Goal: Transaction & Acquisition: Obtain resource

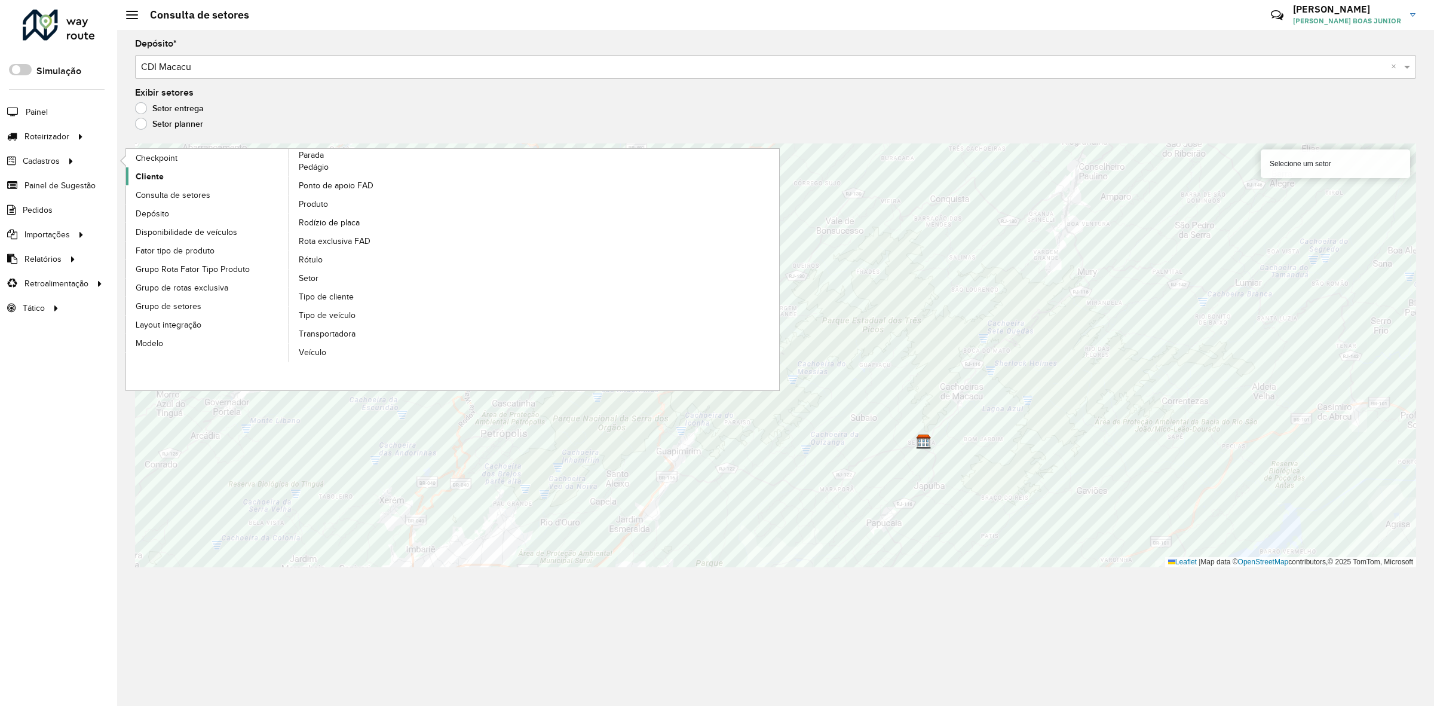
click at [156, 179] on span "Cliente" at bounding box center [150, 176] width 28 height 13
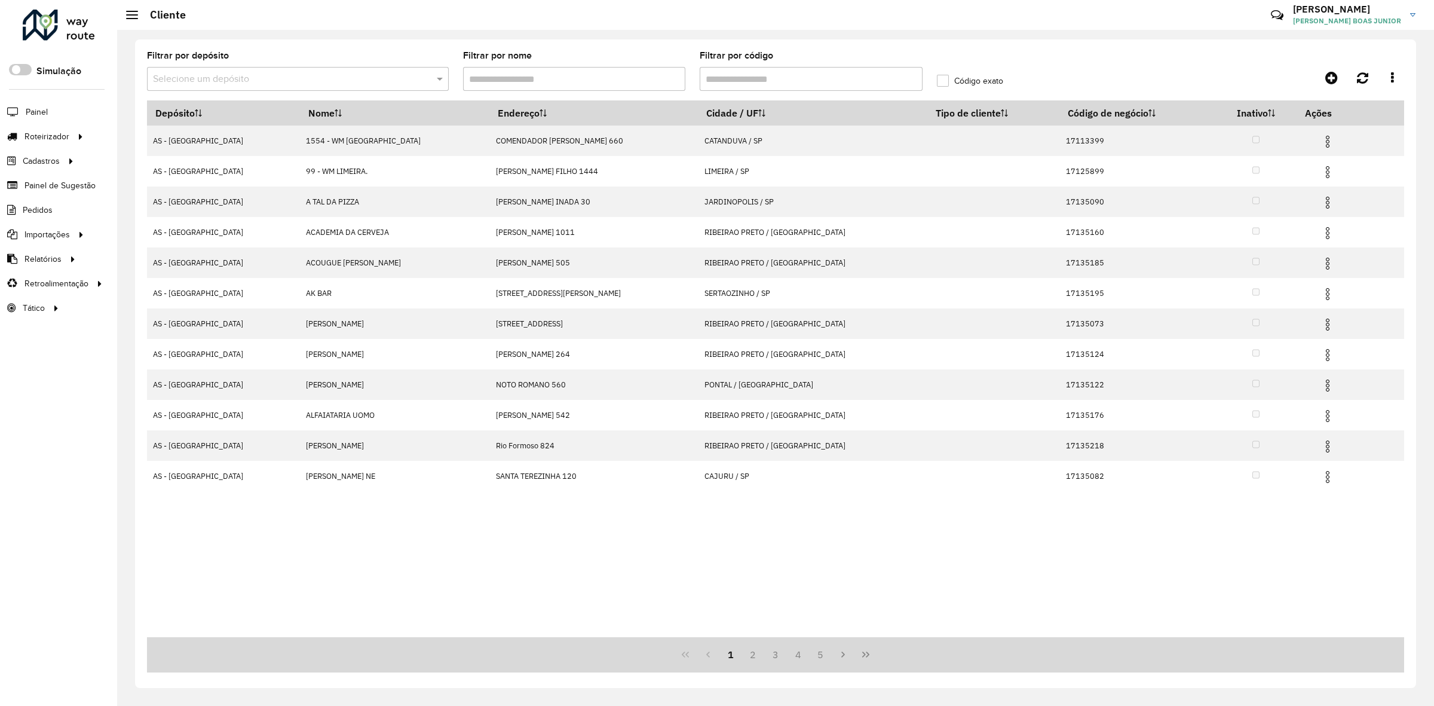
click at [777, 71] on input "Filtrar por código" at bounding box center [811, 79] width 223 height 24
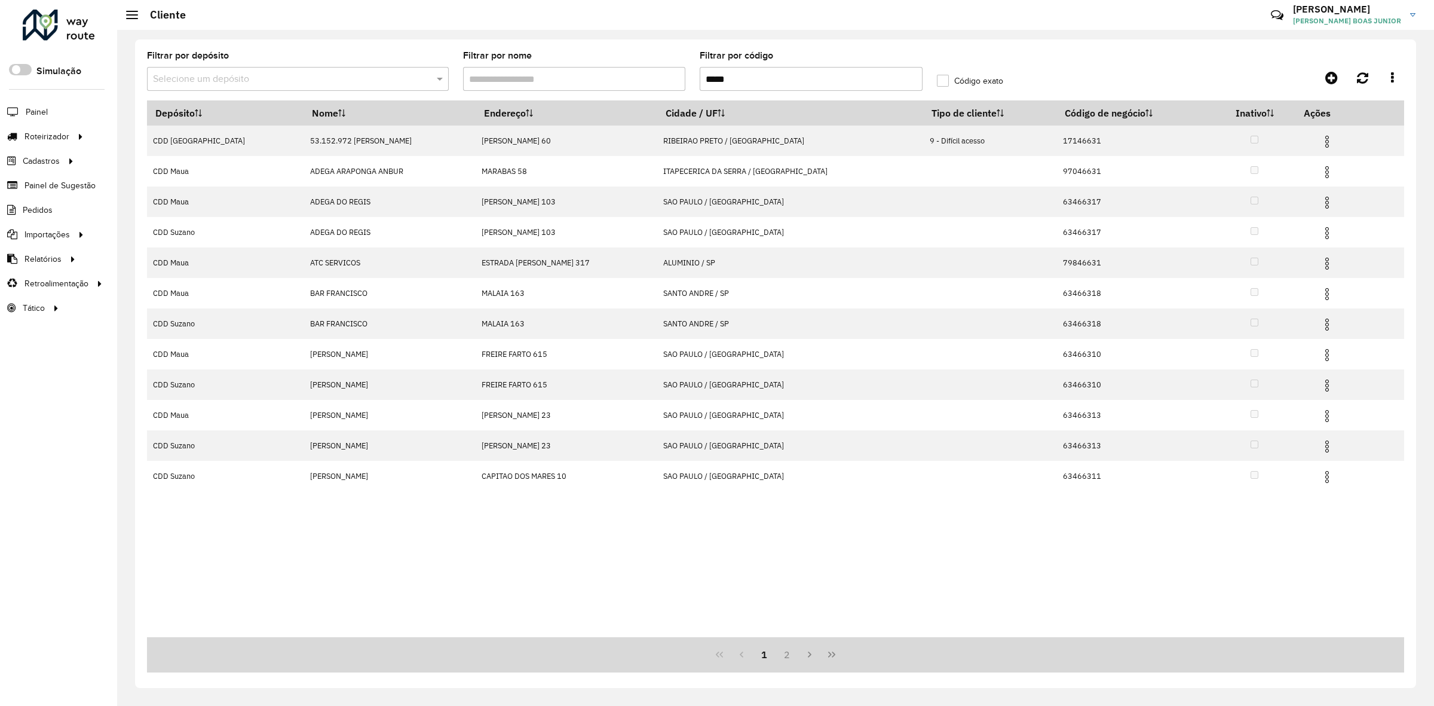
type input "*****"
click at [324, 69] on div "Selecione um depósito" at bounding box center [298, 79] width 302 height 24
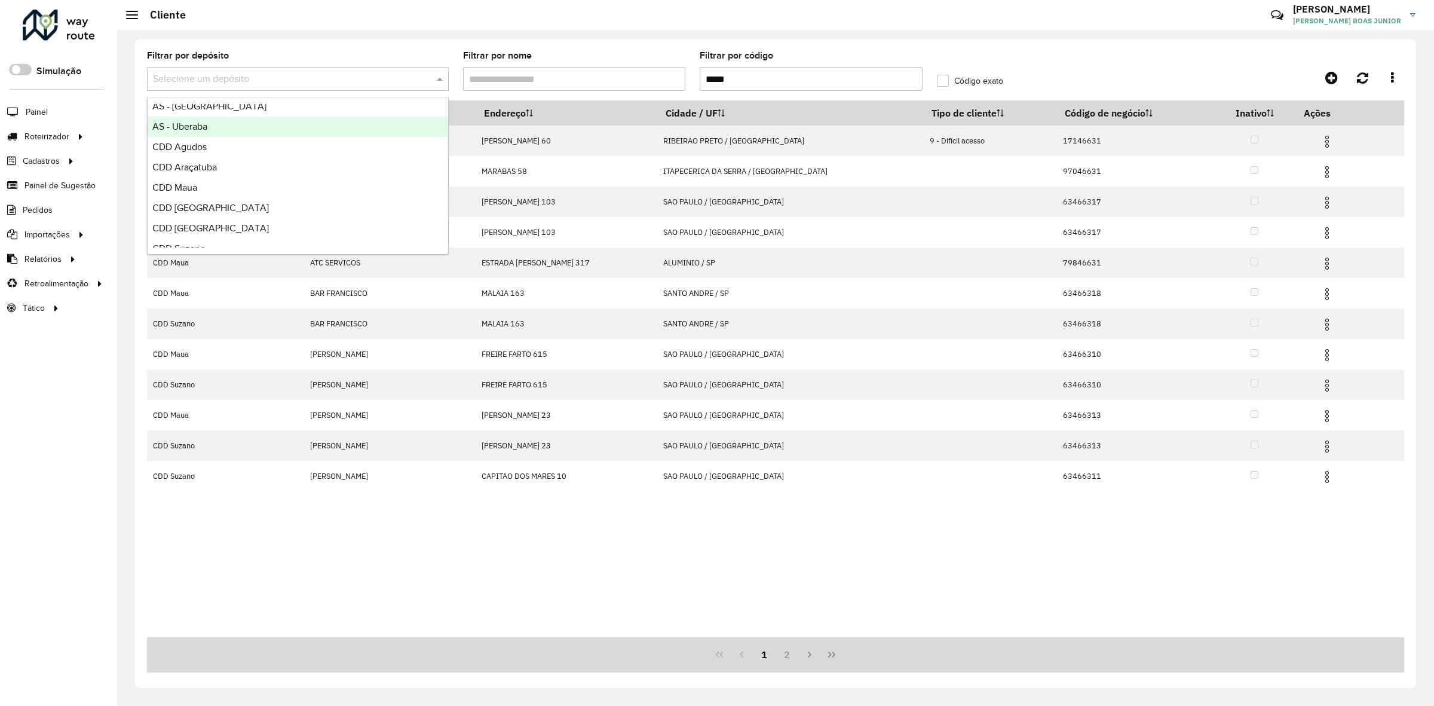
scroll to position [75, 0]
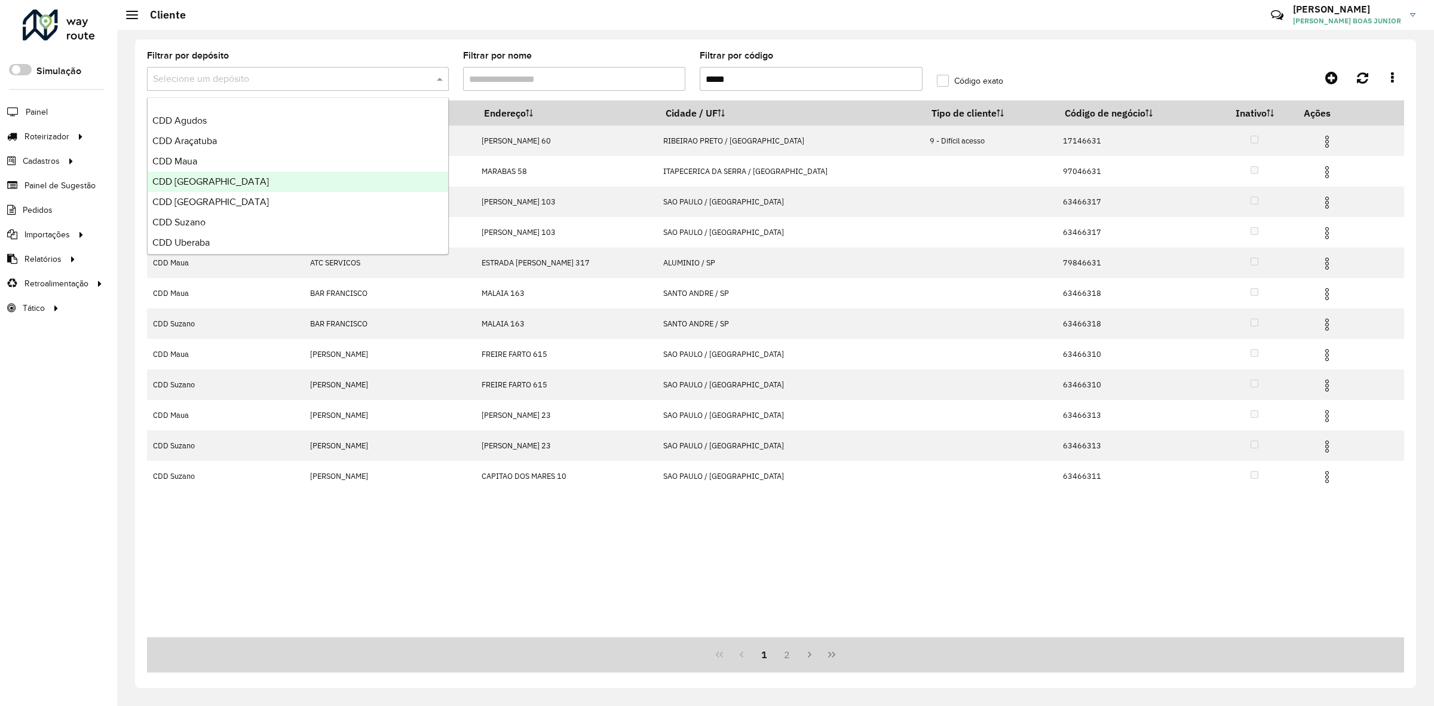
click at [218, 180] on span "CDD [GEOGRAPHIC_DATA]" at bounding box center [210, 181] width 117 height 10
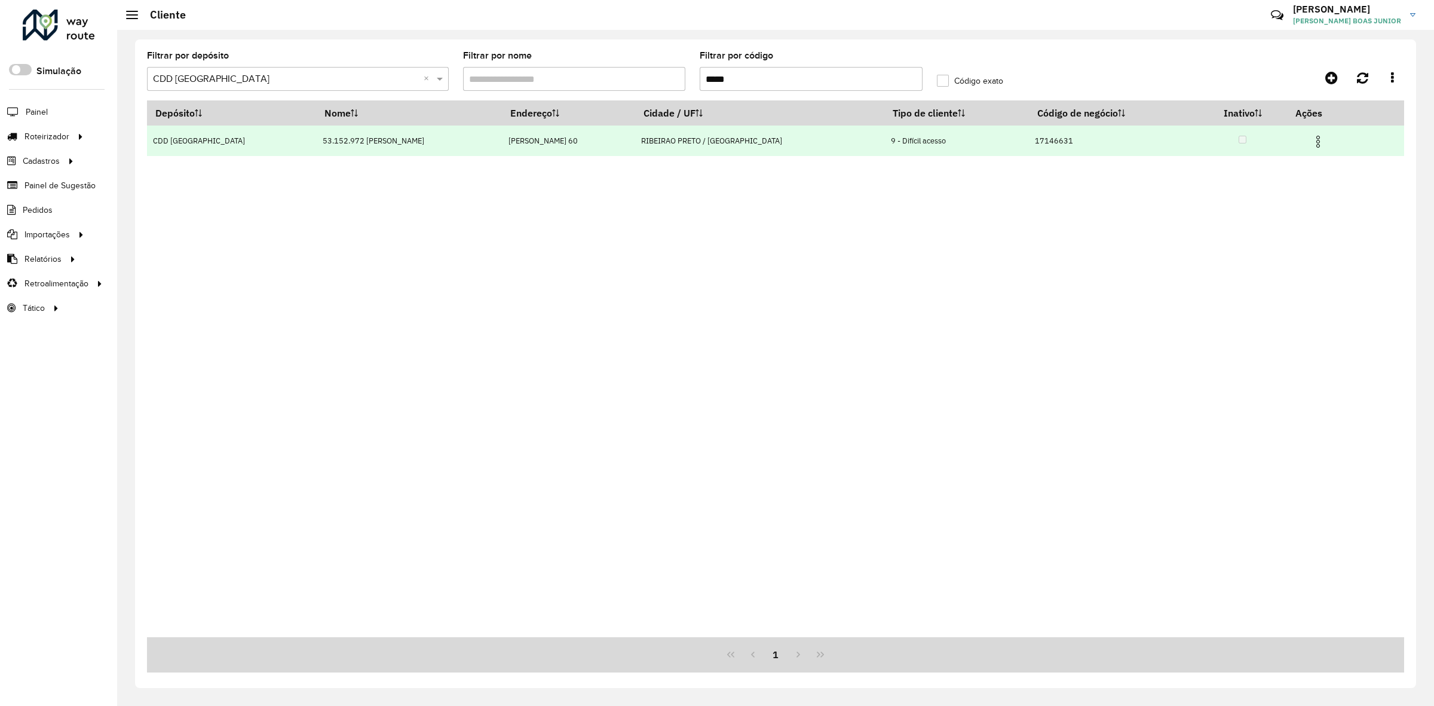
click at [1311, 139] on img at bounding box center [1318, 141] width 14 height 14
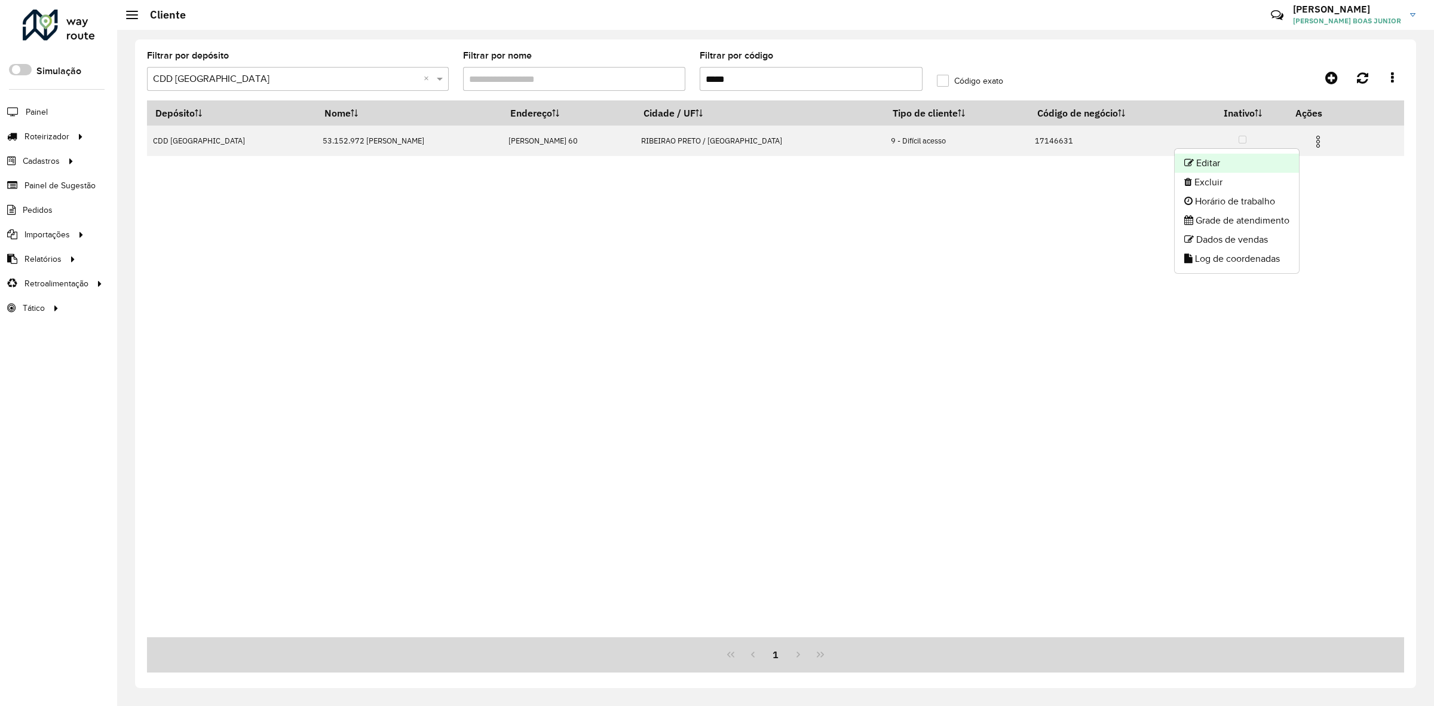
click at [1252, 156] on li "Editar" at bounding box center [1237, 163] width 124 height 19
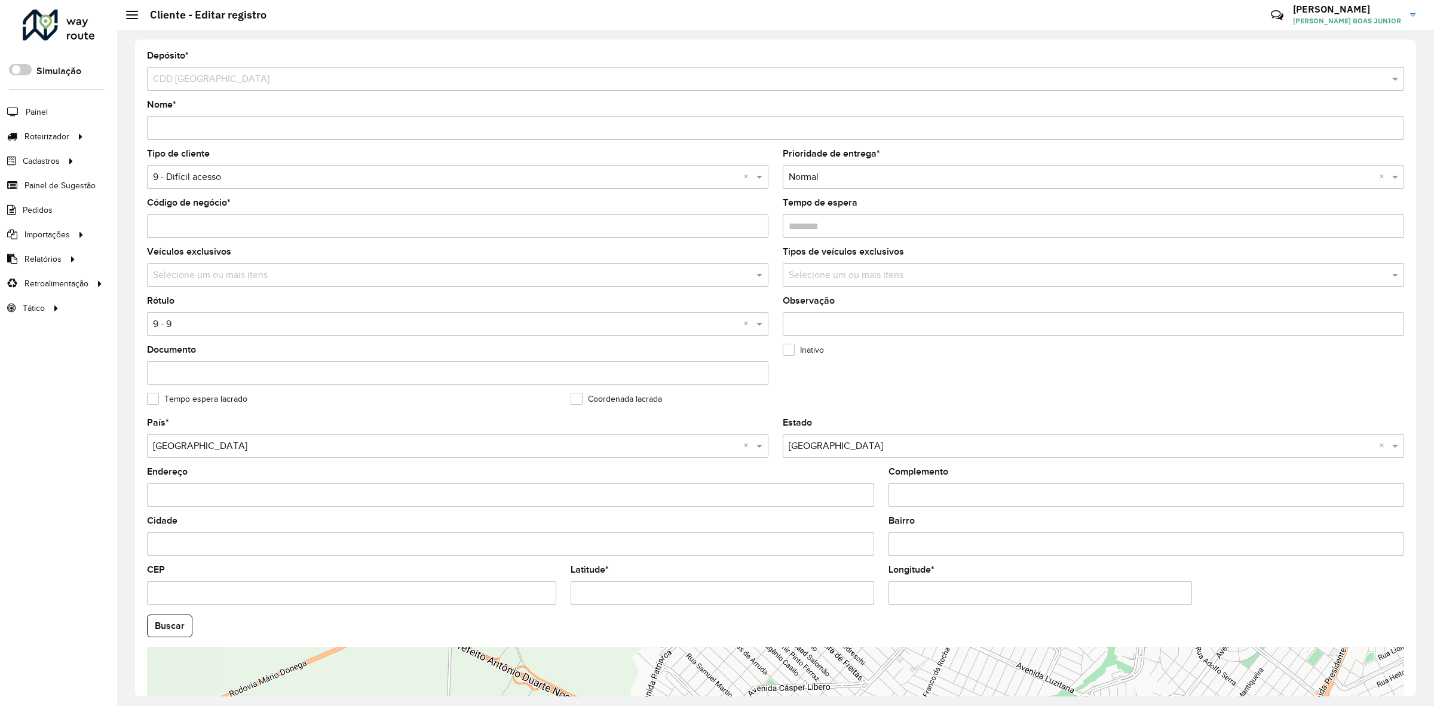
click at [636, 589] on input "Latitude *" at bounding box center [723, 593] width 304 height 24
click at [637, 589] on input "Latitude *" at bounding box center [723, 593] width 304 height 24
paste input "text"
type input "**********"
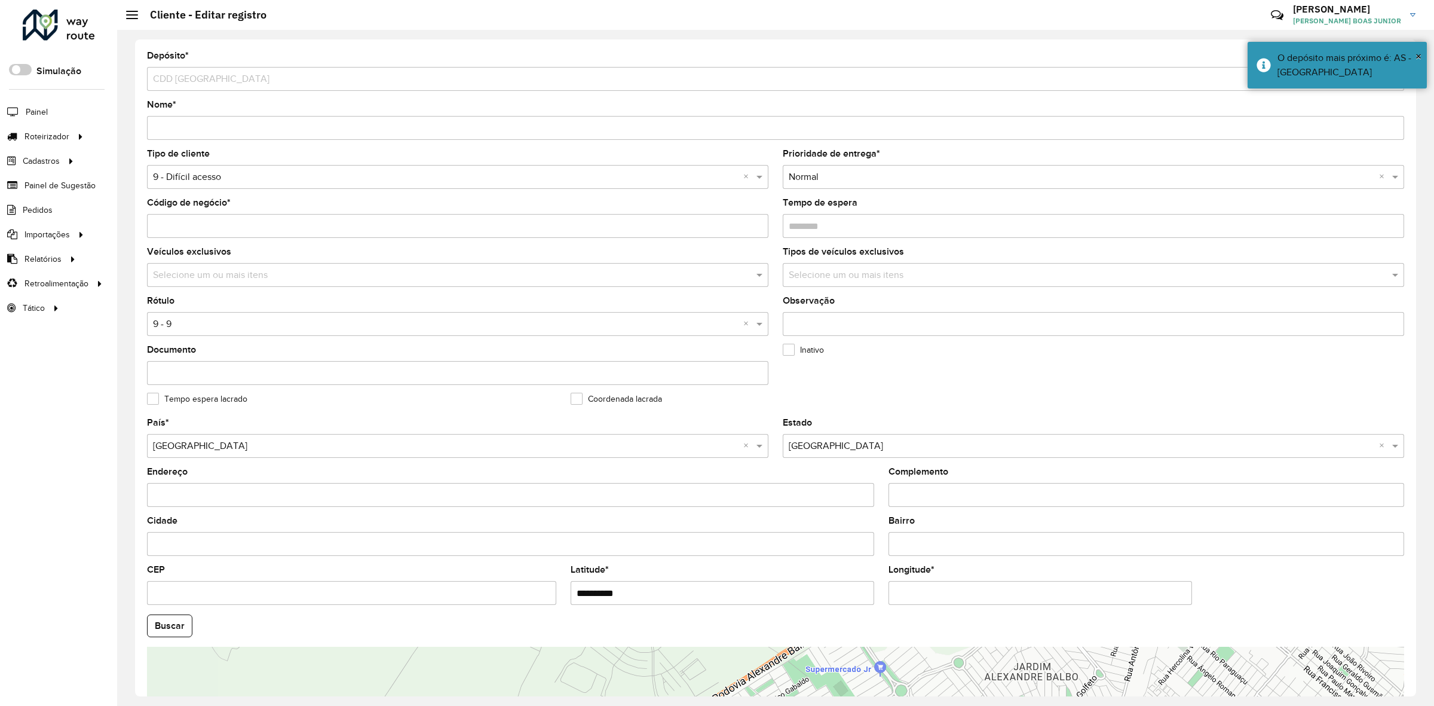
drag, startPoint x: 954, startPoint y: 599, endPoint x: 801, endPoint y: 608, distance: 153.2
click at [801, 608] on formly-group "**********" at bounding box center [776, 622] width 1272 height 408
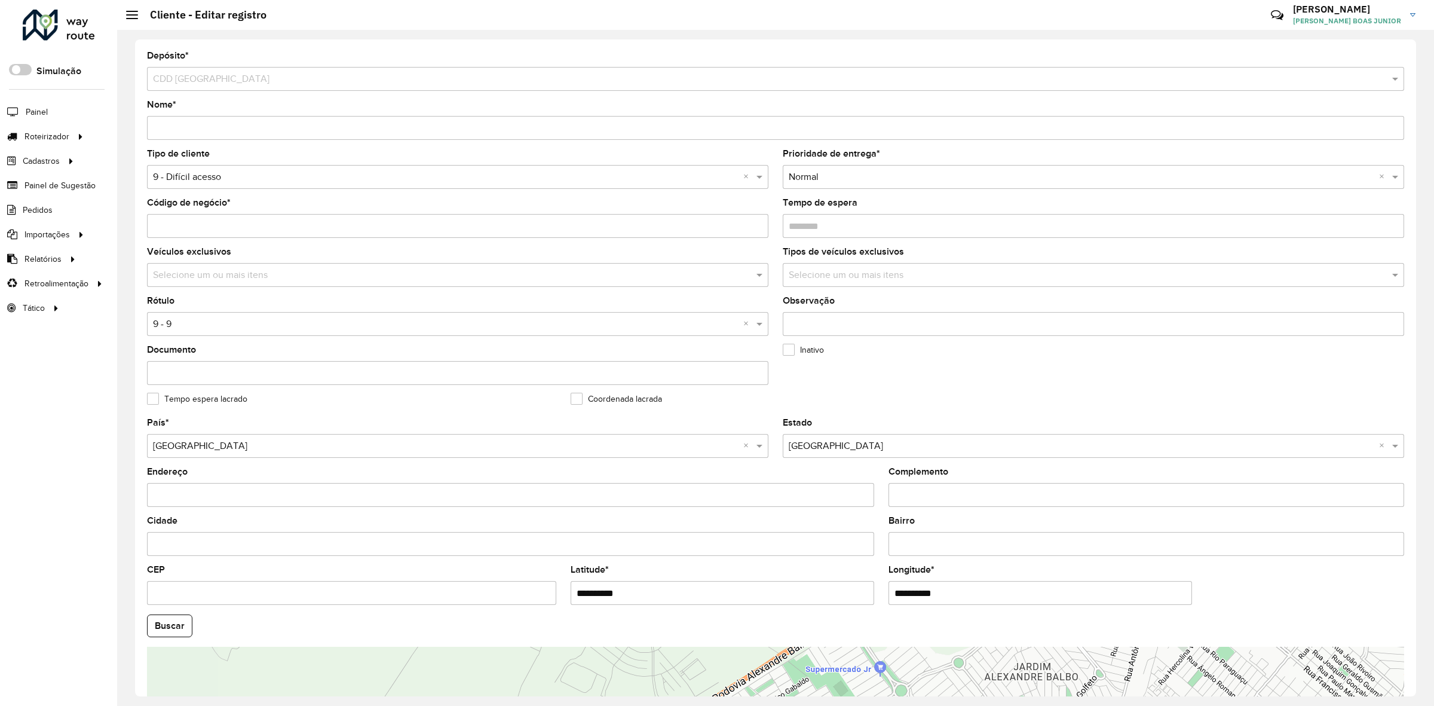
paste input "text"
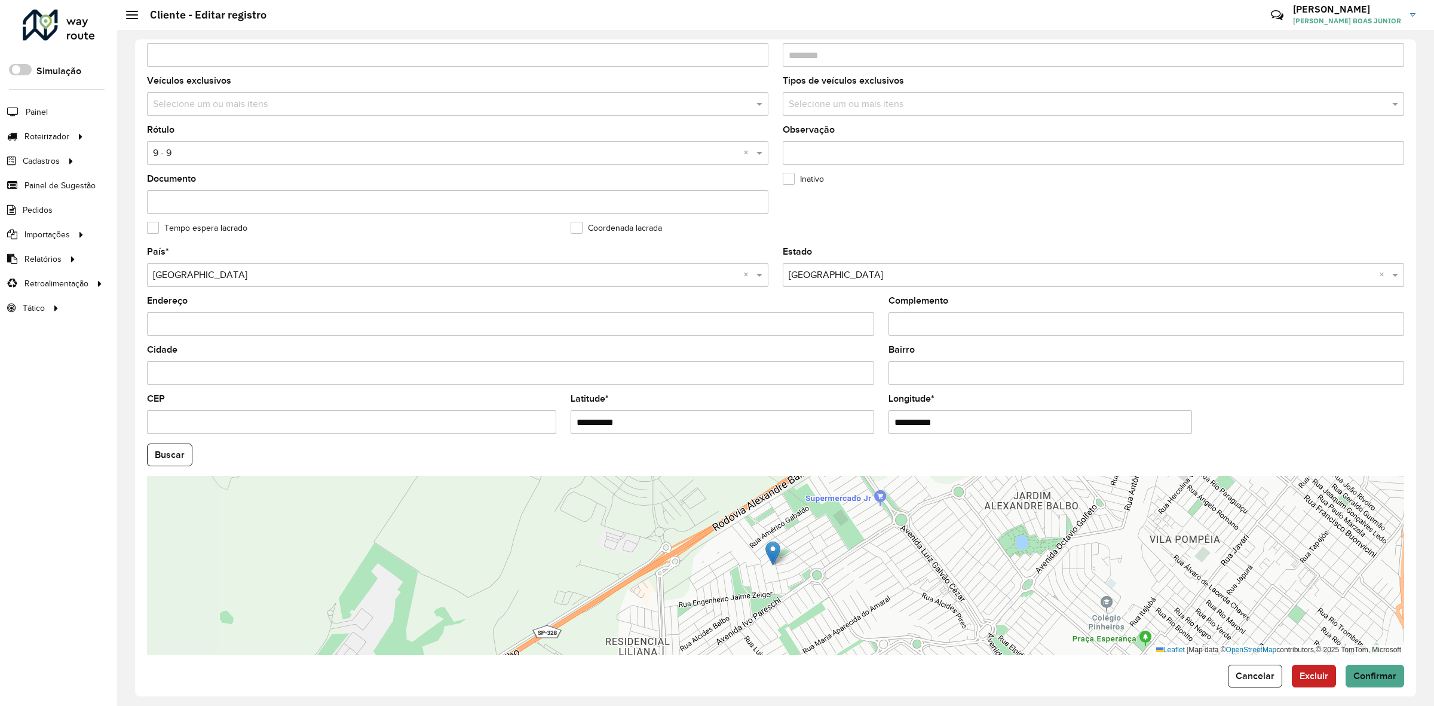
scroll to position [189, 0]
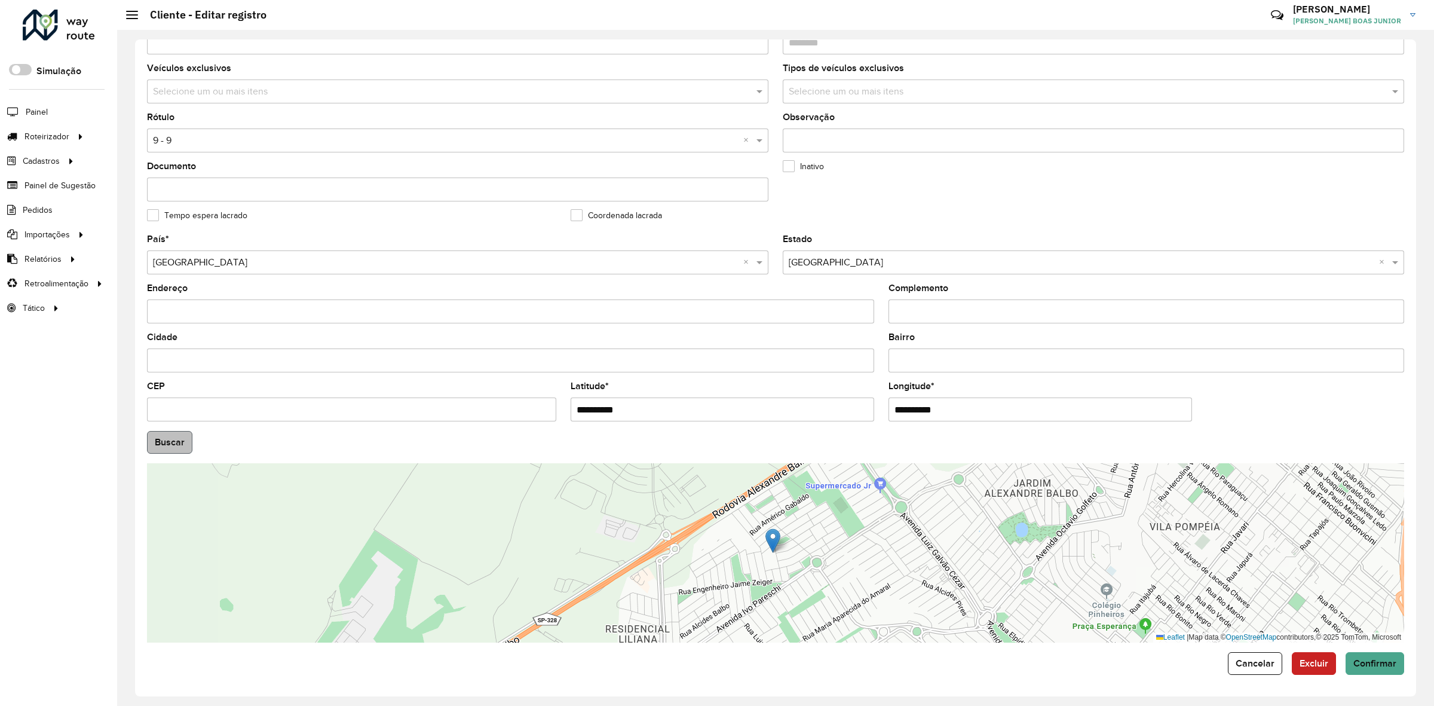
type input "**********"
click at [174, 442] on hb-app "Aguarde... Pop-up bloqueado! Seu navegador bloqueou automáticamente a abertura …" at bounding box center [717, 353] width 1434 height 706
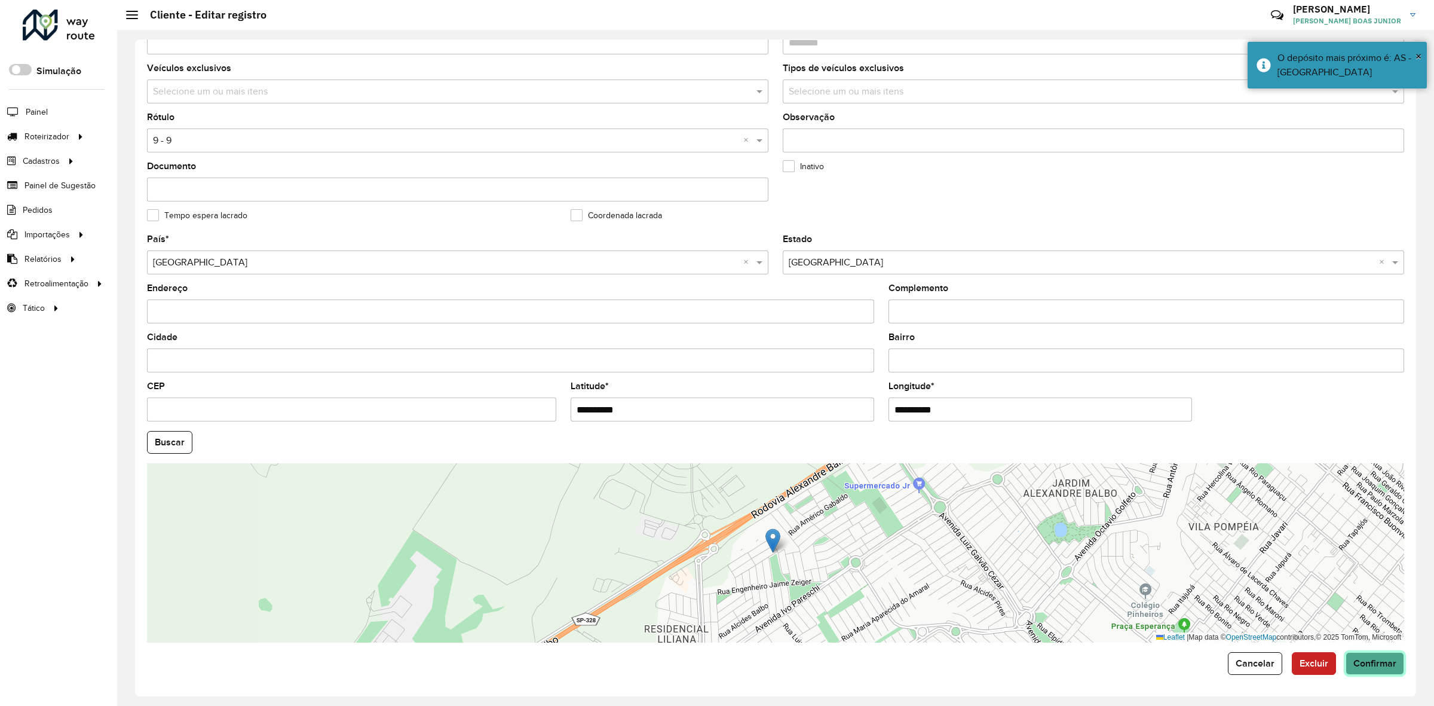
click at [1357, 662] on span "Confirmar" at bounding box center [1374, 663] width 43 height 10
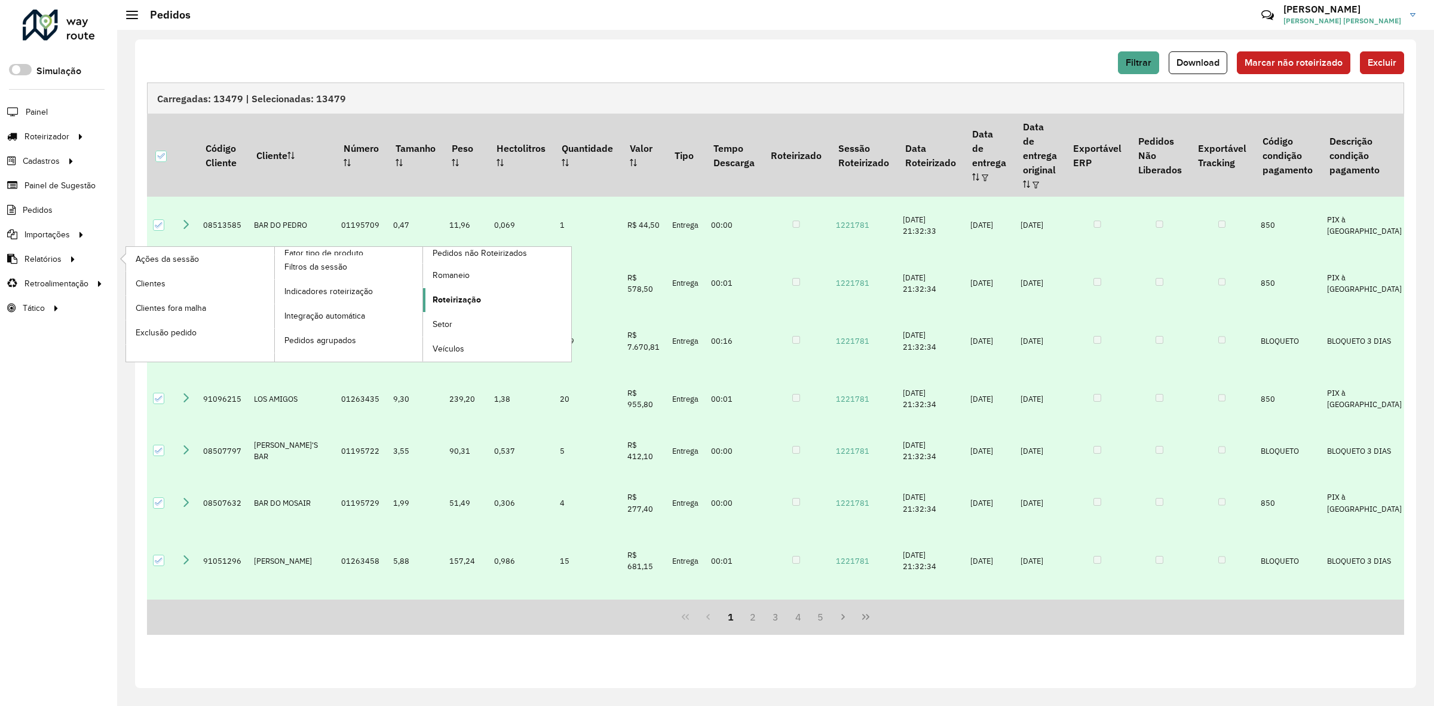
click at [467, 301] on span "Roteirização" at bounding box center [457, 299] width 48 height 13
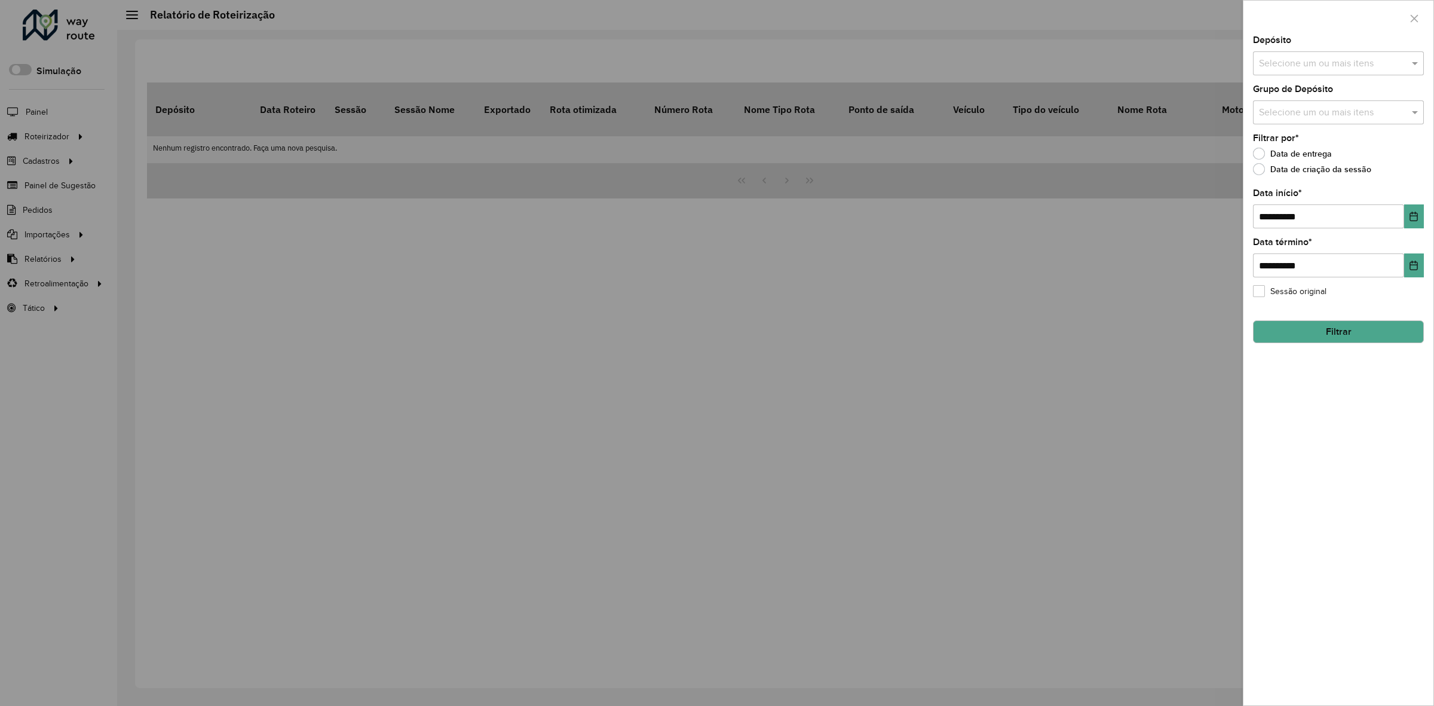
click at [1326, 63] on input "text" at bounding box center [1332, 64] width 153 height 14
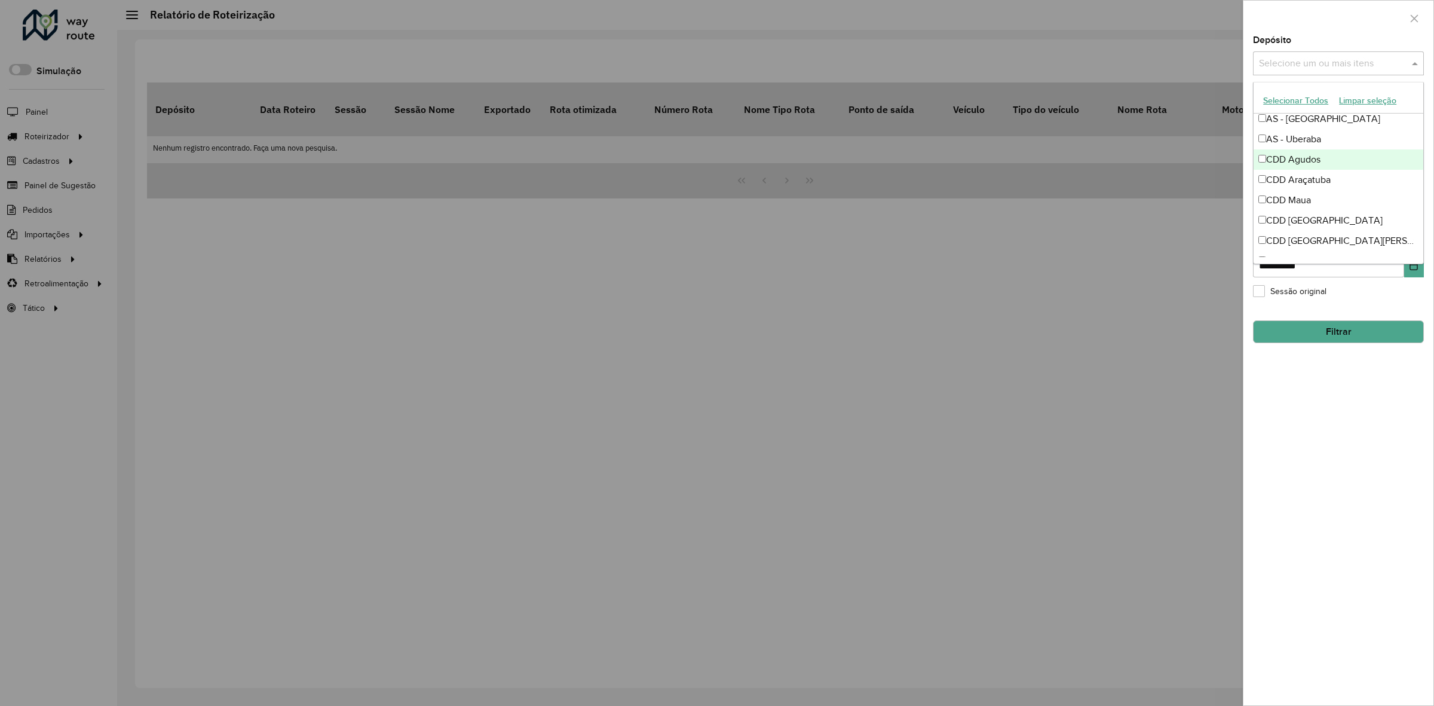
scroll to position [120, 0]
click at [1318, 240] on div "CDI Macacu" at bounding box center [1339, 247] width 170 height 20
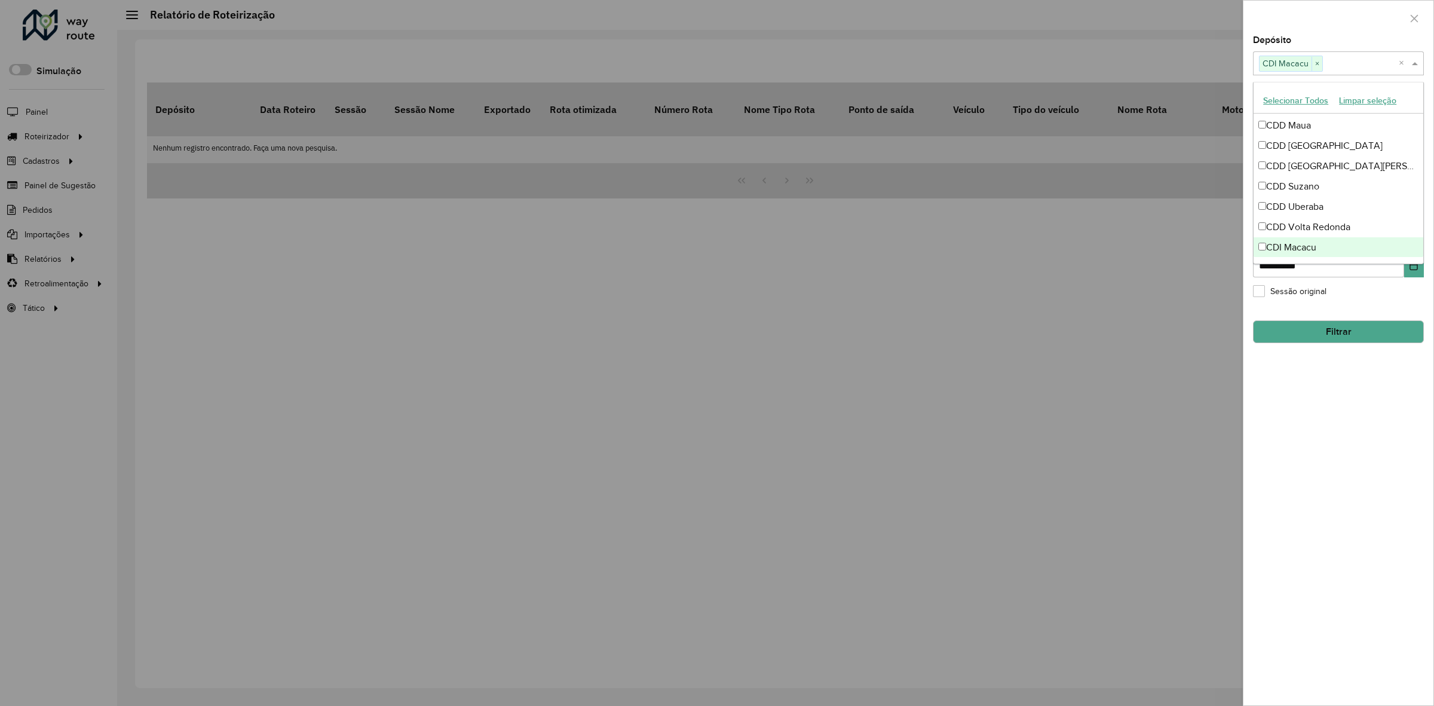
click at [1327, 447] on div "**********" at bounding box center [1338, 370] width 190 height 669
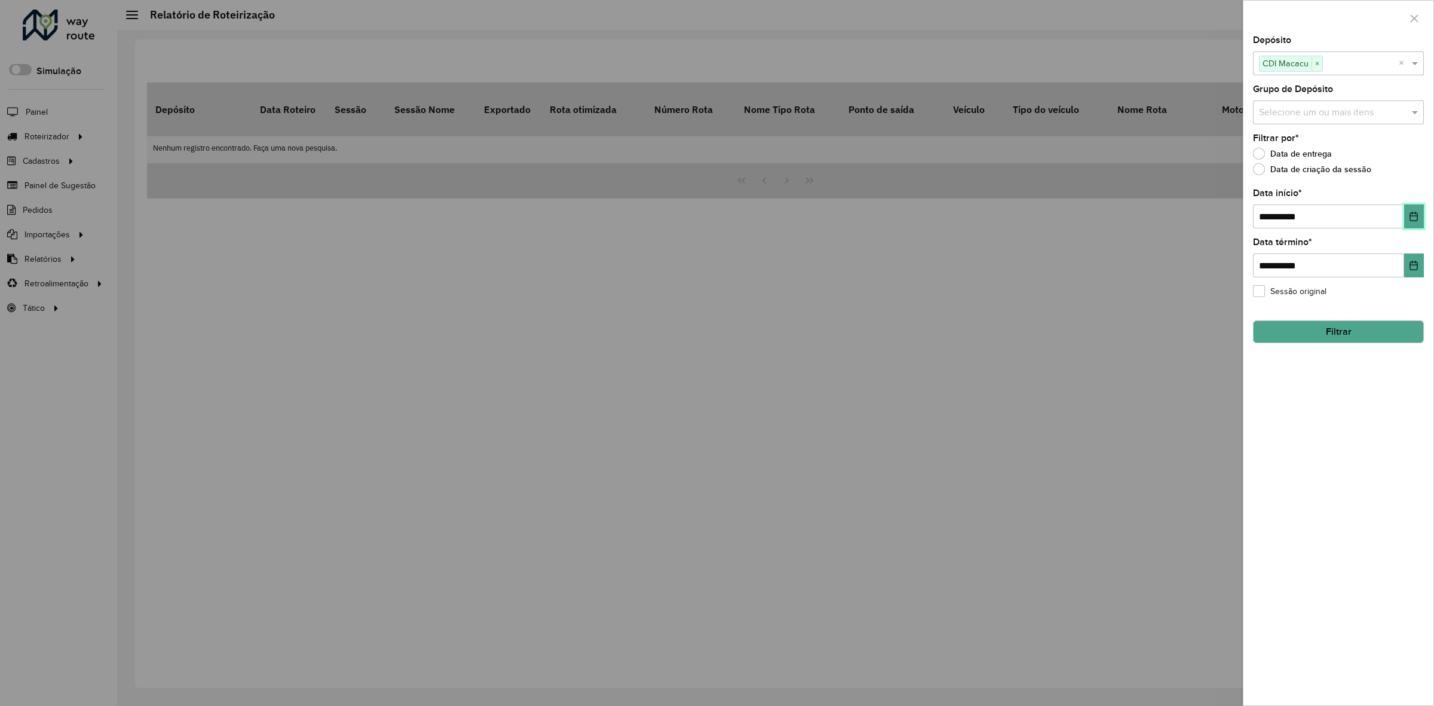
click at [1416, 213] on icon "Choose Date" at bounding box center [1414, 217] width 10 height 10
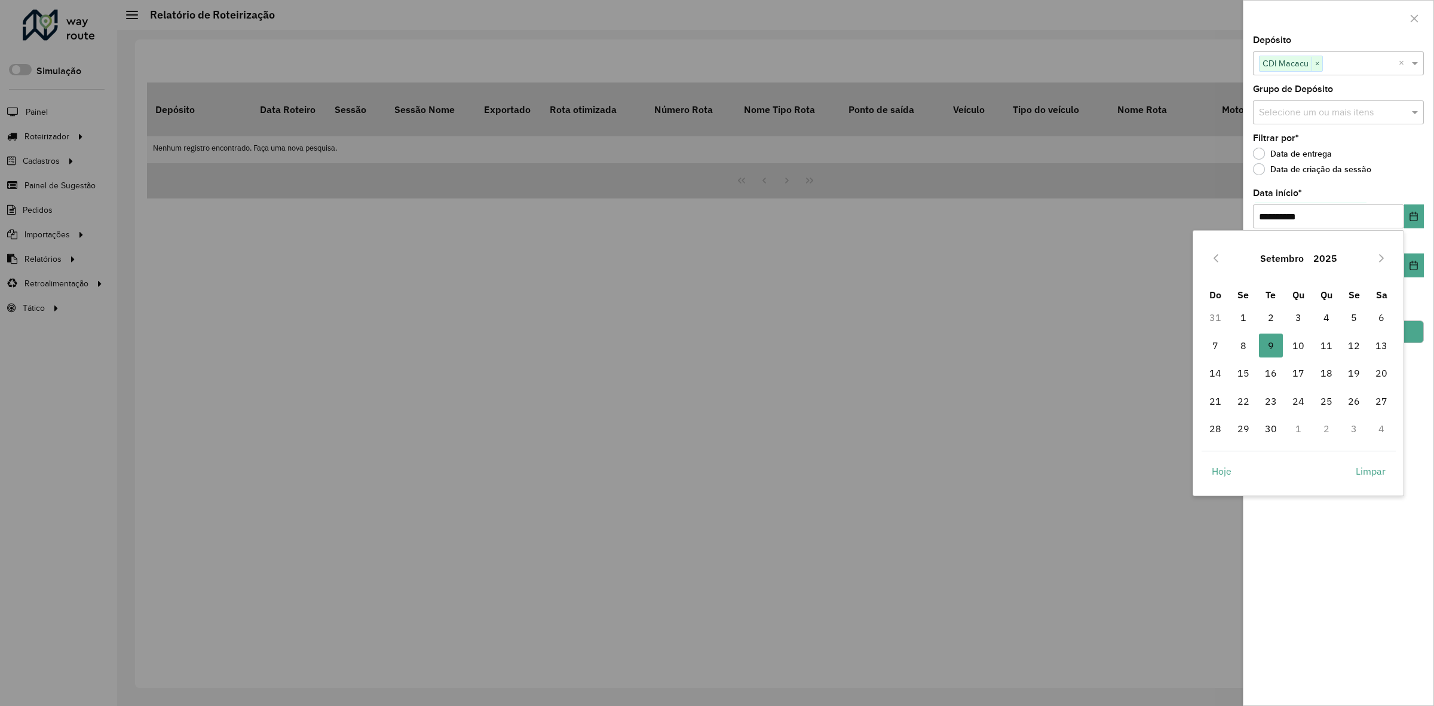
click at [1286, 259] on button "Setembro" at bounding box center [1281, 258] width 53 height 29
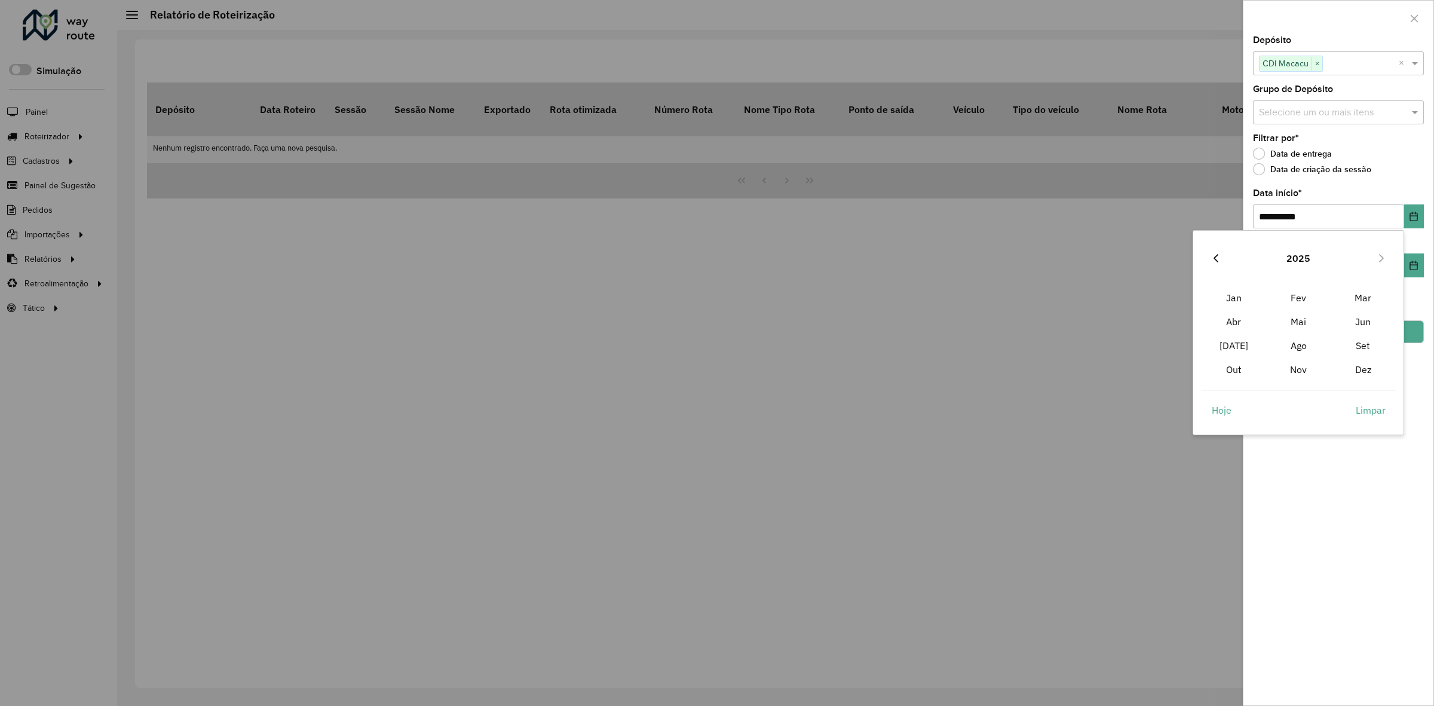
click at [1218, 260] on icon "Previous Year" at bounding box center [1216, 258] width 10 height 10
click at [1300, 324] on span "Mai" at bounding box center [1298, 322] width 65 height 24
click at [1295, 314] on span "1" at bounding box center [1298, 317] width 24 height 24
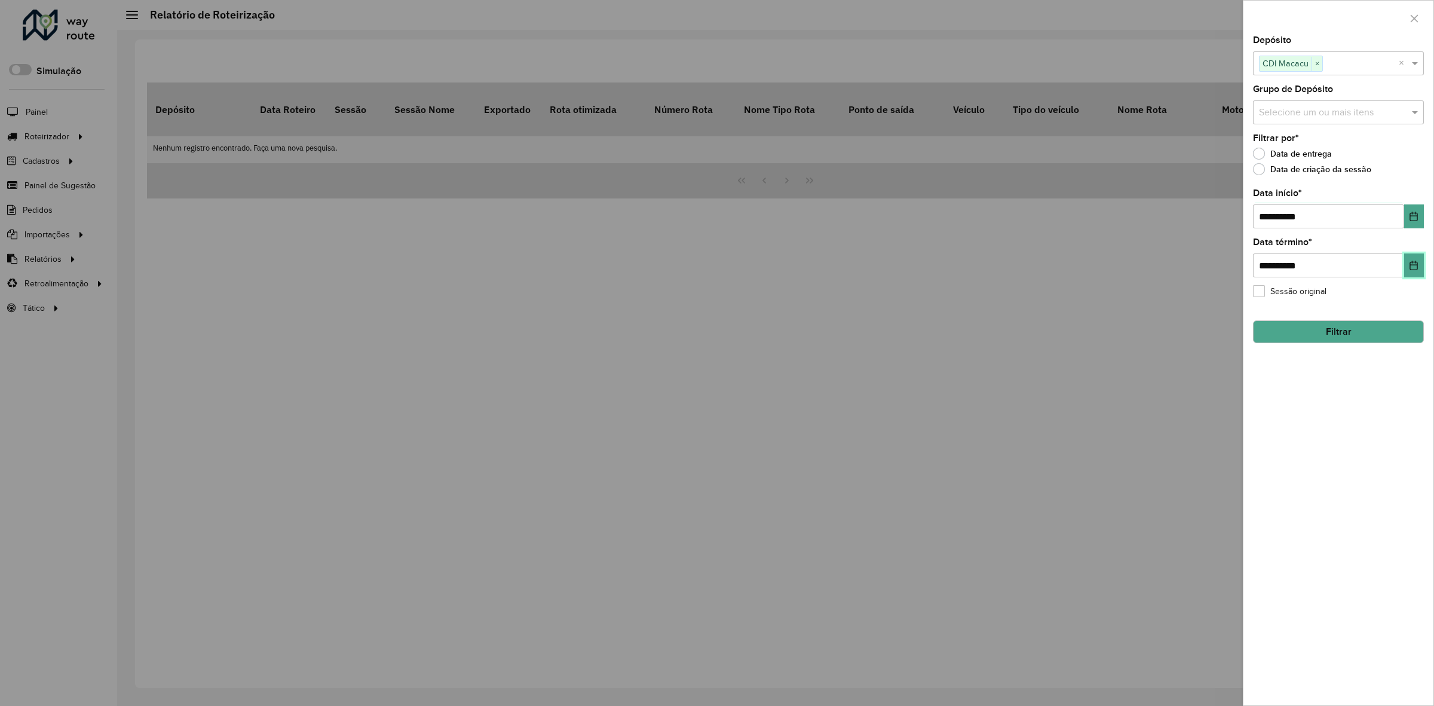
click at [1415, 263] on icon "Choose Date" at bounding box center [1414, 266] width 10 height 10
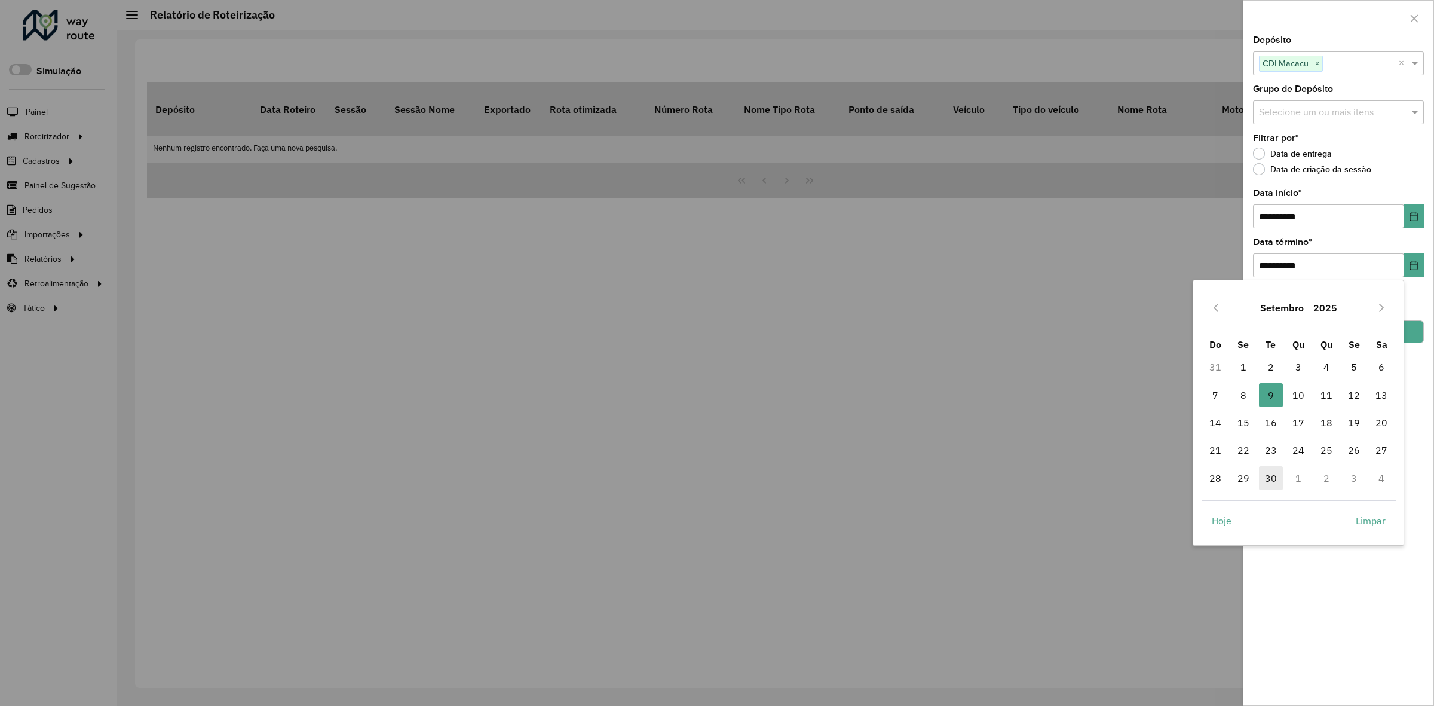
click at [1274, 487] on span "30" at bounding box center [1271, 478] width 24 height 24
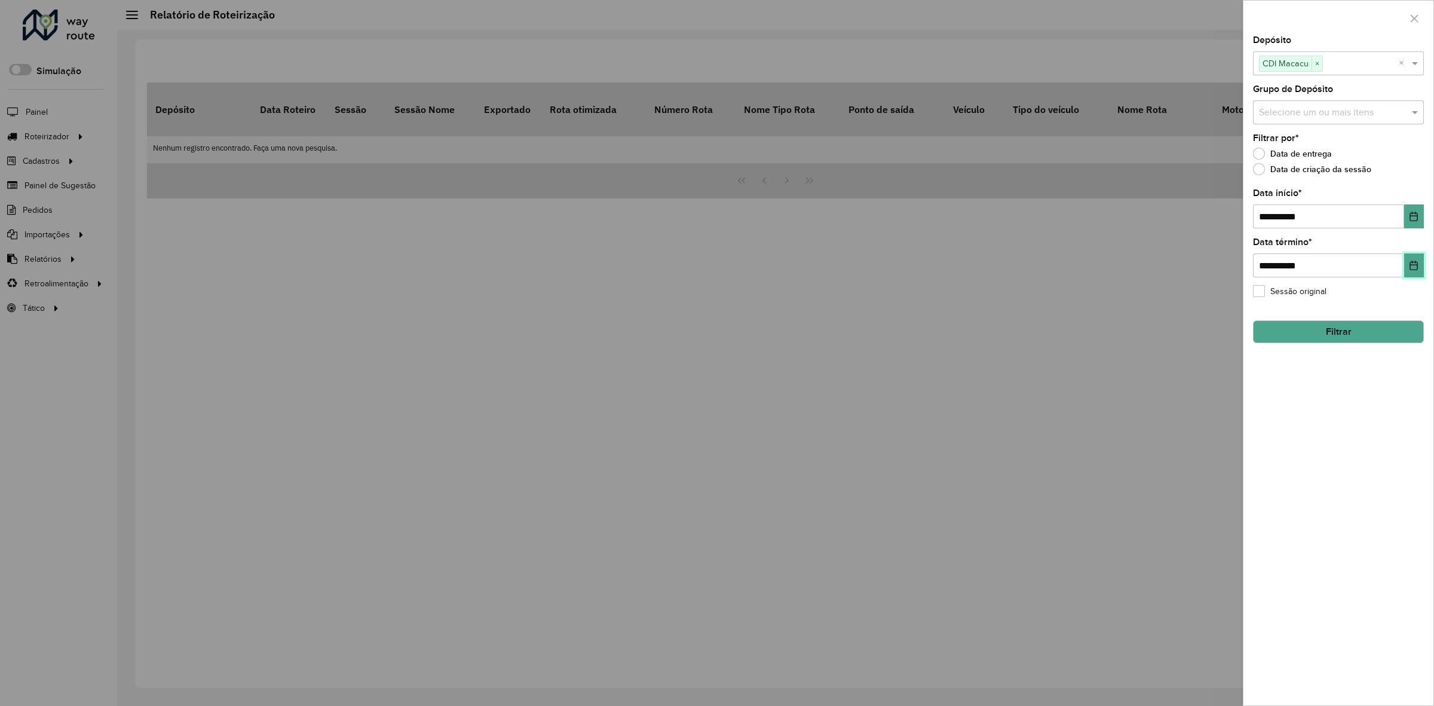
click at [1409, 270] on icon "Choose Date" at bounding box center [1414, 266] width 10 height 10
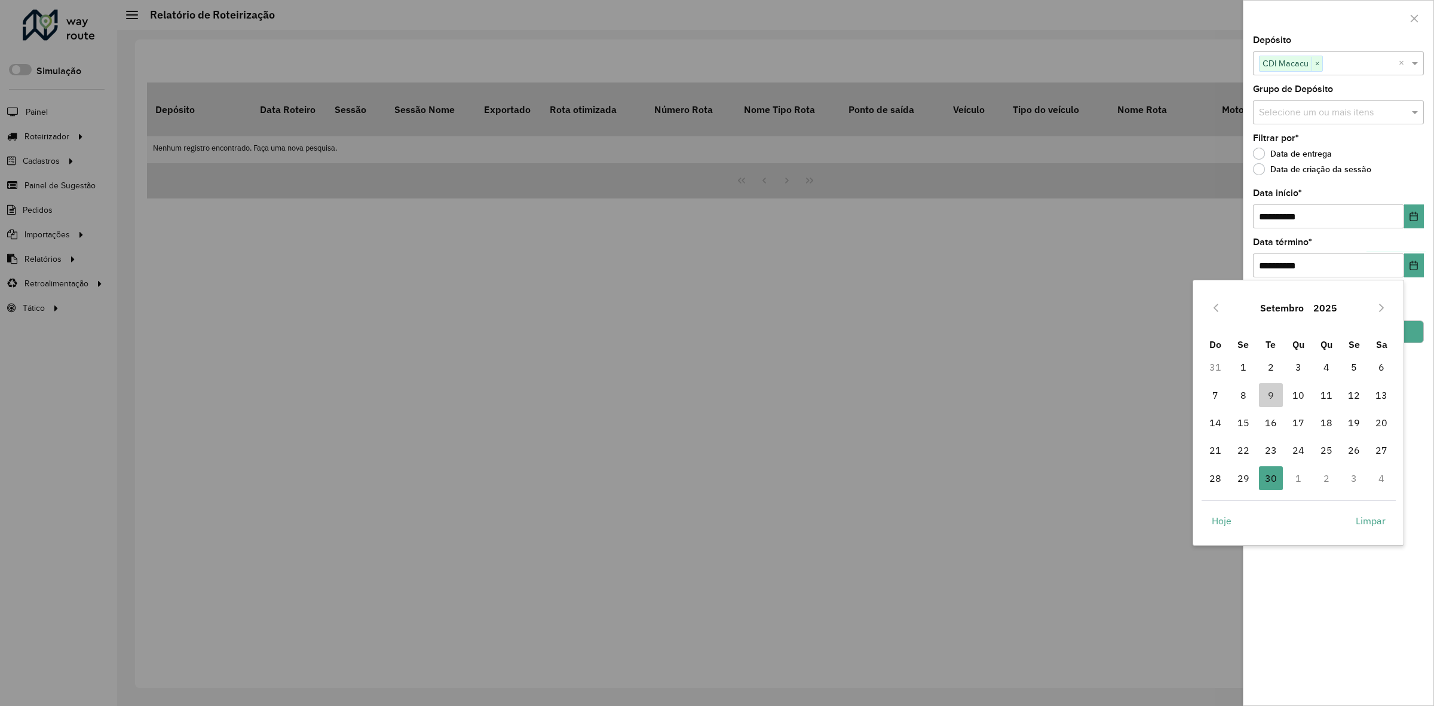
click at [1277, 301] on button "Setembro" at bounding box center [1281, 307] width 53 height 29
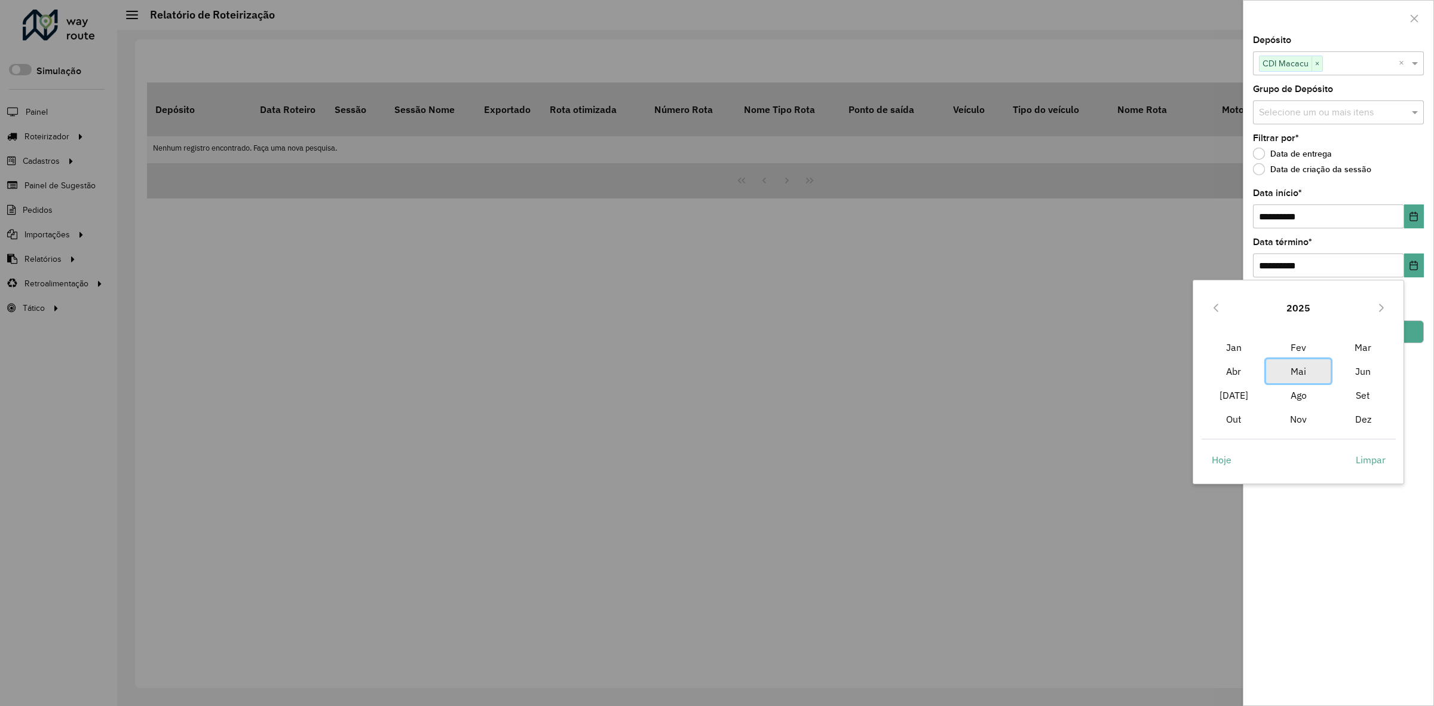
click at [1312, 372] on span "Mai" at bounding box center [1298, 371] width 65 height 24
click at [1381, 479] on span "31" at bounding box center [1382, 478] width 24 height 24
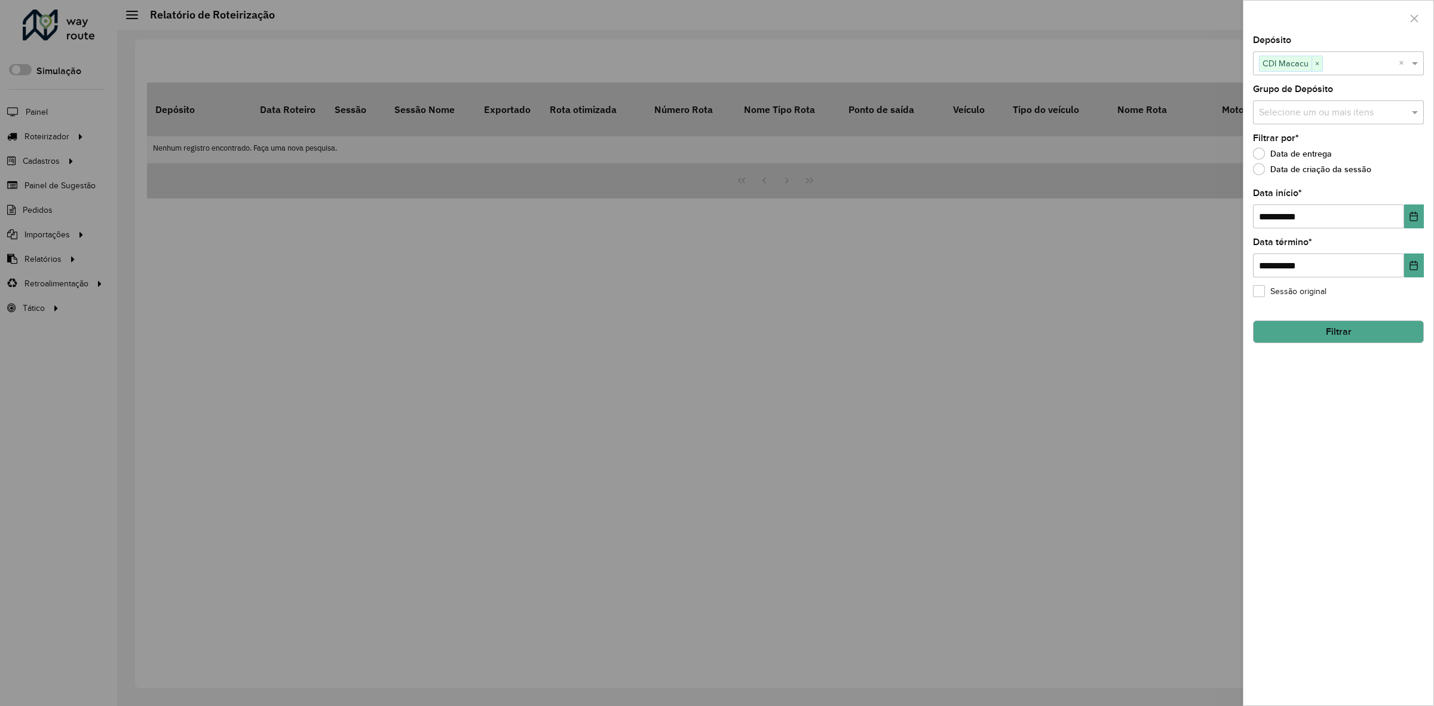
click at [1381, 335] on button "Filtrar" at bounding box center [1338, 331] width 171 height 23
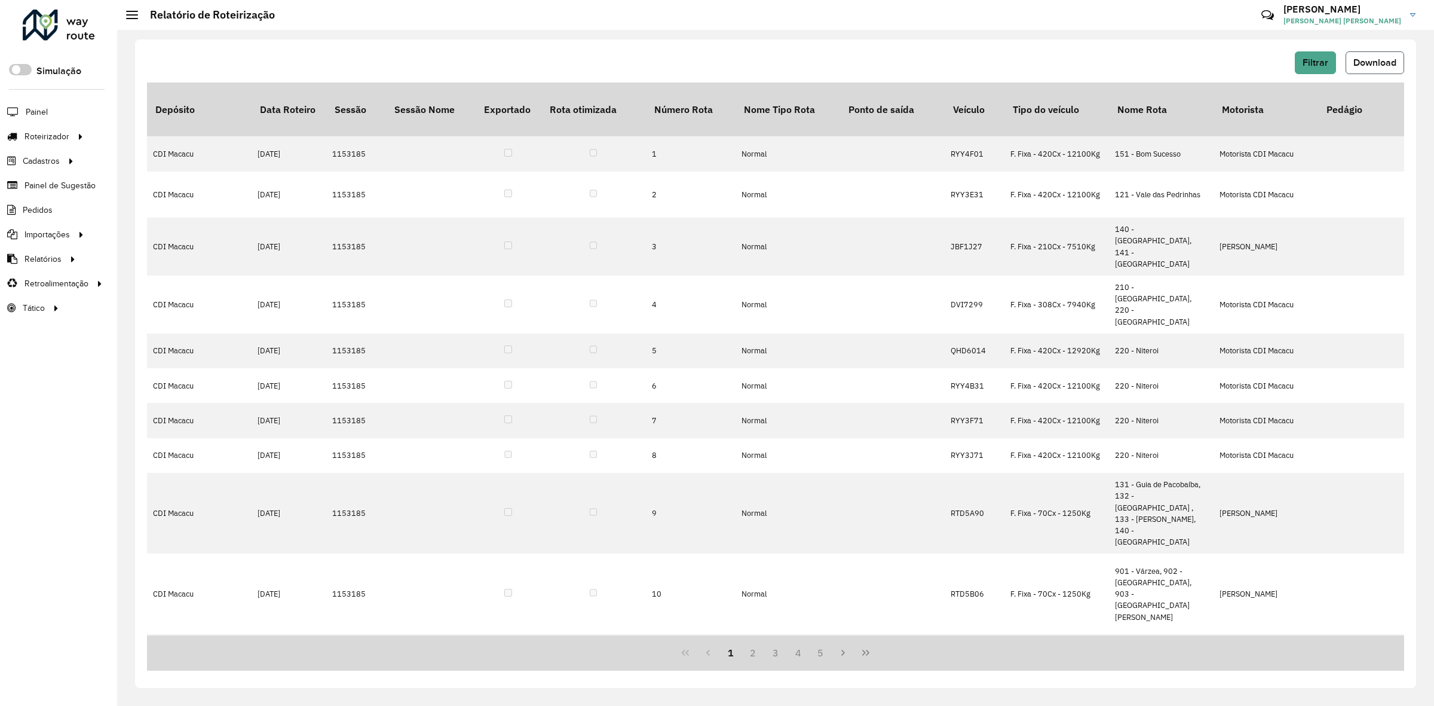
click at [1369, 67] on span "Download" at bounding box center [1374, 62] width 43 height 10
click at [1306, 62] on span "Filtrar" at bounding box center [1316, 62] width 26 height 10
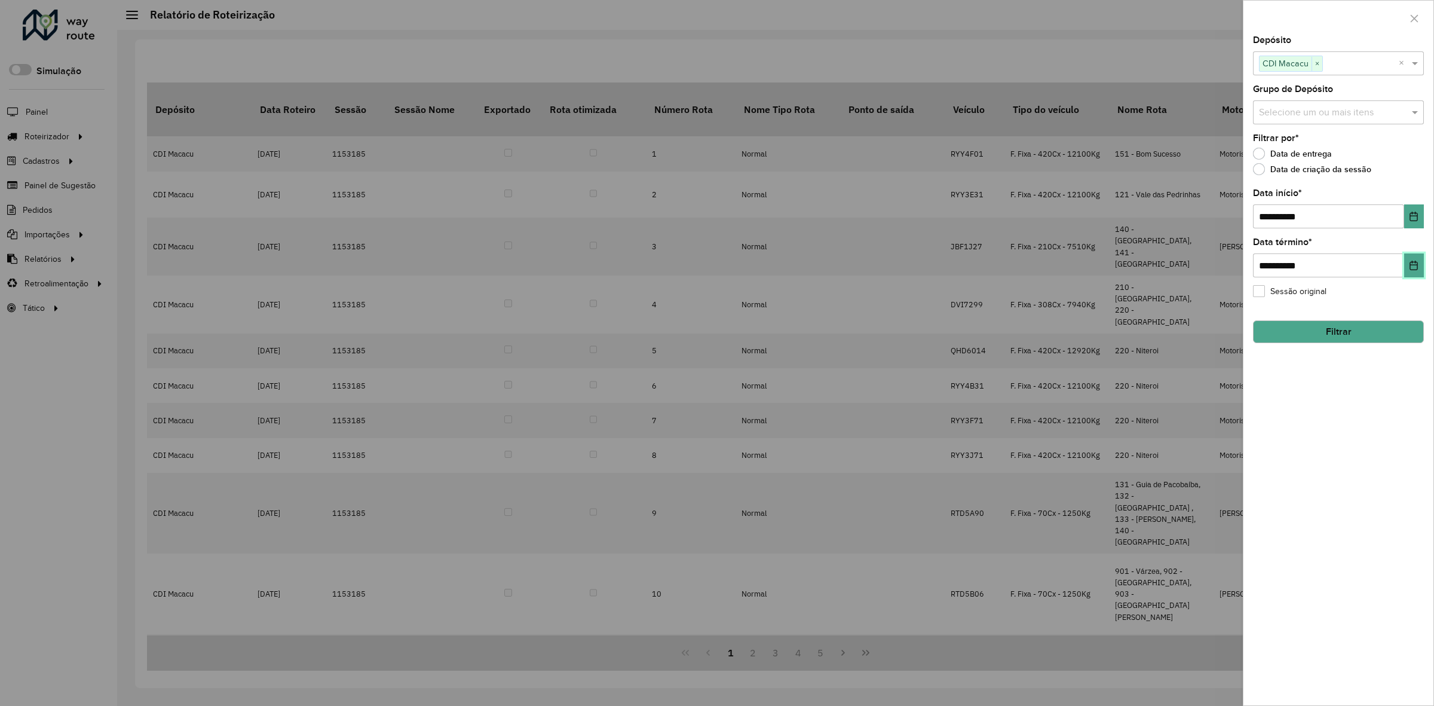
click at [1411, 273] on button "Choose Date" at bounding box center [1414, 265] width 20 height 24
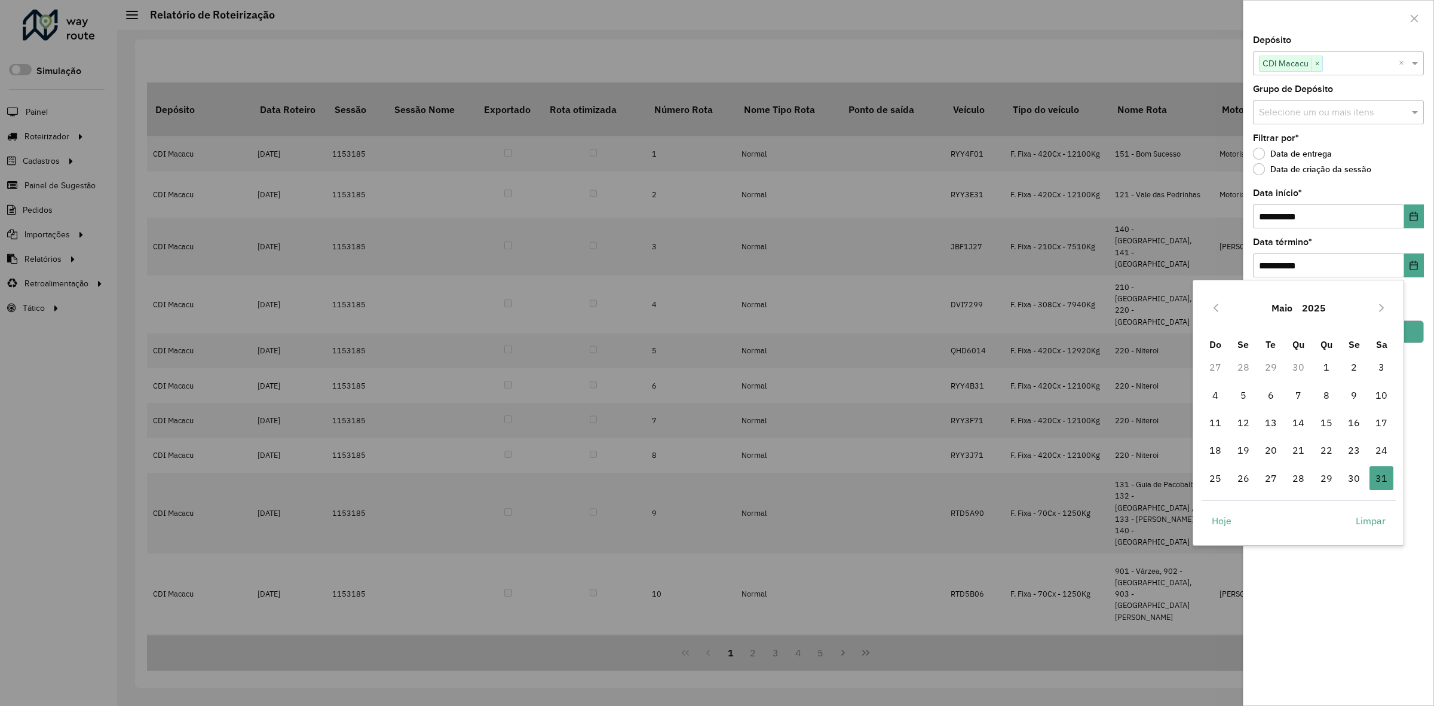
click at [1288, 312] on button "Maio" at bounding box center [1282, 307] width 30 height 29
click at [1288, 304] on button "2025" at bounding box center [1298, 307] width 33 height 29
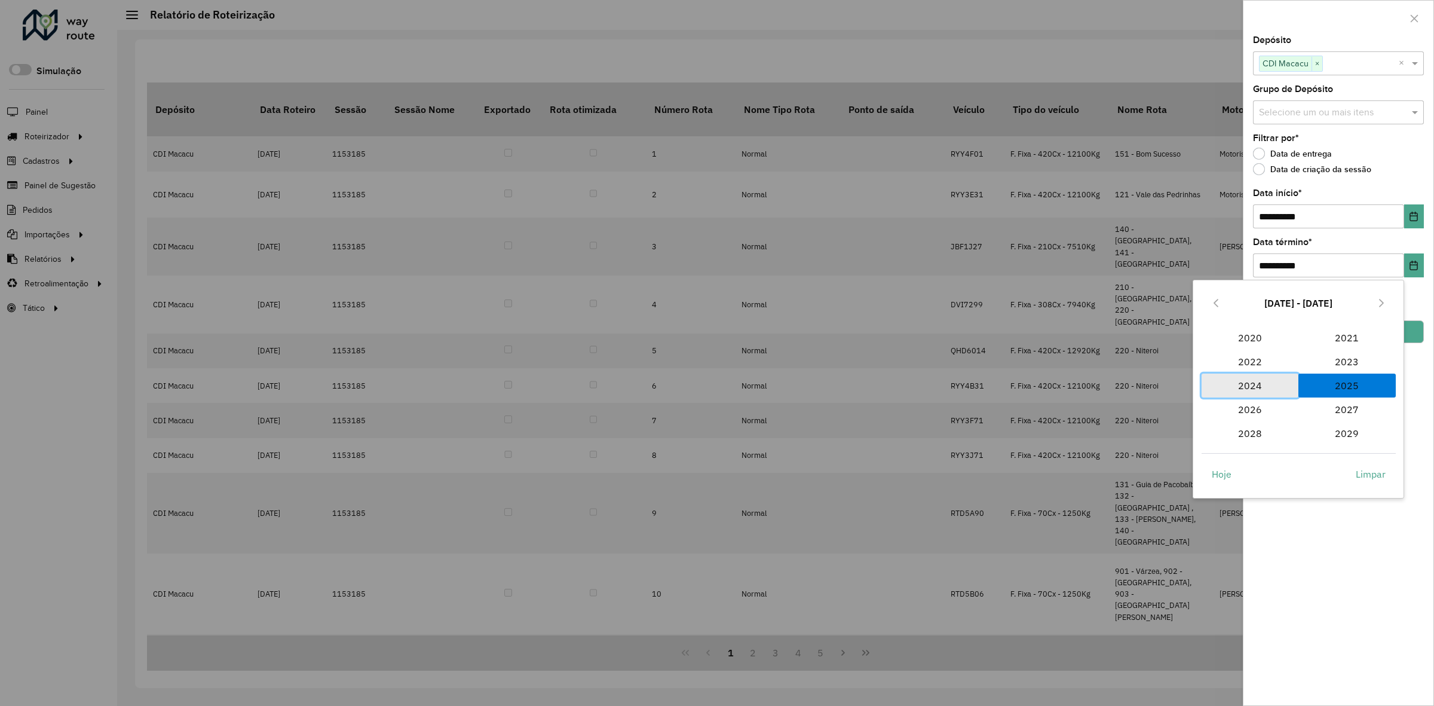
click at [1267, 388] on span "2024" at bounding box center [1250, 385] width 97 height 24
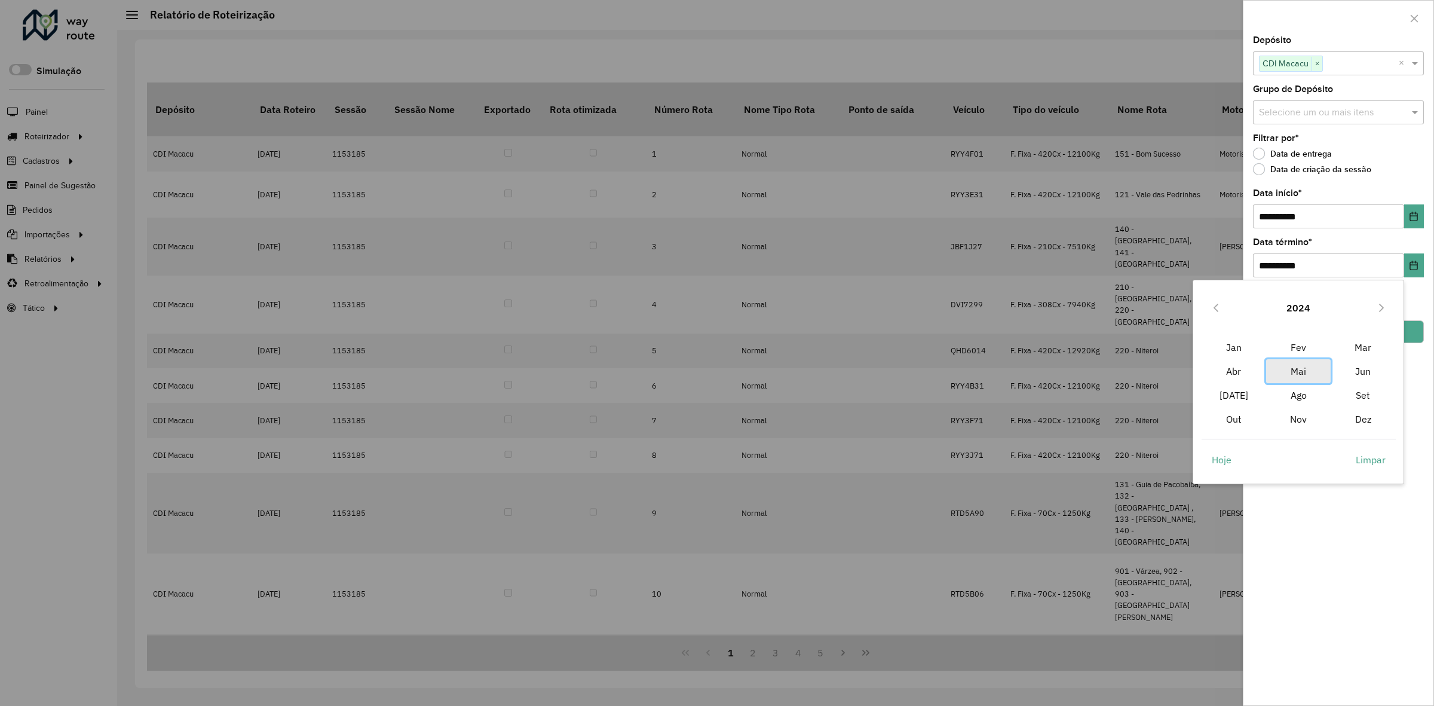
click at [1297, 370] on span "Mai" at bounding box center [1298, 371] width 65 height 24
click at [1358, 484] on span "31" at bounding box center [1354, 478] width 24 height 24
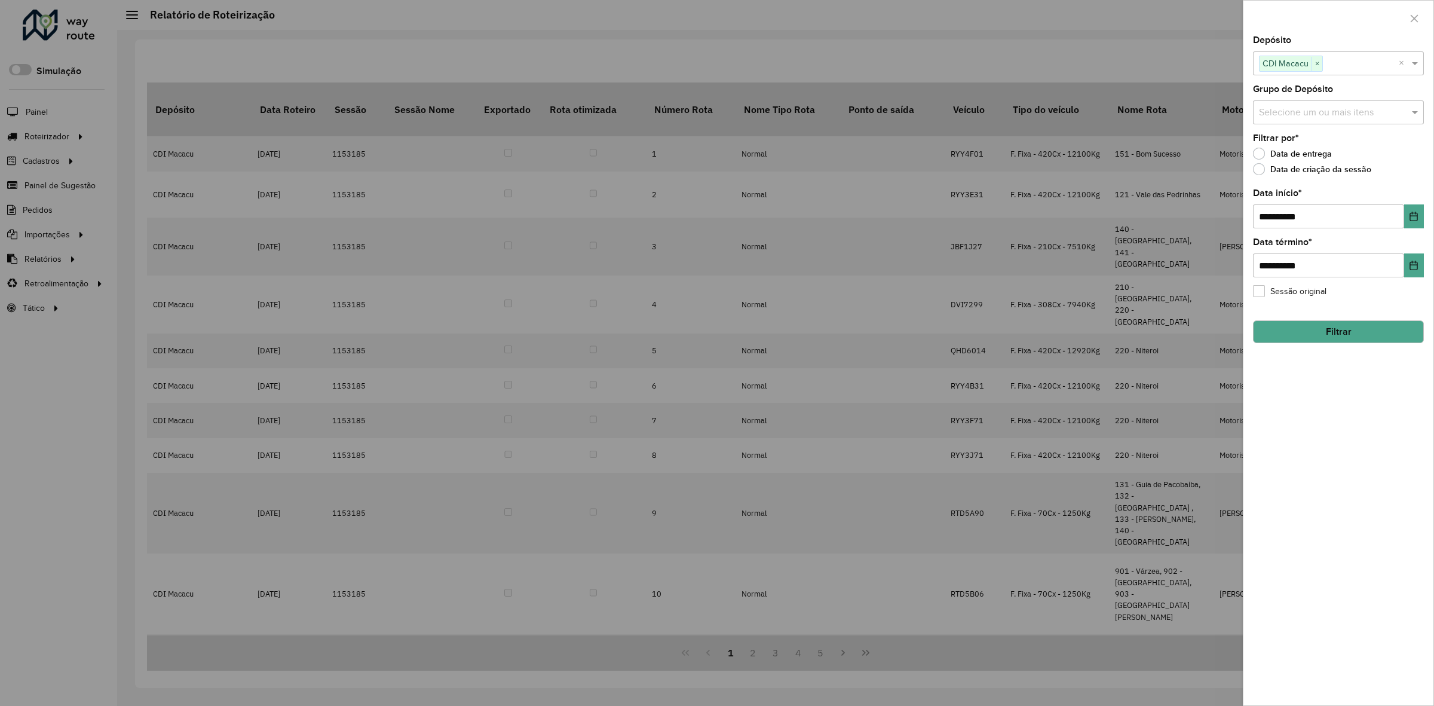
click at [1372, 338] on button "Filtrar" at bounding box center [1338, 331] width 171 height 23
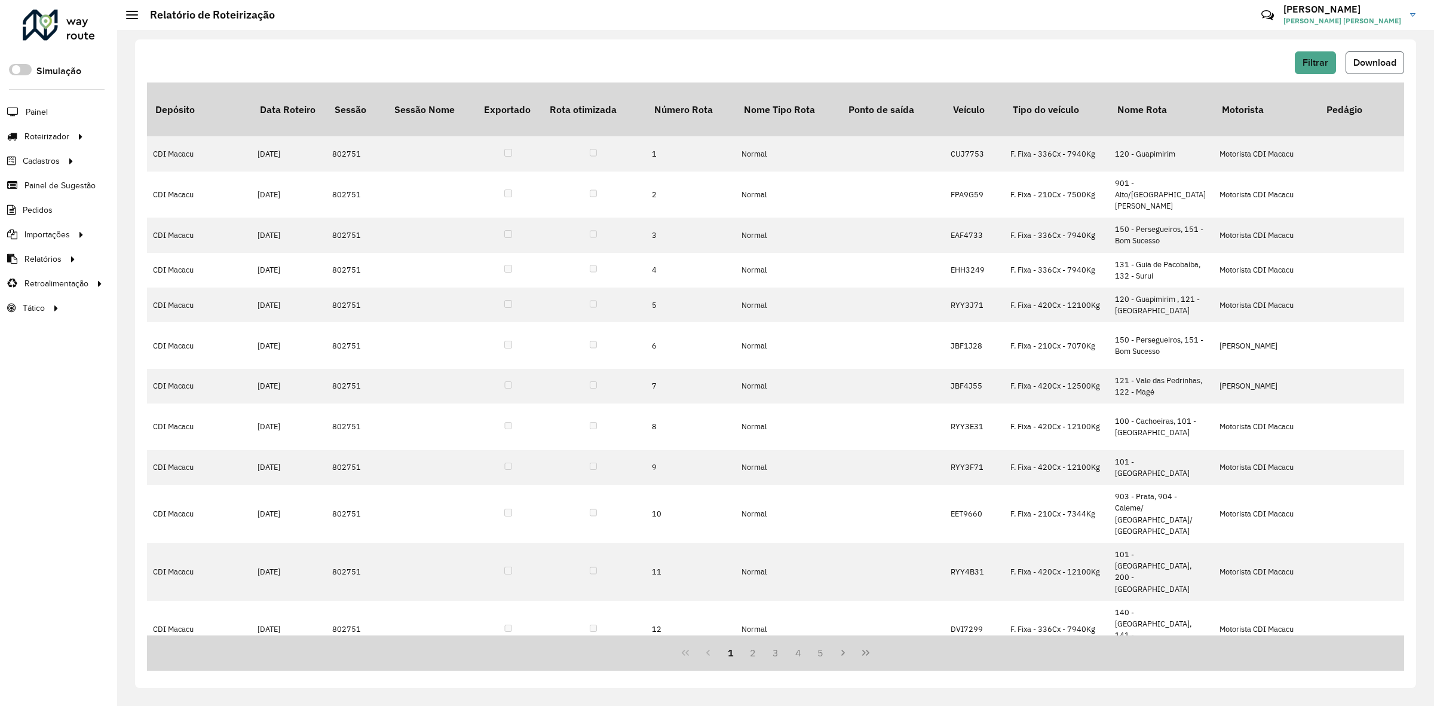
click at [1377, 69] on button "Download" at bounding box center [1375, 62] width 59 height 23
click at [1316, 61] on span "Filtrar" at bounding box center [1316, 62] width 26 height 10
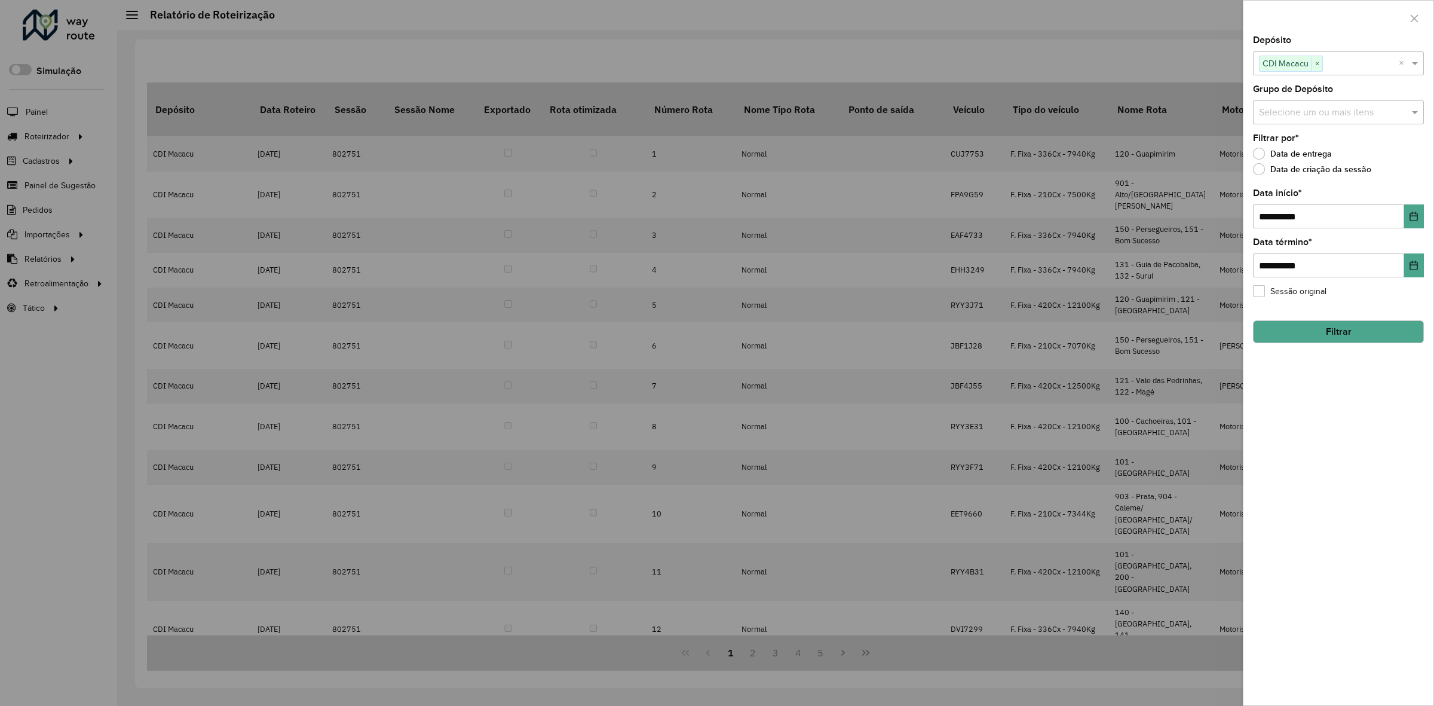
click at [1153, 55] on div at bounding box center [717, 353] width 1434 height 706
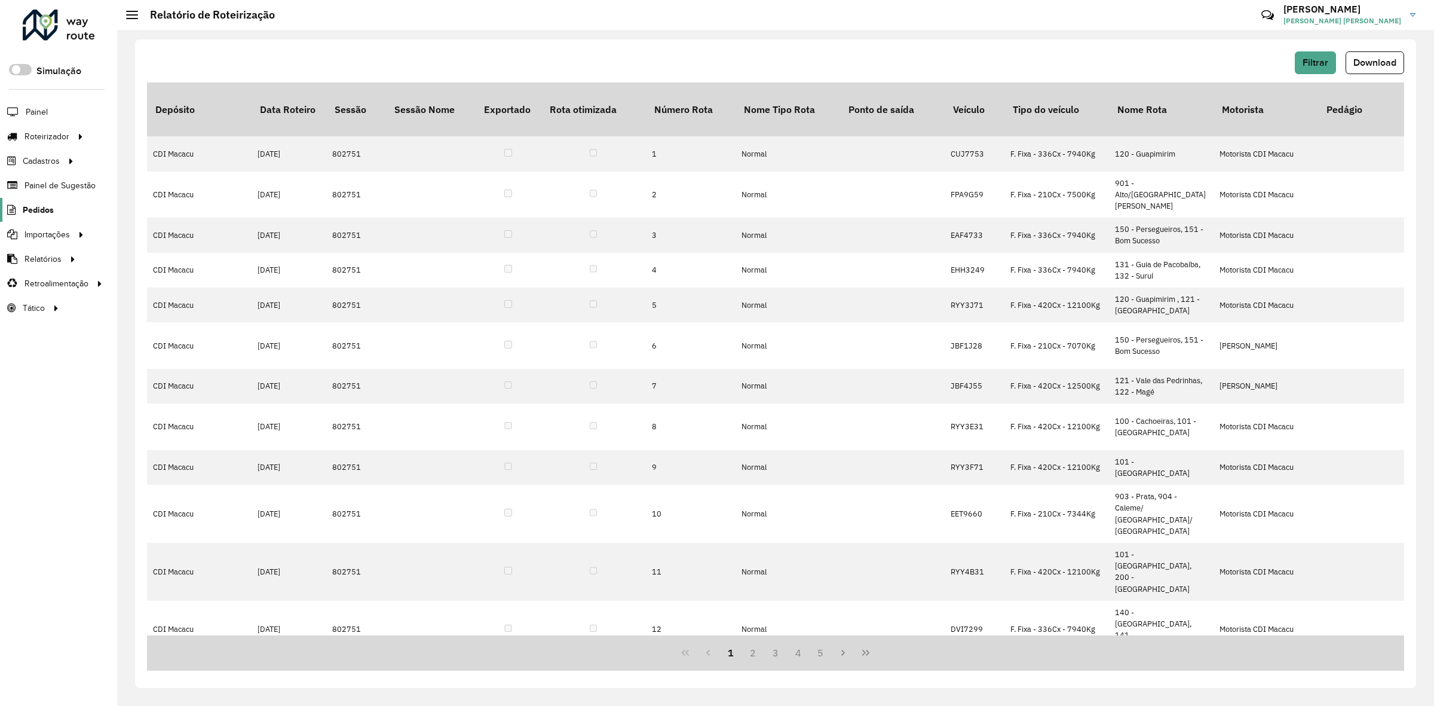
click at [23, 216] on span "Pedidos" at bounding box center [38, 210] width 31 height 13
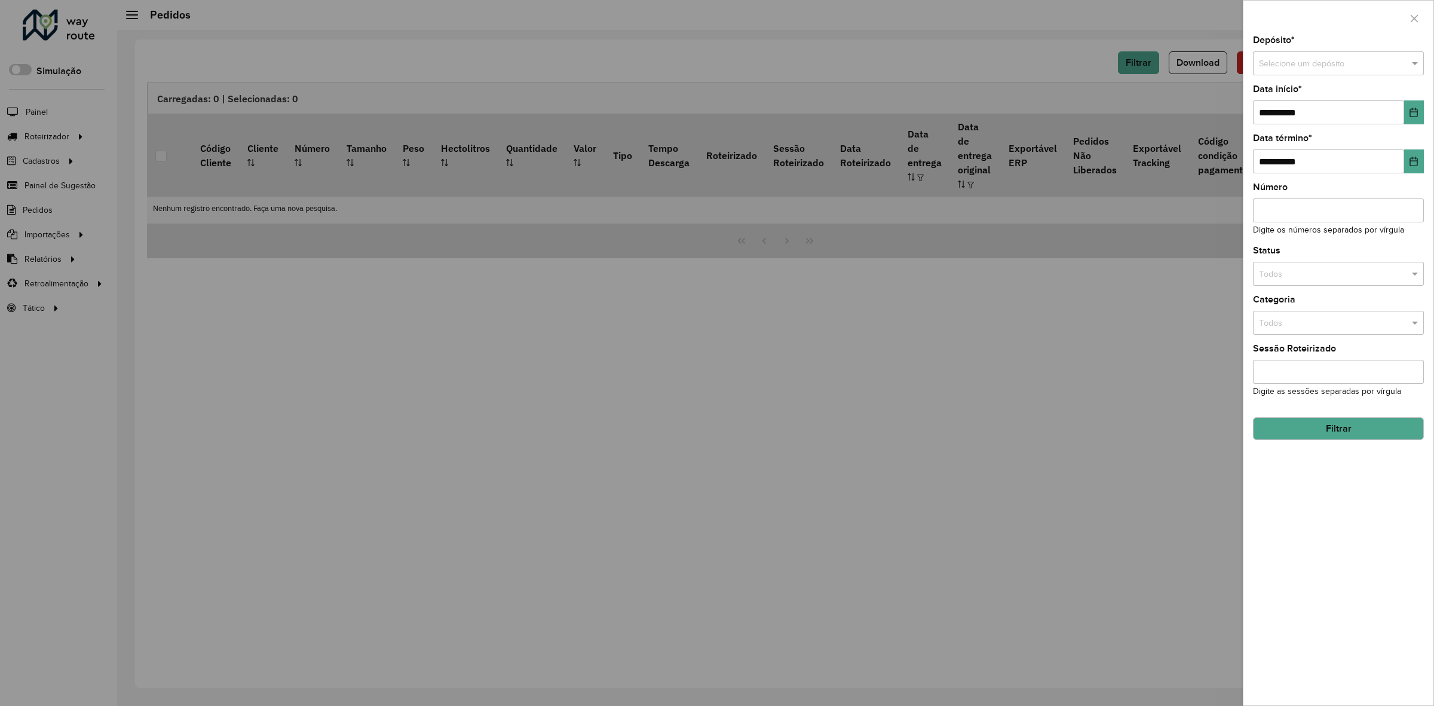
click at [1332, 69] on input "text" at bounding box center [1326, 63] width 135 height 13
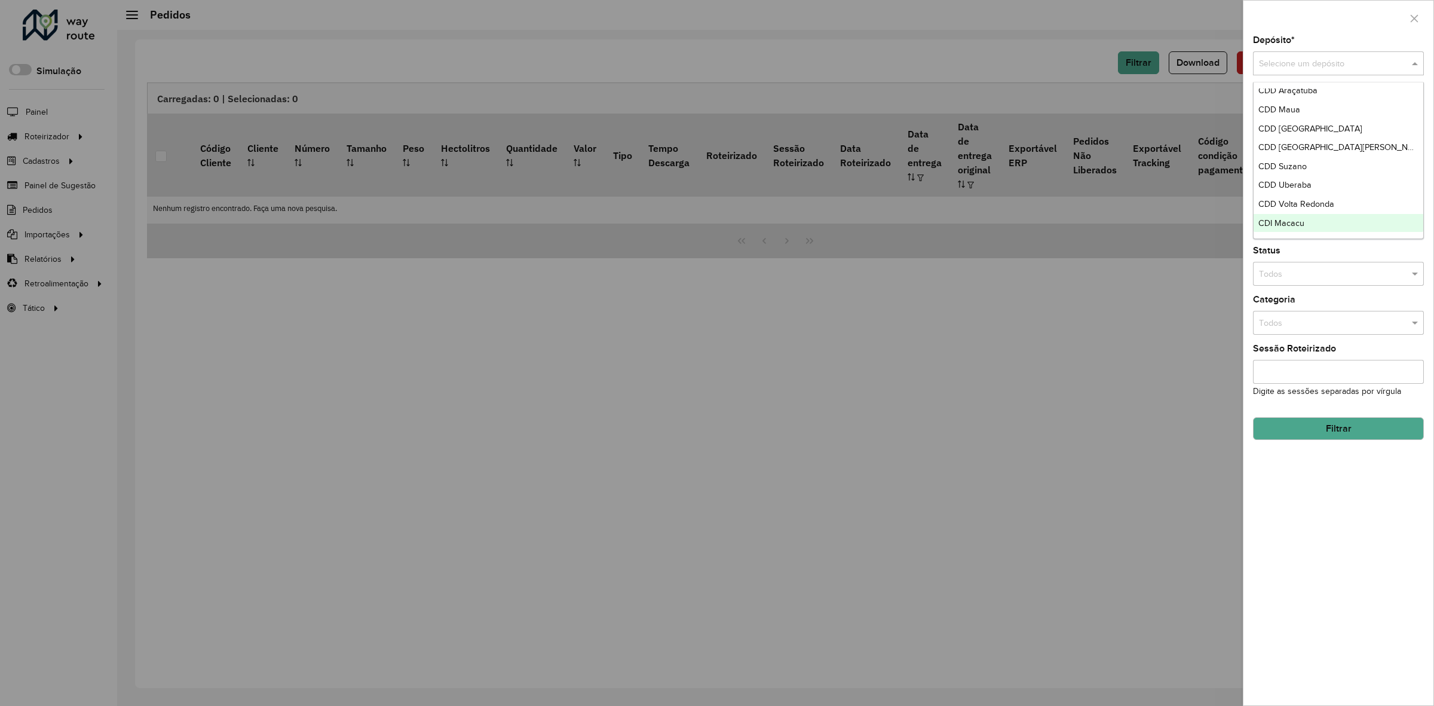
click at [1312, 214] on div "CDI Macacu" at bounding box center [1339, 223] width 170 height 19
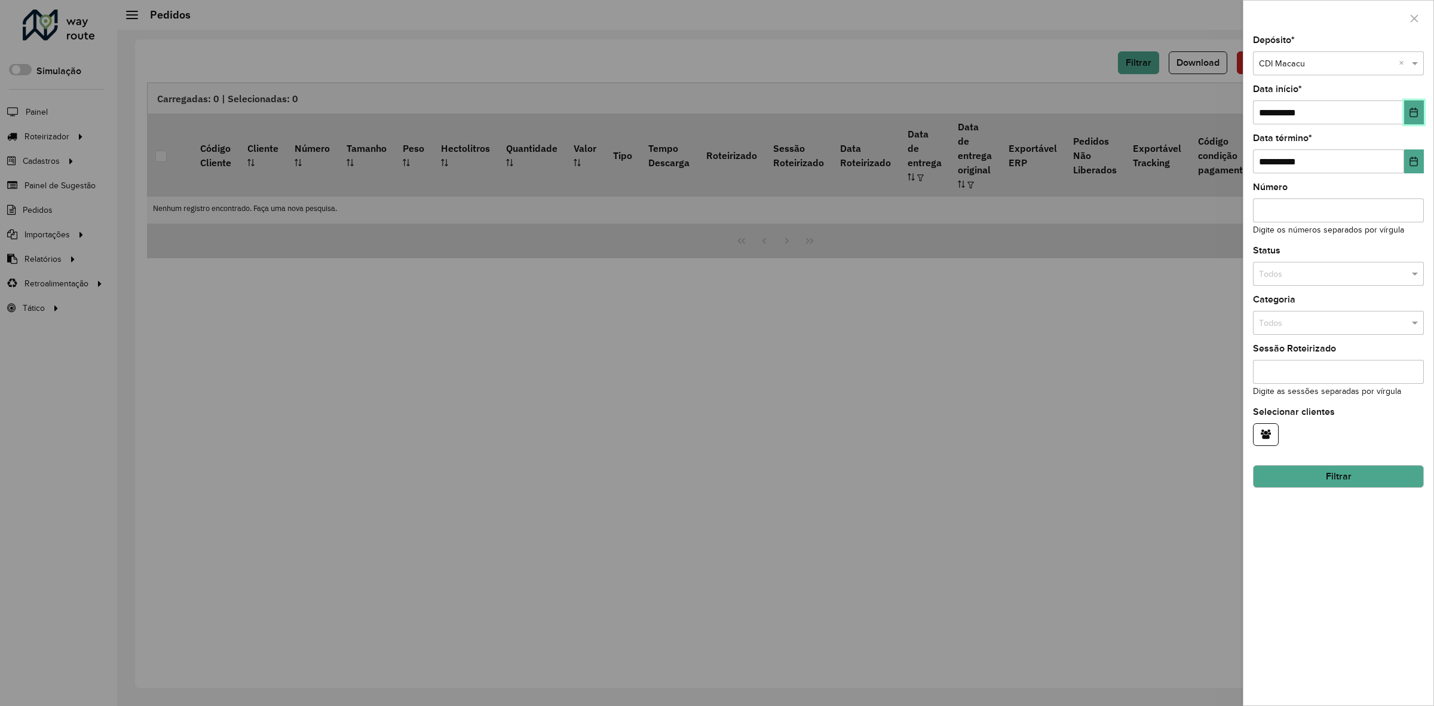
click at [1416, 115] on icon "Choose Date" at bounding box center [1414, 113] width 10 height 10
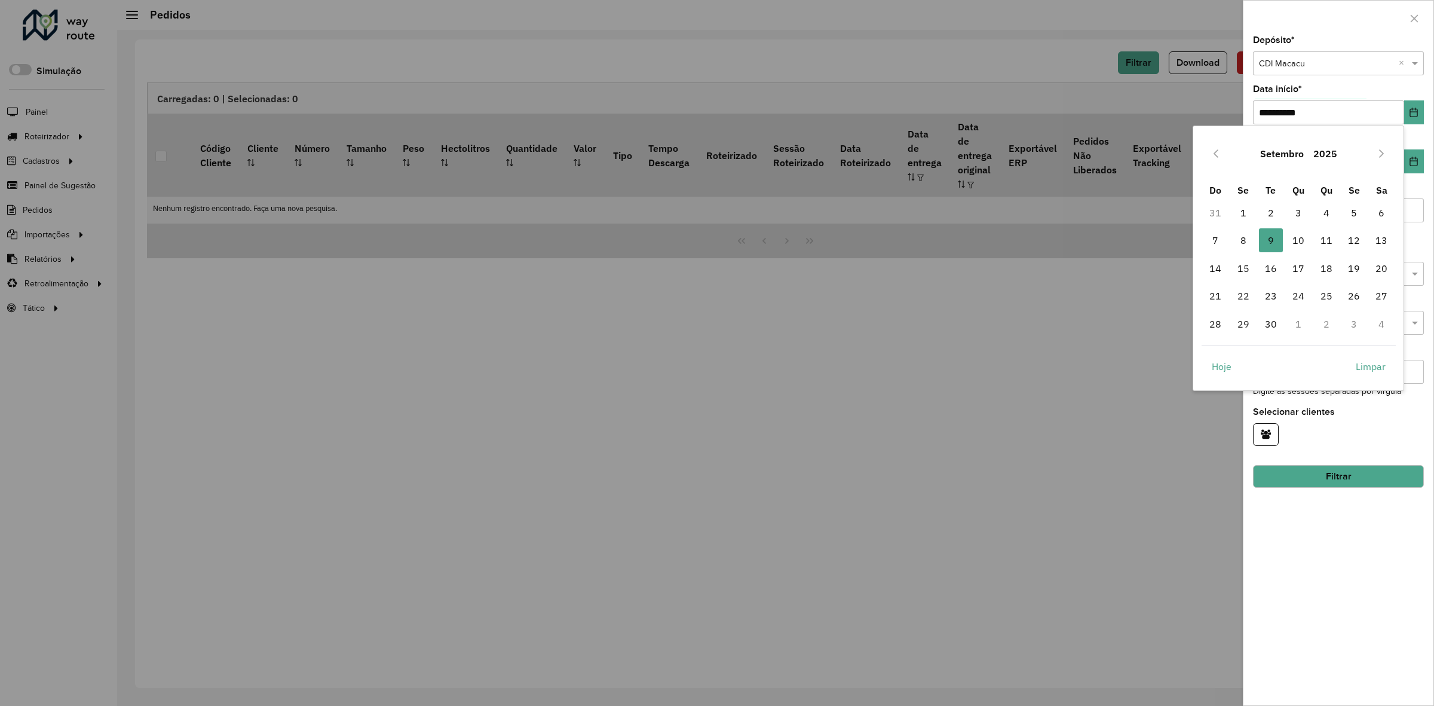
click at [1322, 144] on button "2025" at bounding box center [1325, 153] width 33 height 29
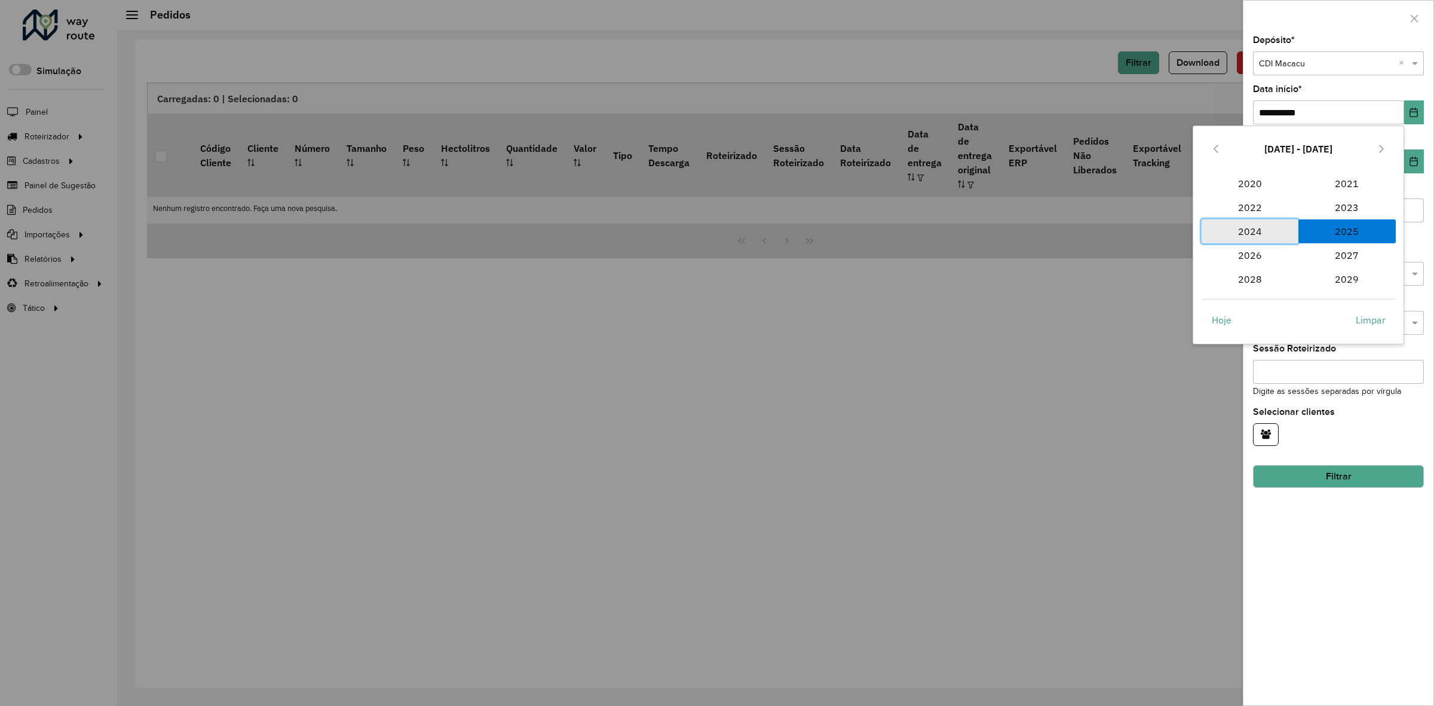
click at [1251, 226] on span "2024" at bounding box center [1250, 231] width 97 height 24
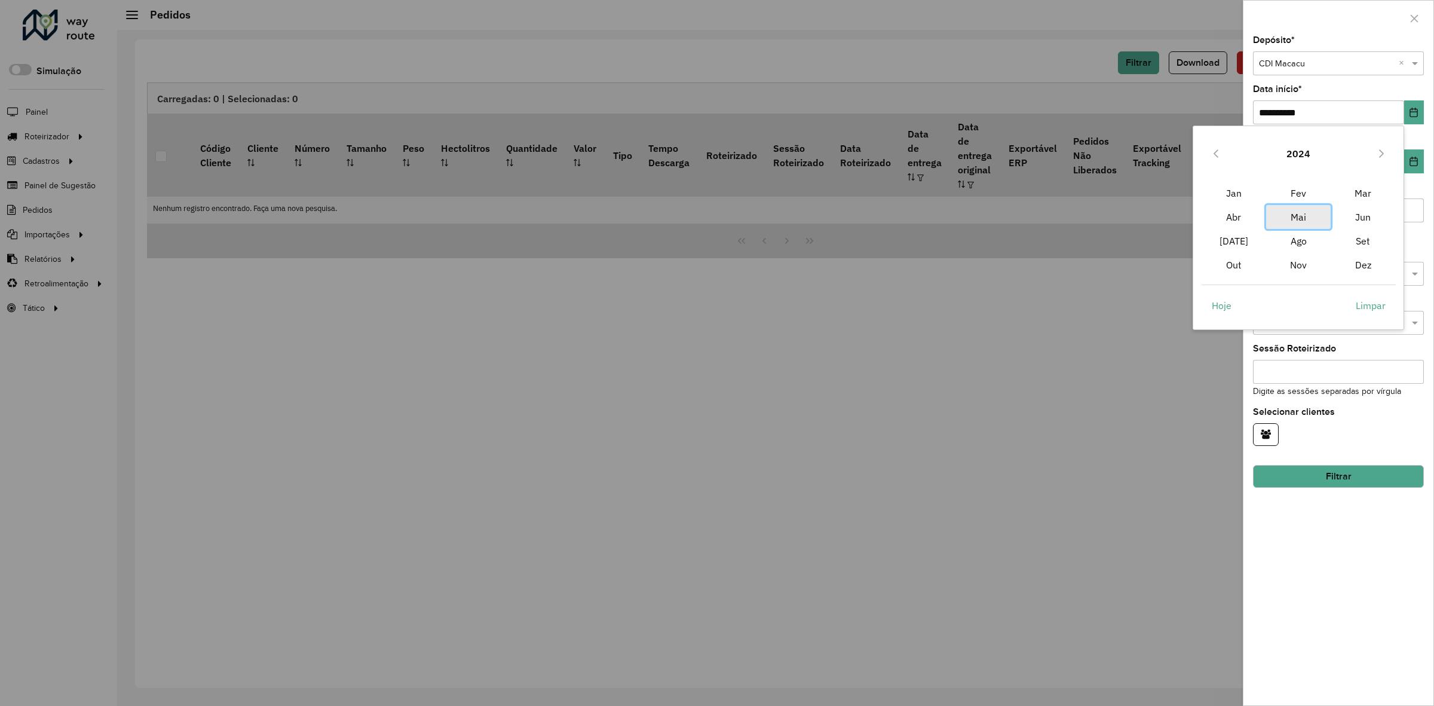
click at [1309, 224] on span "Mai" at bounding box center [1298, 217] width 65 height 24
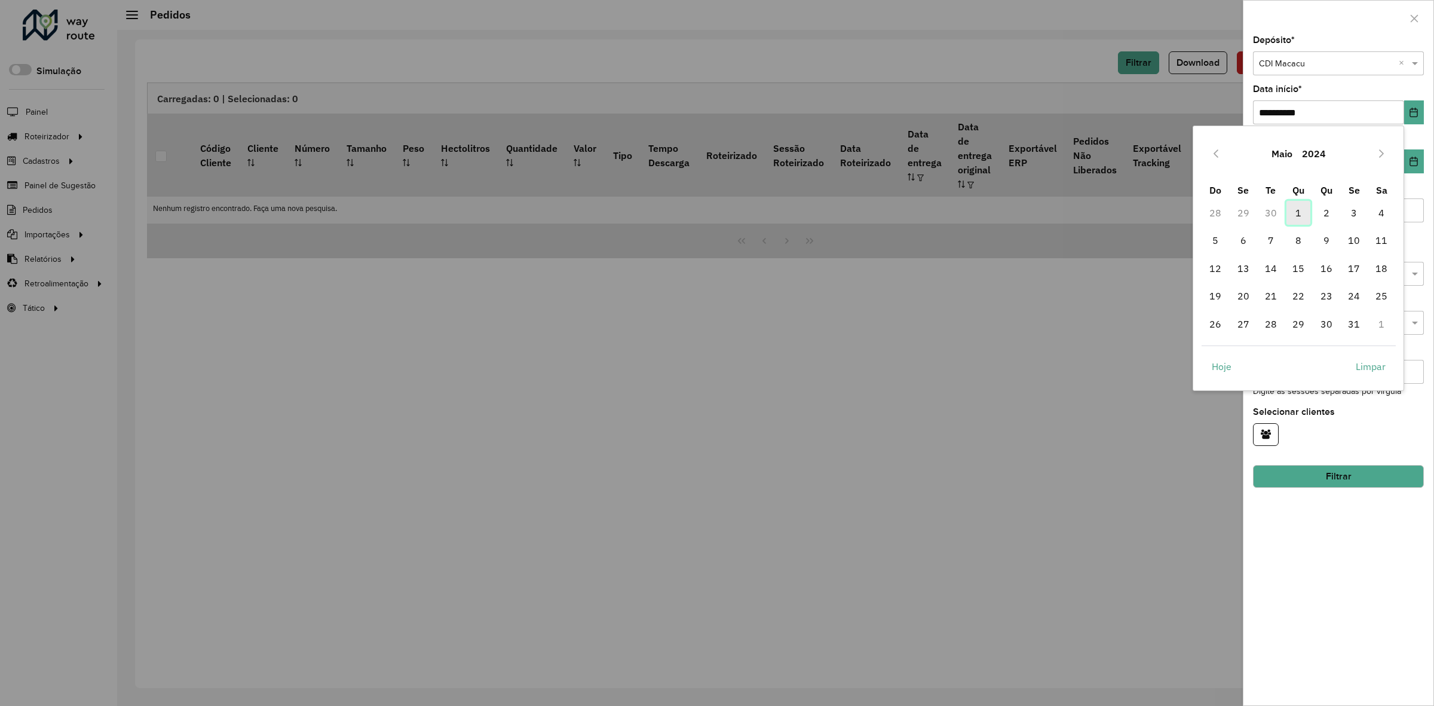
click at [1298, 204] on span "1" at bounding box center [1298, 213] width 24 height 24
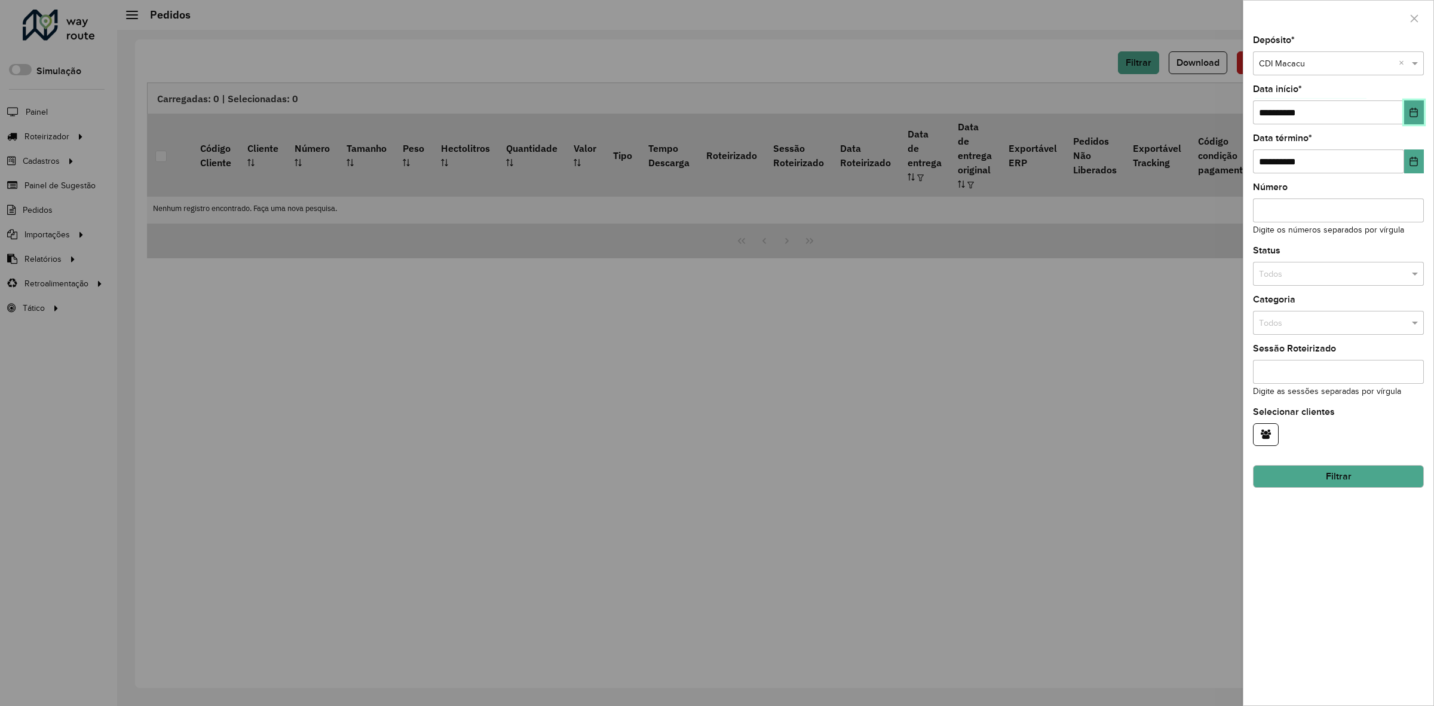
click at [1413, 121] on button "Choose Date" at bounding box center [1414, 112] width 20 height 24
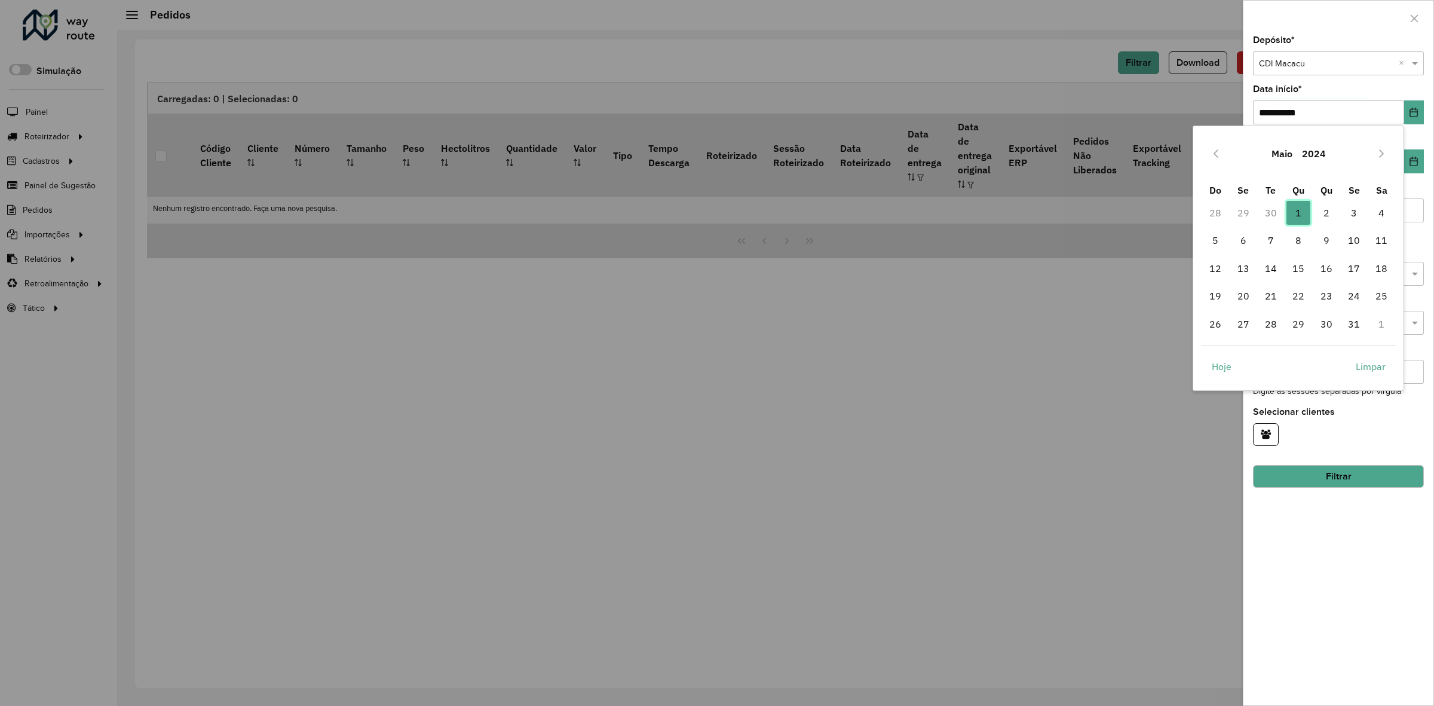
click at [1295, 214] on span "1" at bounding box center [1298, 213] width 24 height 24
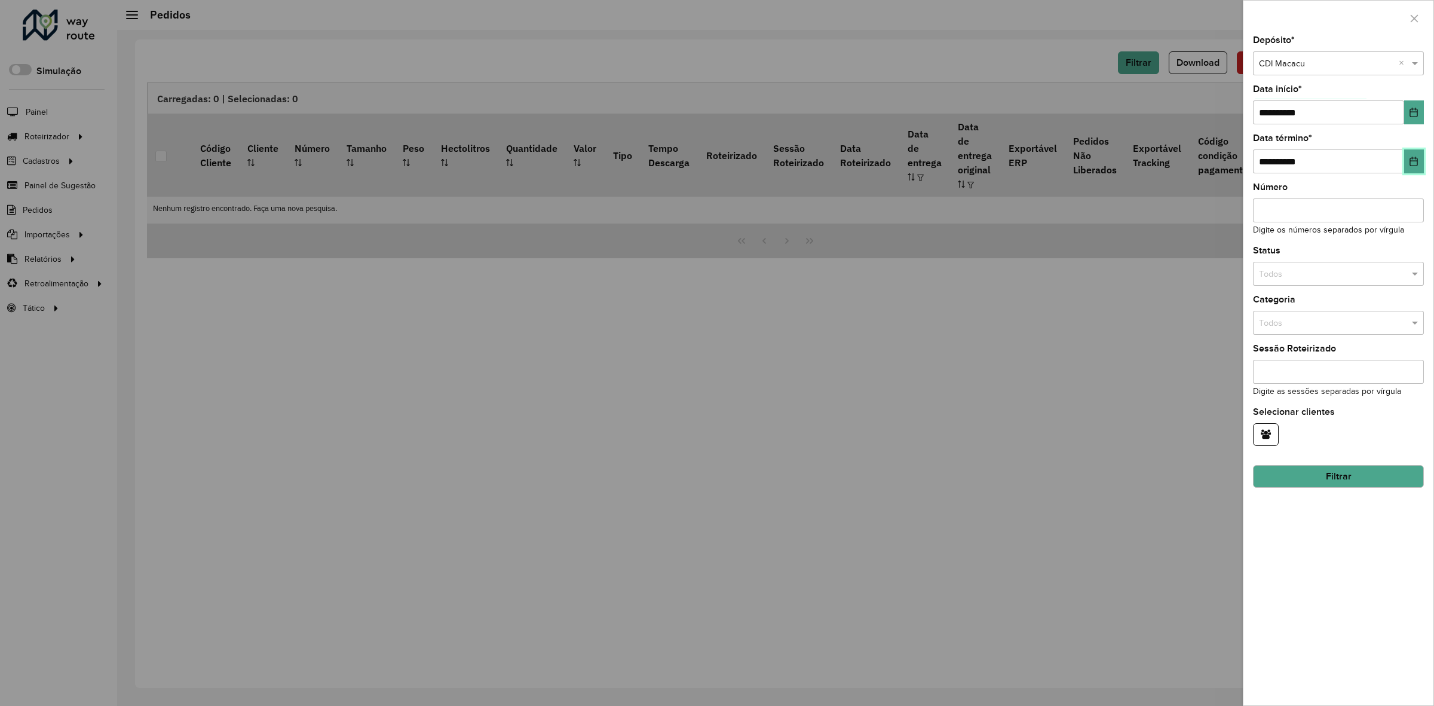
click at [1410, 163] on icon "Choose Date" at bounding box center [1414, 162] width 8 height 10
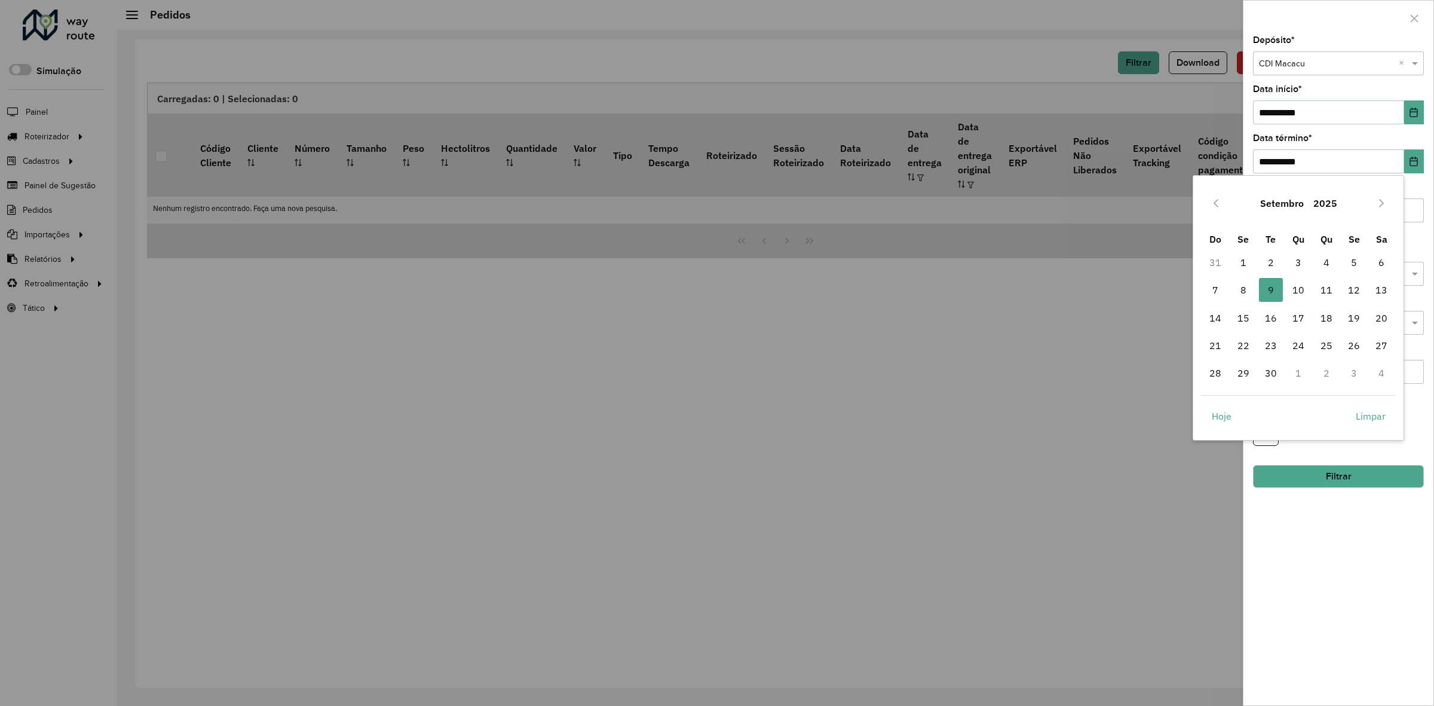
click at [1294, 196] on button "Setembro" at bounding box center [1281, 203] width 53 height 29
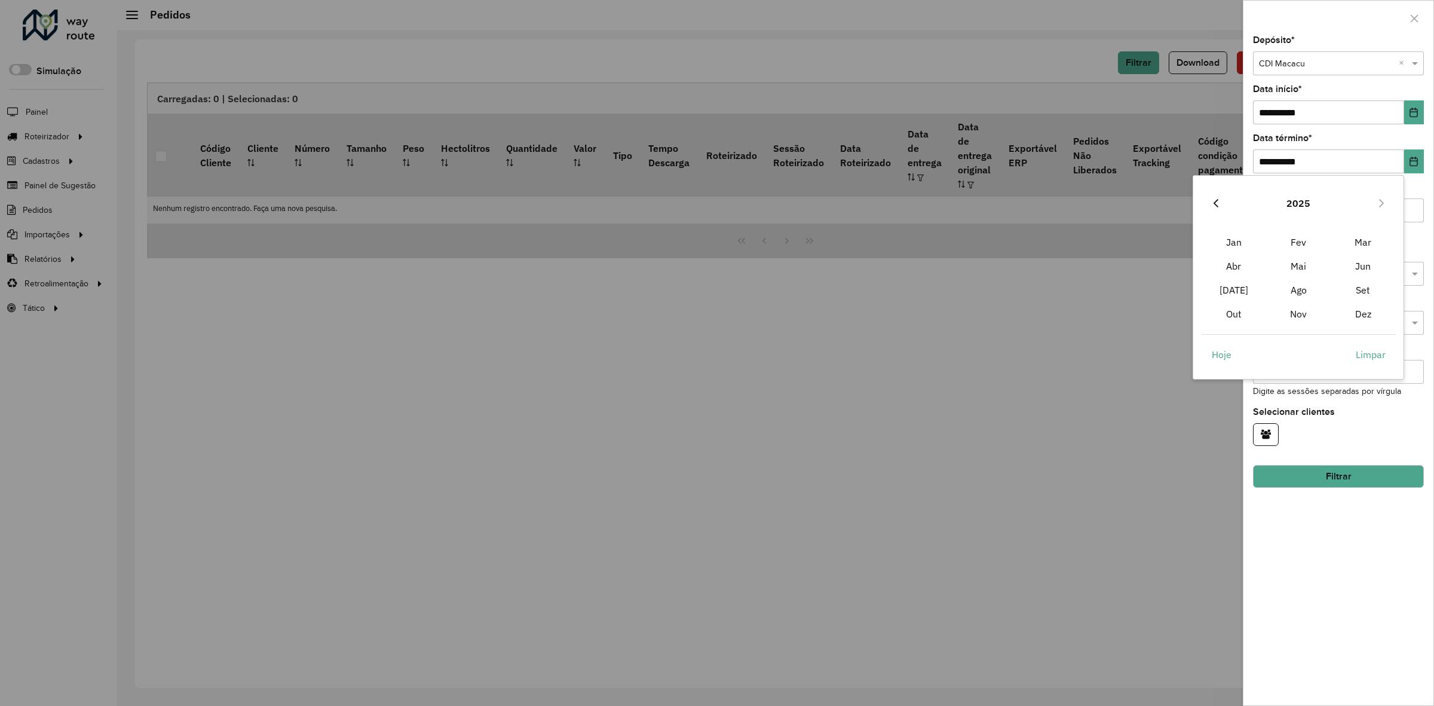
click at [1211, 210] on button "Previous Year" at bounding box center [1215, 203] width 19 height 19
click at [1285, 267] on span "Mai" at bounding box center [1298, 266] width 65 height 24
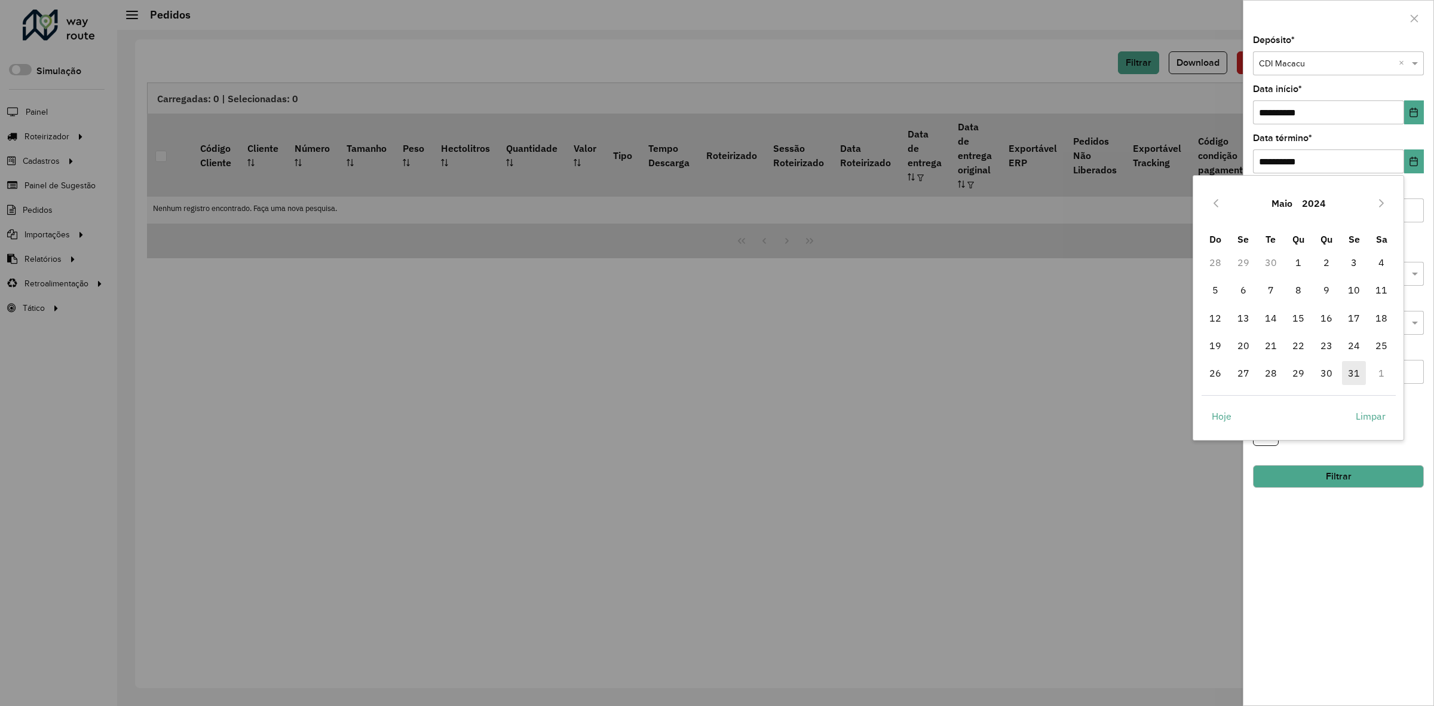
click at [1357, 367] on span "31" at bounding box center [1354, 373] width 24 height 24
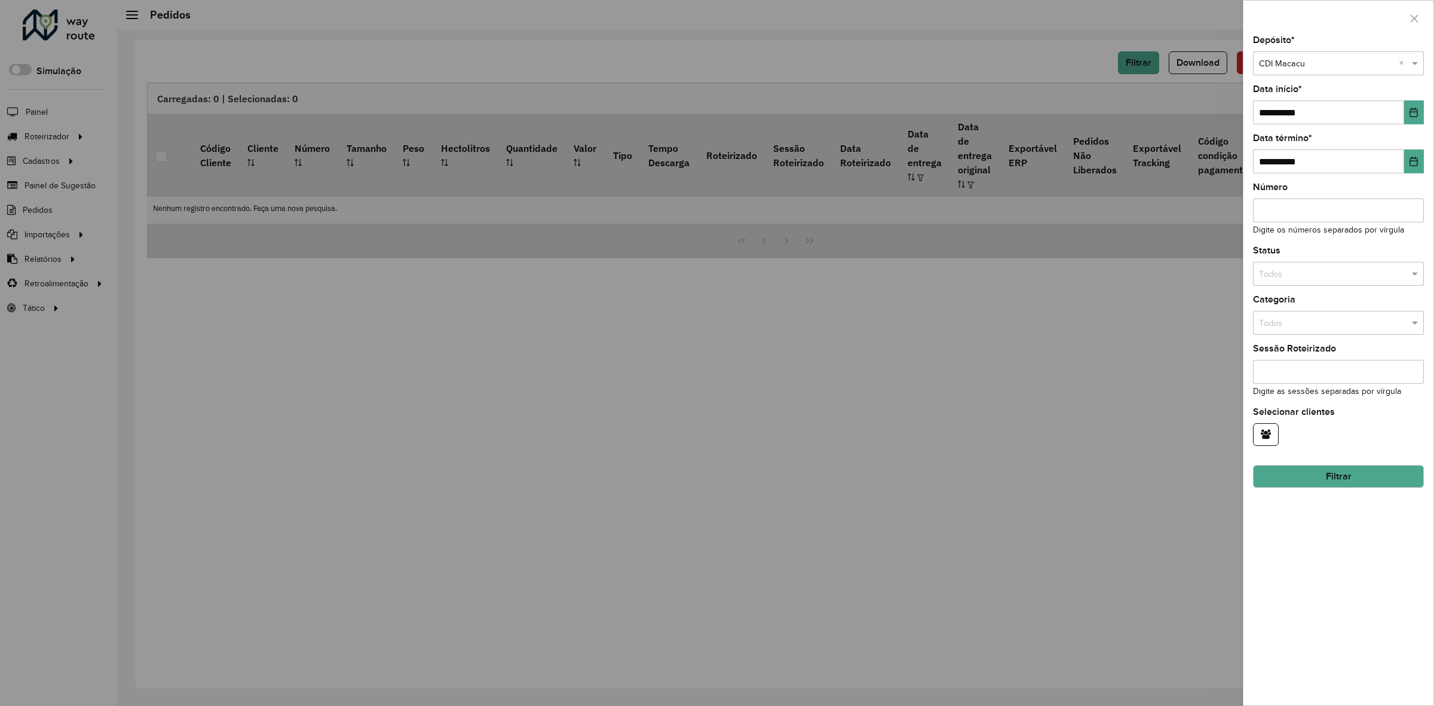
click at [1389, 188] on div "Número Digite os números separados por vírgula" at bounding box center [1338, 210] width 171 height 54
click at [1342, 277] on input "text" at bounding box center [1326, 274] width 135 height 13
click at [1347, 437] on hb-field-button at bounding box center [1338, 434] width 171 height 23
click at [1346, 323] on input "text" at bounding box center [1326, 323] width 135 height 13
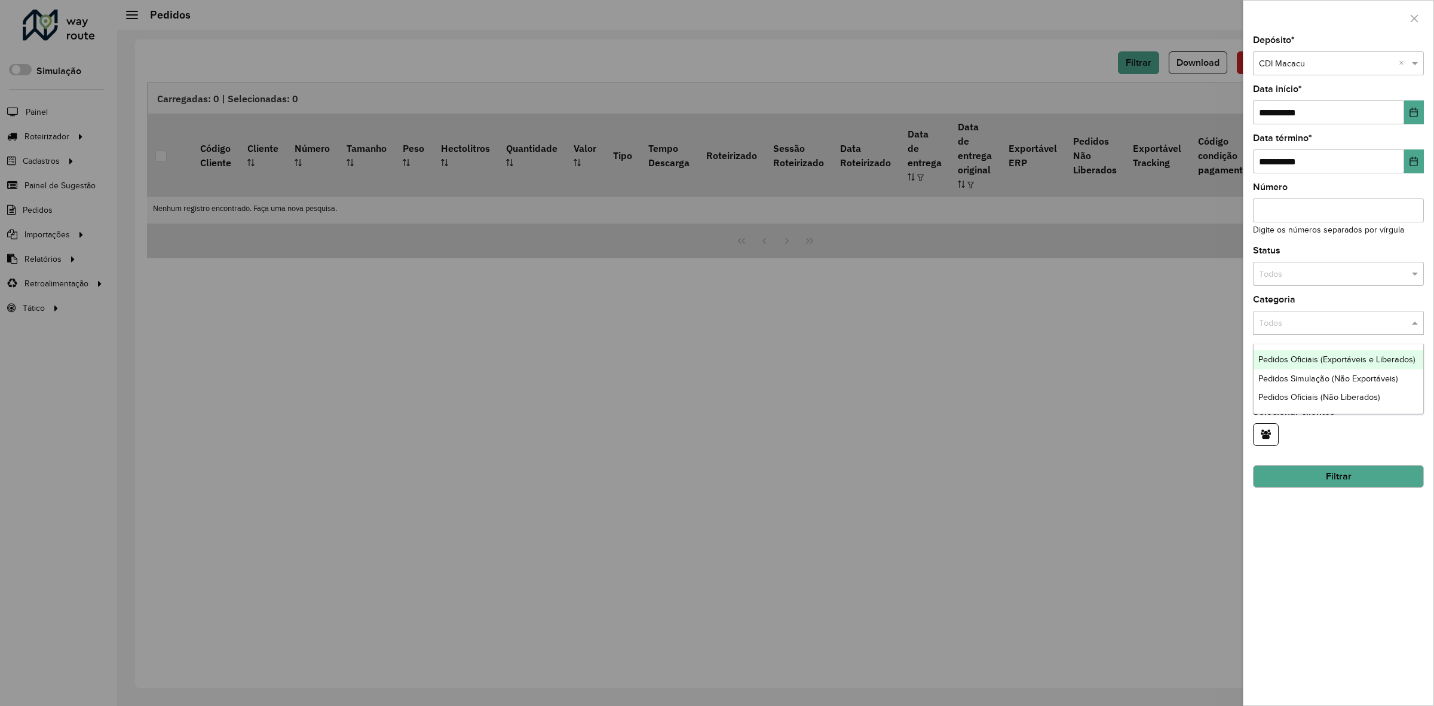
click at [1341, 354] on span "Pedidos Oficiais (Exportáveis e Liberados)" at bounding box center [1336, 359] width 157 height 10
click at [1370, 345] on div "**********" at bounding box center [1338, 370] width 190 height 669
click at [1364, 279] on input "text" at bounding box center [1326, 274] width 135 height 13
click at [1370, 435] on hb-field-button at bounding box center [1338, 434] width 171 height 23
click at [1370, 479] on button "Filtrar" at bounding box center [1338, 476] width 171 height 23
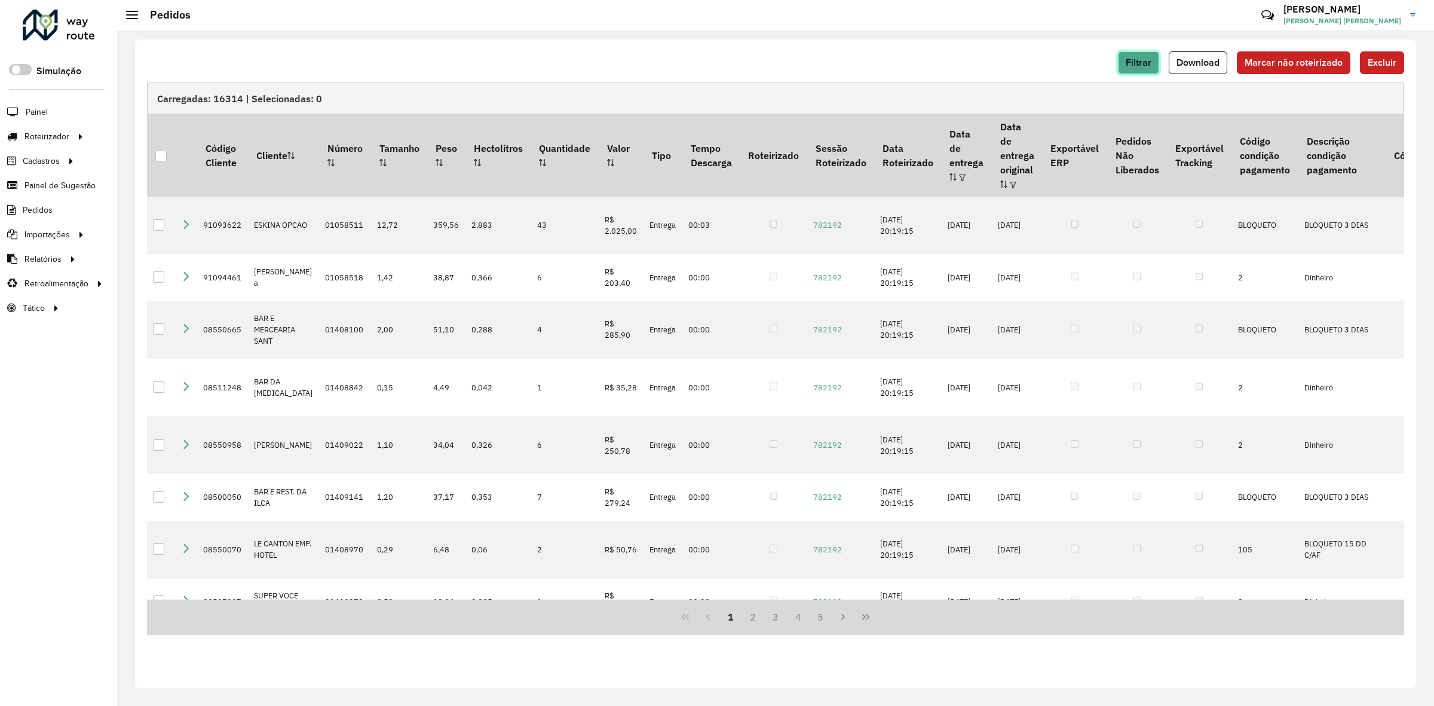
click at [1133, 59] on span "Filtrar" at bounding box center [1139, 62] width 26 height 10
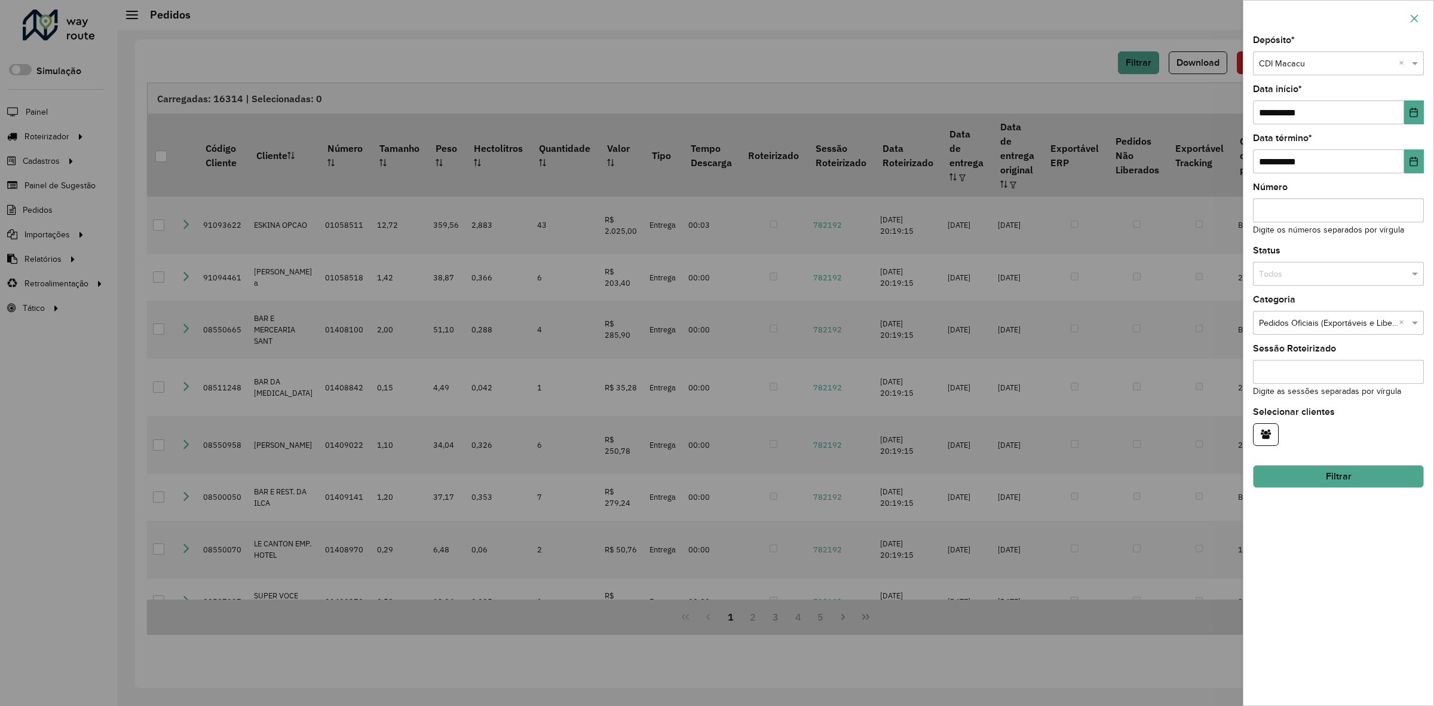
click at [1416, 18] on icon "button" at bounding box center [1415, 19] width 10 height 10
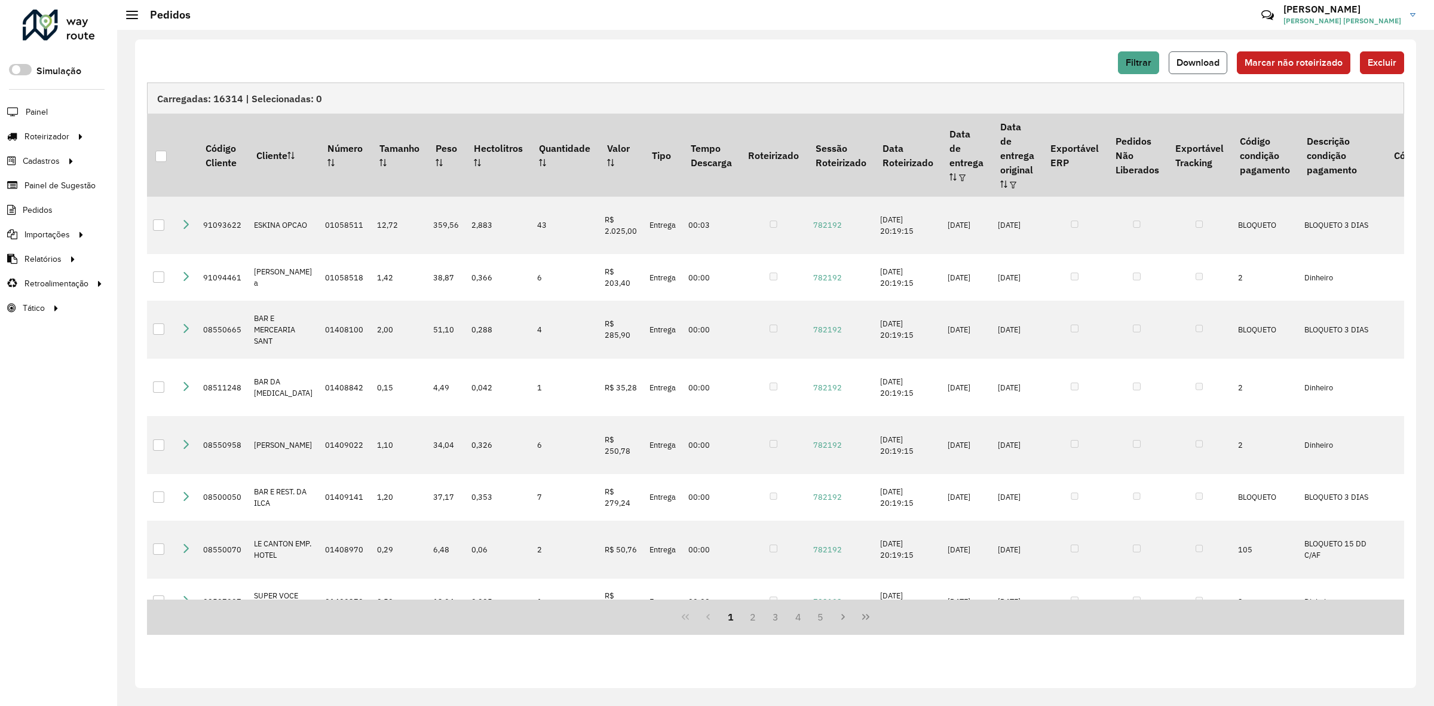
click at [1193, 60] on span "Download" at bounding box center [1198, 62] width 43 height 10
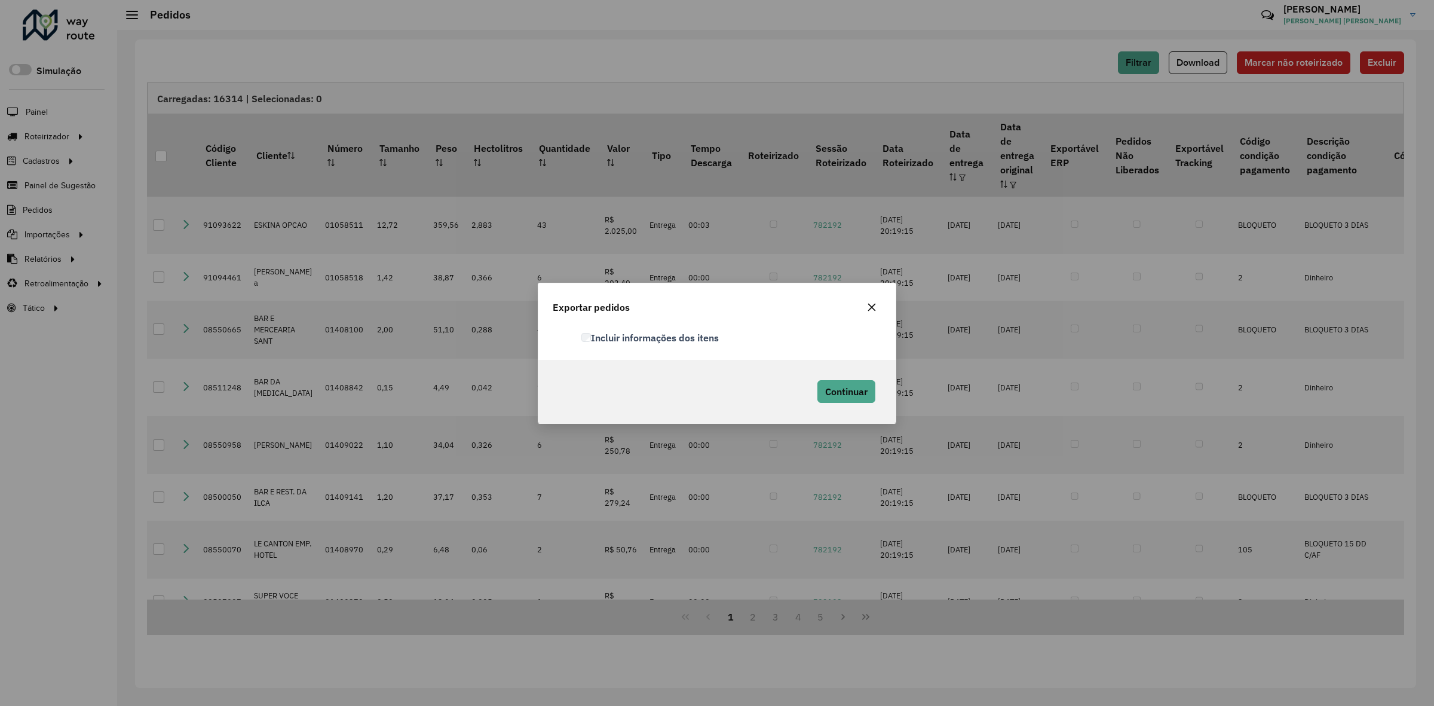
click at [873, 305] on icon "button" at bounding box center [872, 307] width 8 height 8
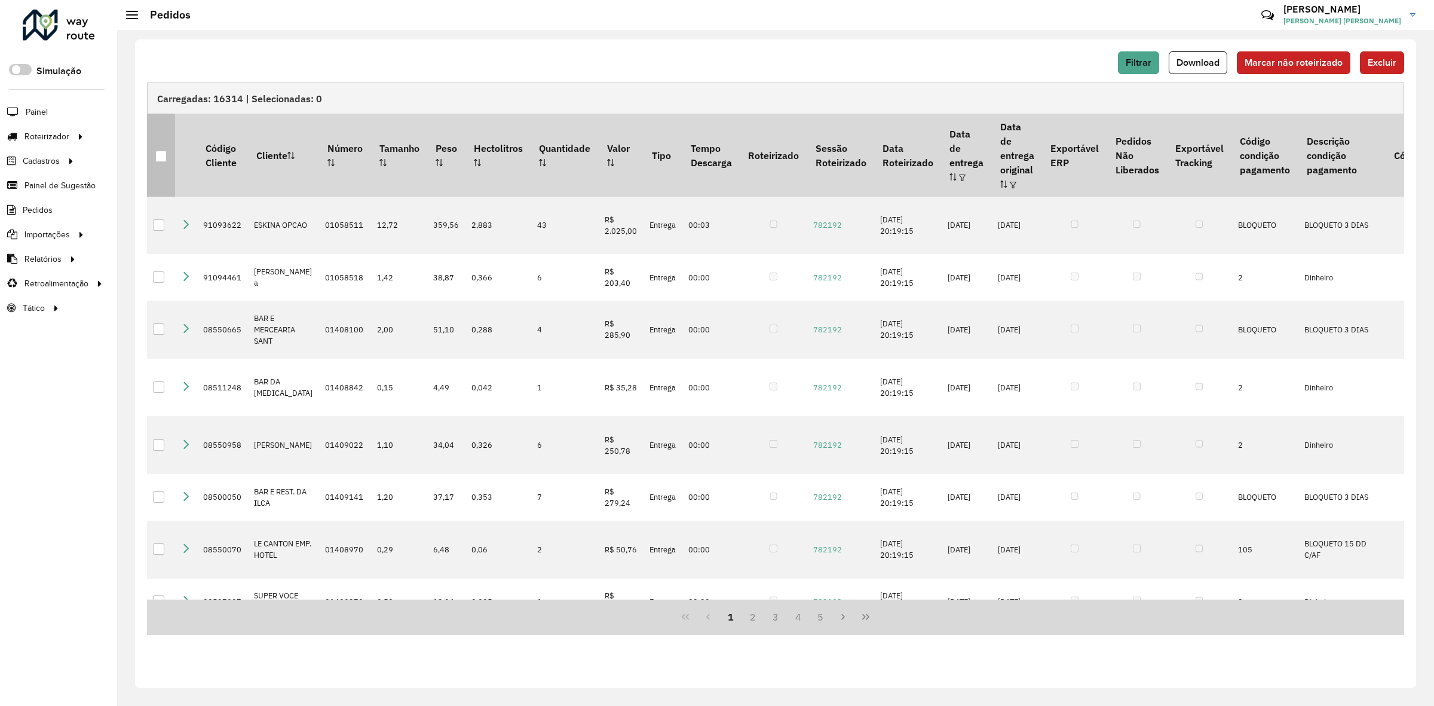
click at [157, 151] on div at bounding box center [160, 156] width 11 height 11
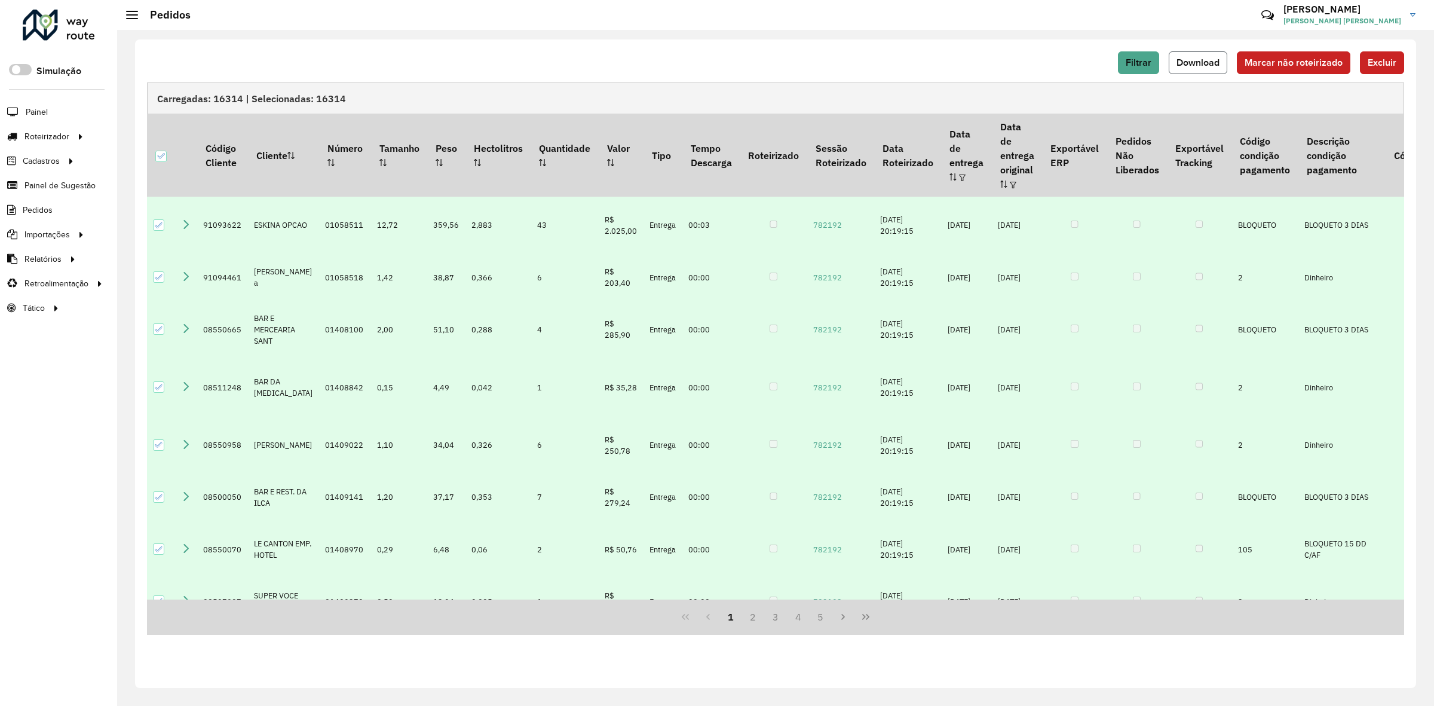
click at [1195, 59] on span "Download" at bounding box center [1198, 62] width 43 height 10
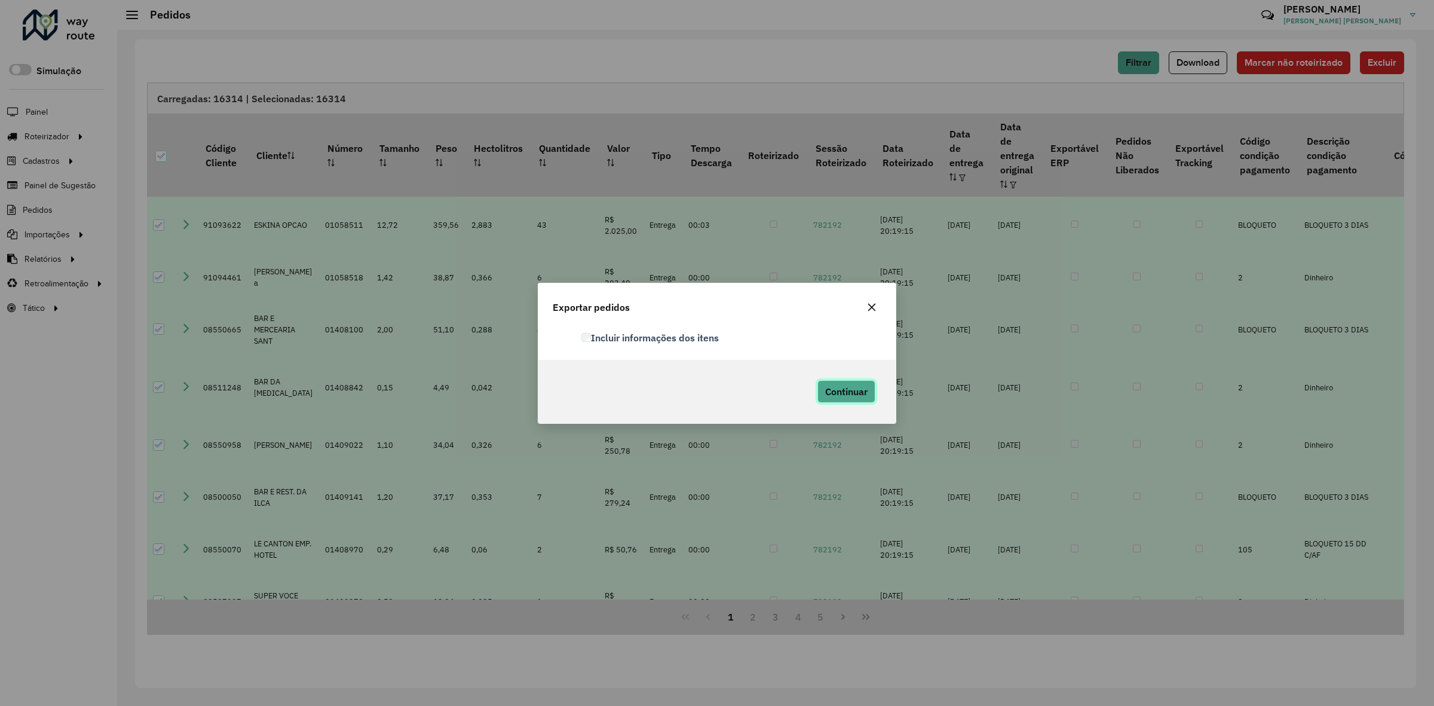
click at [841, 390] on span "Continuar" at bounding box center [846, 391] width 42 height 12
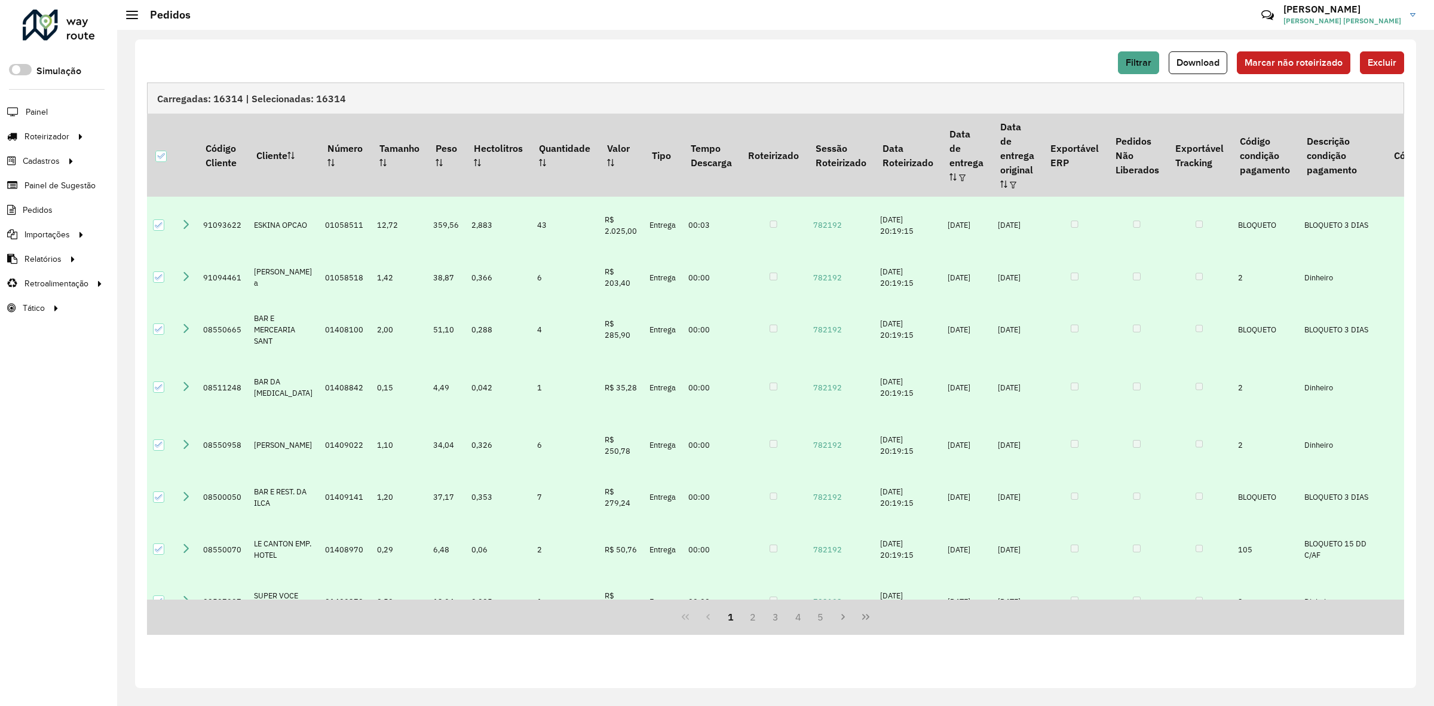
click at [1061, 72] on div "Filtrar Download Marcar não roteirizado Excluir" at bounding box center [775, 62] width 1257 height 23
click at [1145, 57] on span "Filtrar" at bounding box center [1139, 62] width 26 height 10
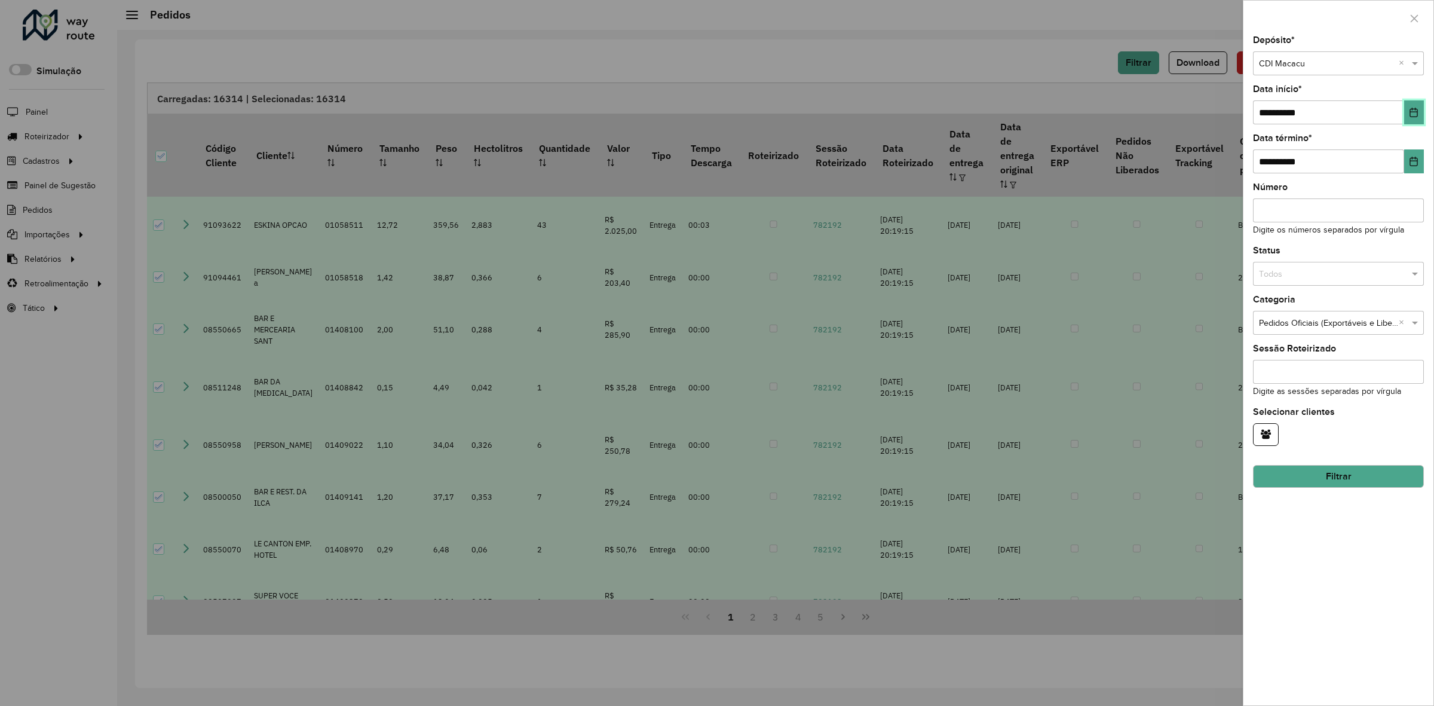
click at [1420, 111] on button "Choose Date" at bounding box center [1414, 112] width 20 height 24
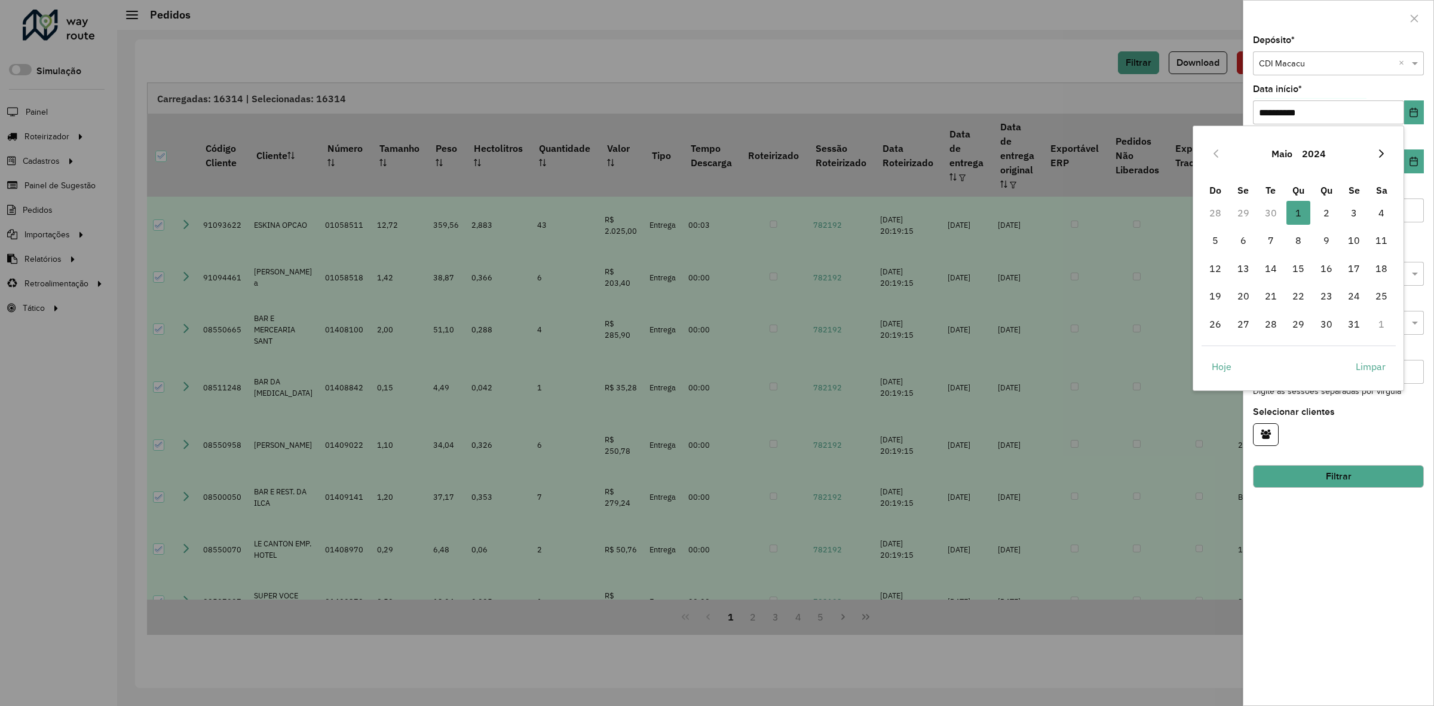
click at [1380, 151] on icon "Next Month" at bounding box center [1381, 153] width 5 height 8
click at [1383, 215] on span "1" at bounding box center [1382, 213] width 24 height 24
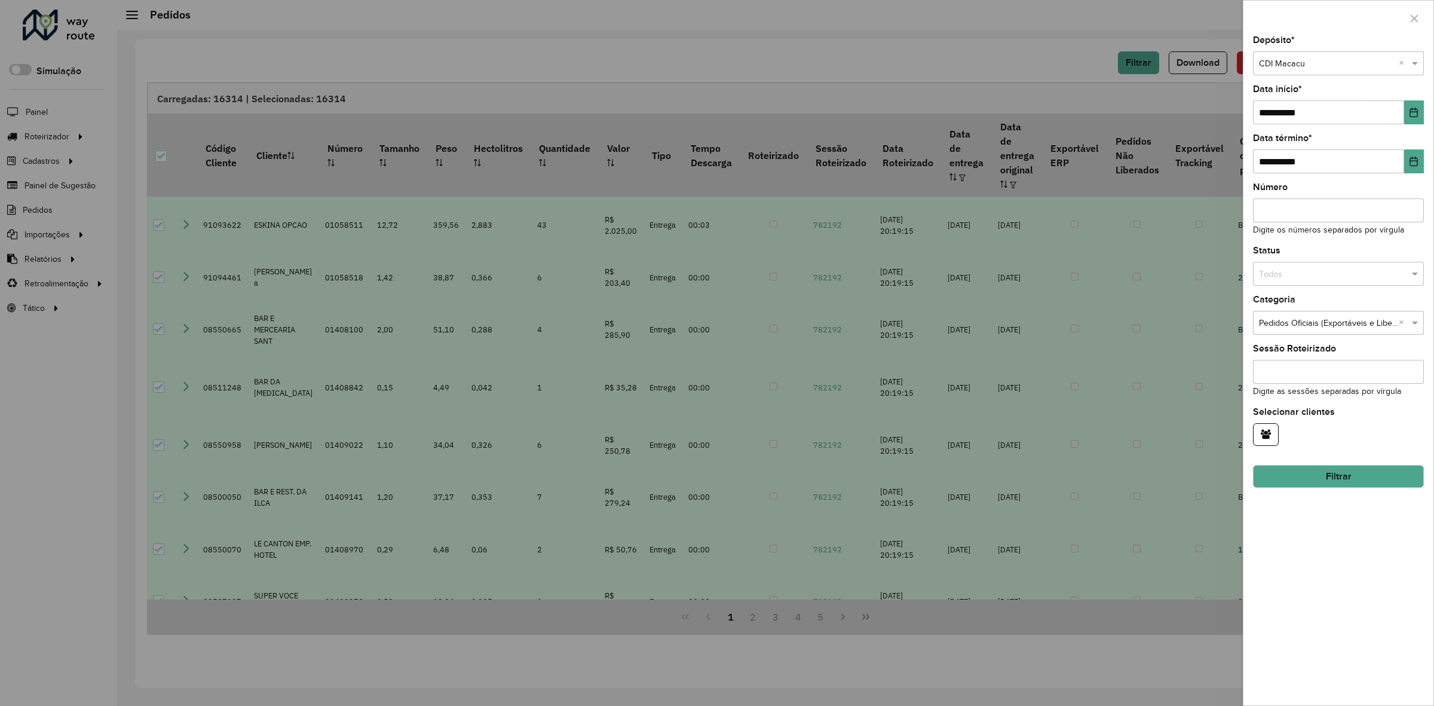
click at [1372, 187] on div "Número Digite os números separados por vírgula" at bounding box center [1338, 210] width 171 height 54
click at [1414, 117] on icon "Choose Date" at bounding box center [1414, 113] width 10 height 10
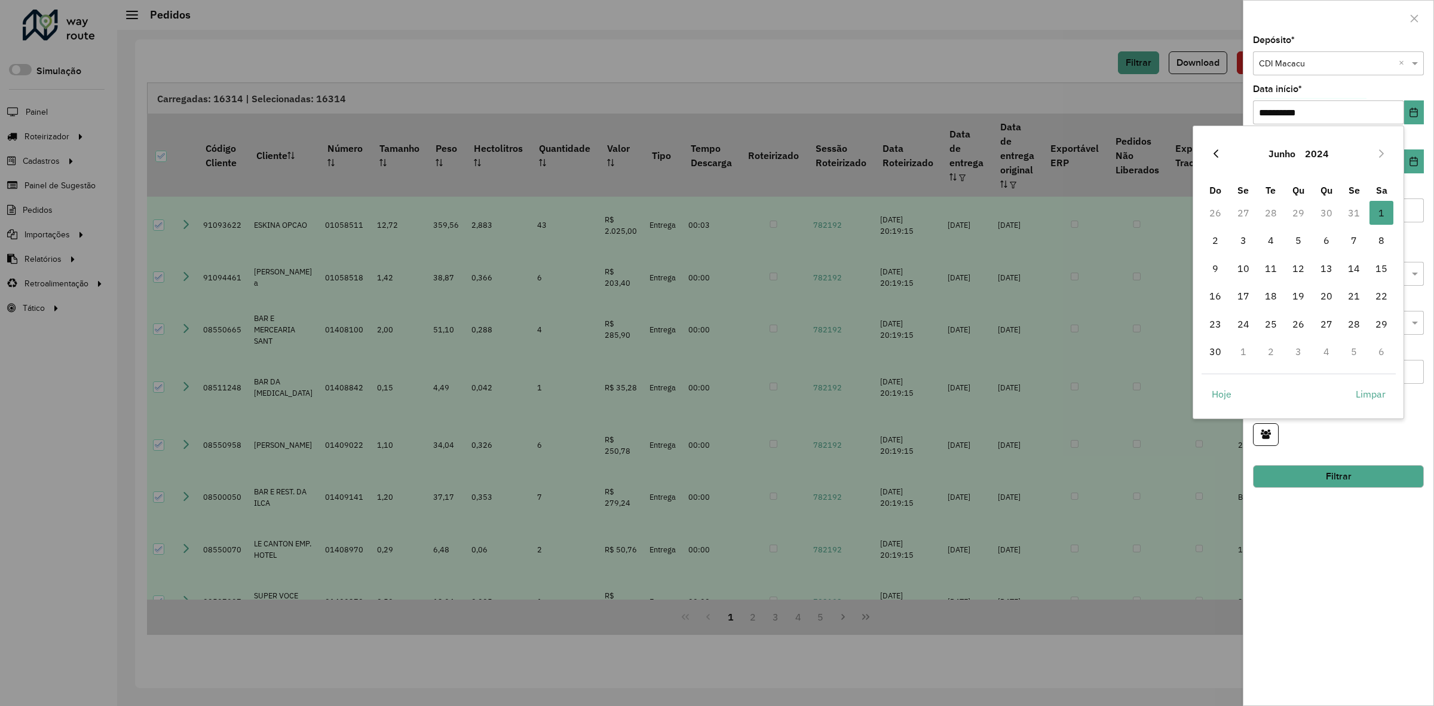
click at [1215, 152] on icon "Previous Month" at bounding box center [1216, 153] width 5 height 8
click at [1382, 153] on icon "Next Month" at bounding box center [1381, 153] width 5 height 8
click at [1213, 149] on icon "Previous Month" at bounding box center [1216, 154] width 10 height 10
click at [1381, 154] on icon "Next Month" at bounding box center [1381, 153] width 5 height 8
click at [1380, 208] on span "1" at bounding box center [1382, 213] width 24 height 24
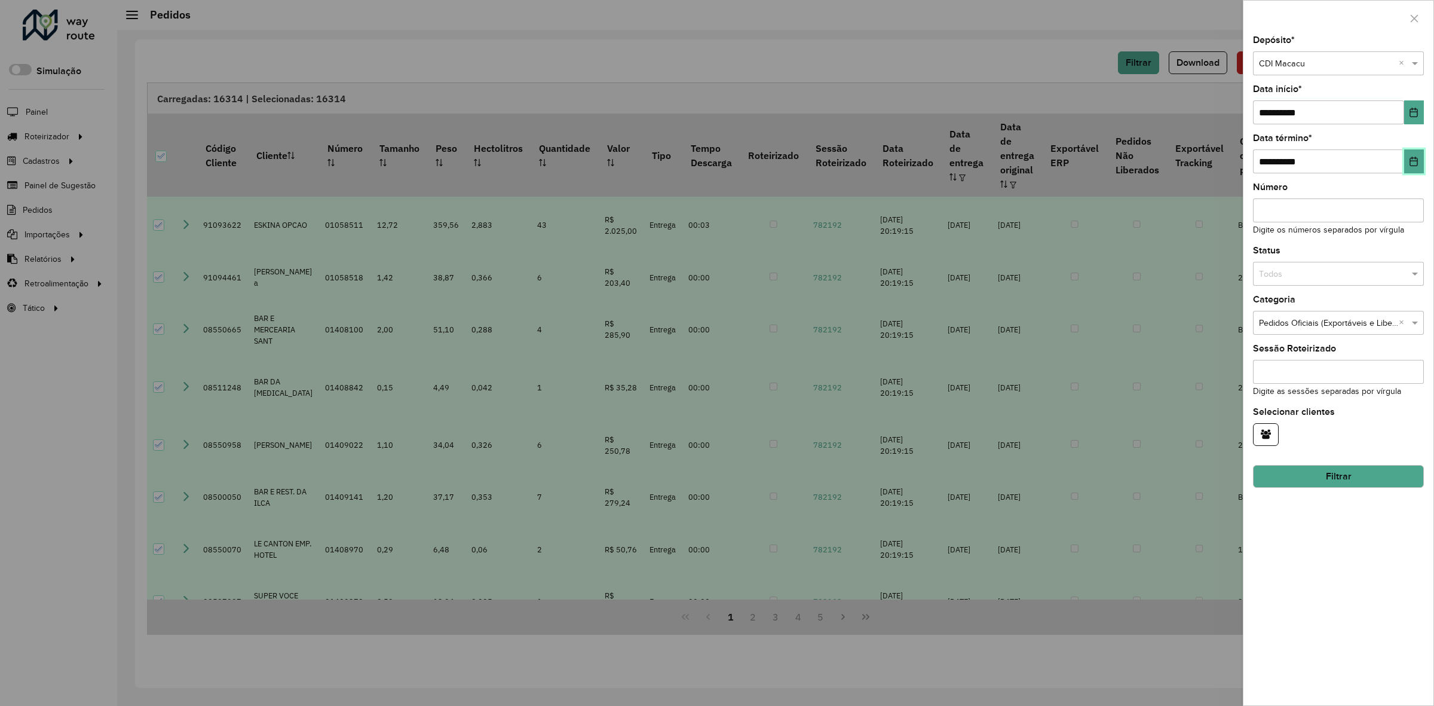
click at [1416, 170] on button "Choose Date" at bounding box center [1414, 161] width 20 height 24
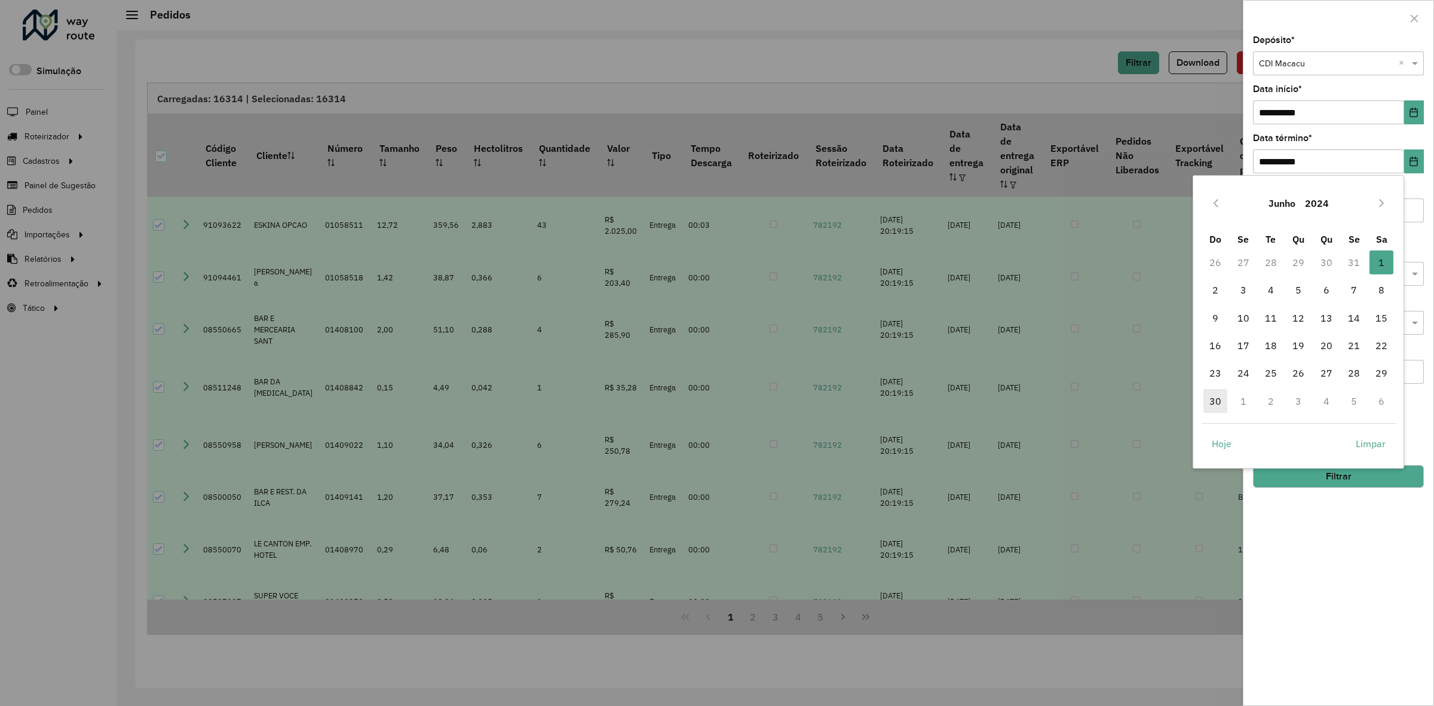
click at [1223, 397] on span "30" at bounding box center [1215, 401] width 24 height 24
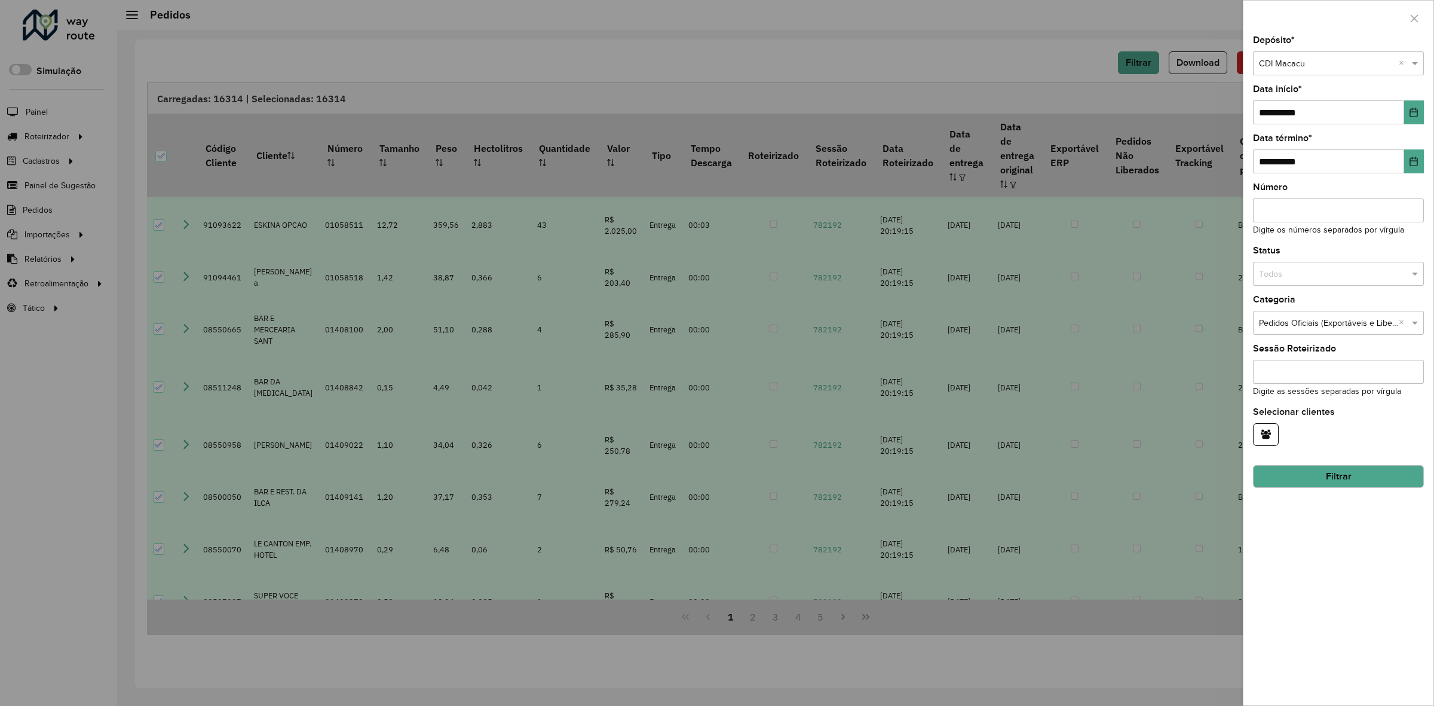
click at [1357, 471] on button "Filtrar" at bounding box center [1338, 476] width 171 height 23
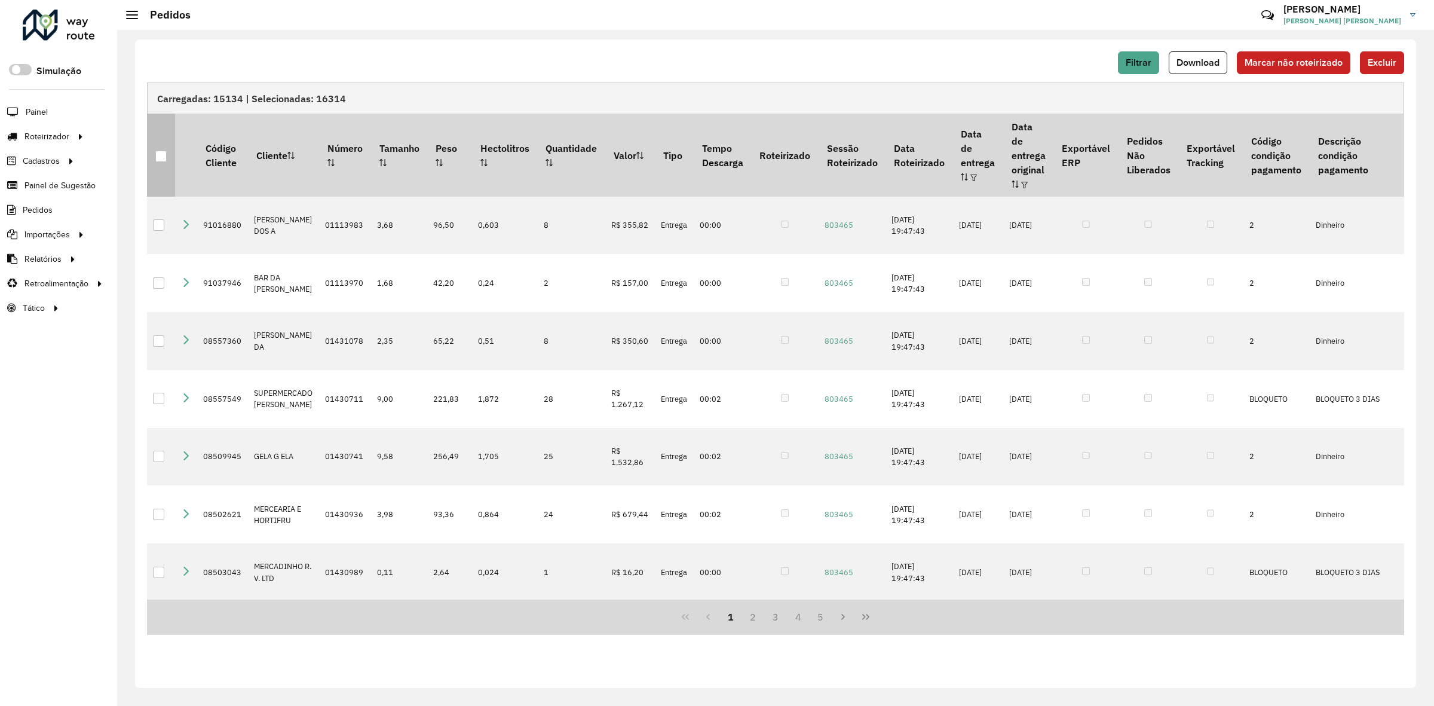
click at [160, 151] on div at bounding box center [160, 156] width 11 height 11
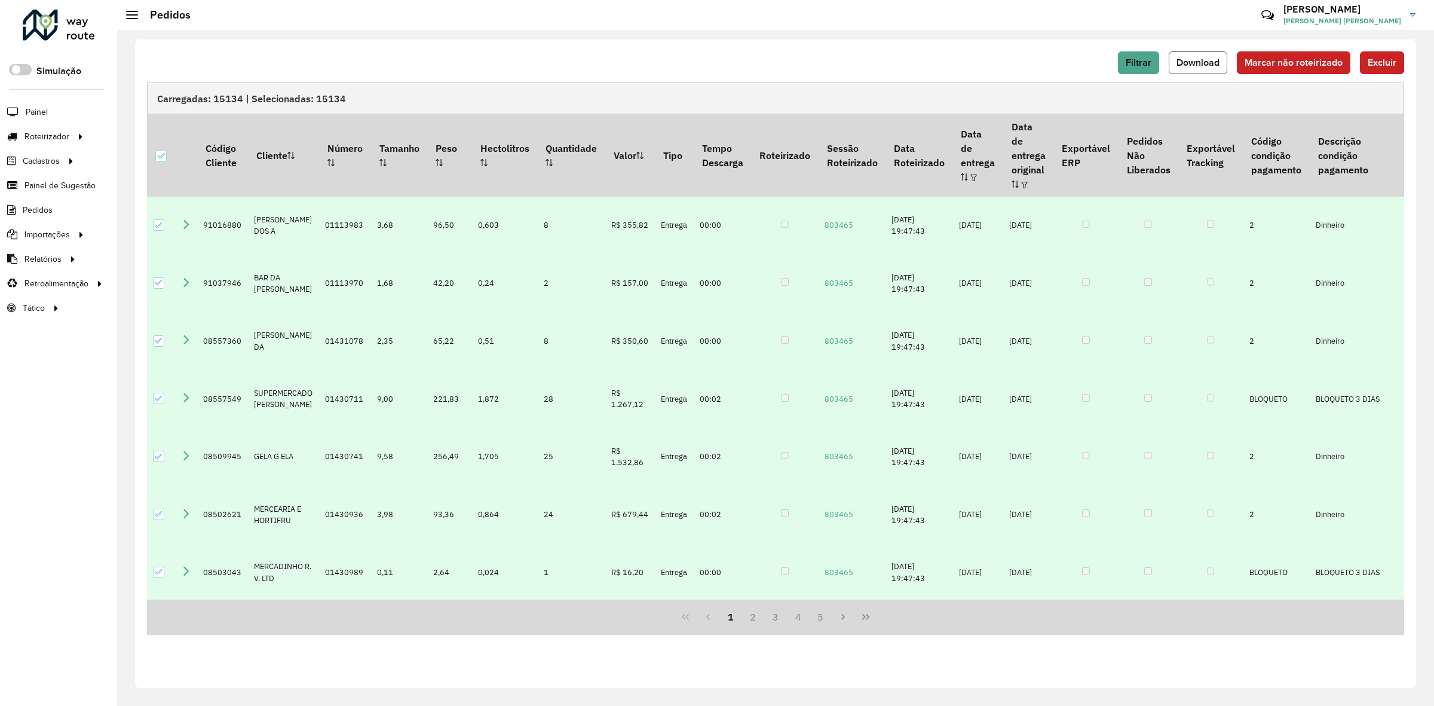
click at [1185, 63] on span "Download" at bounding box center [1198, 62] width 43 height 10
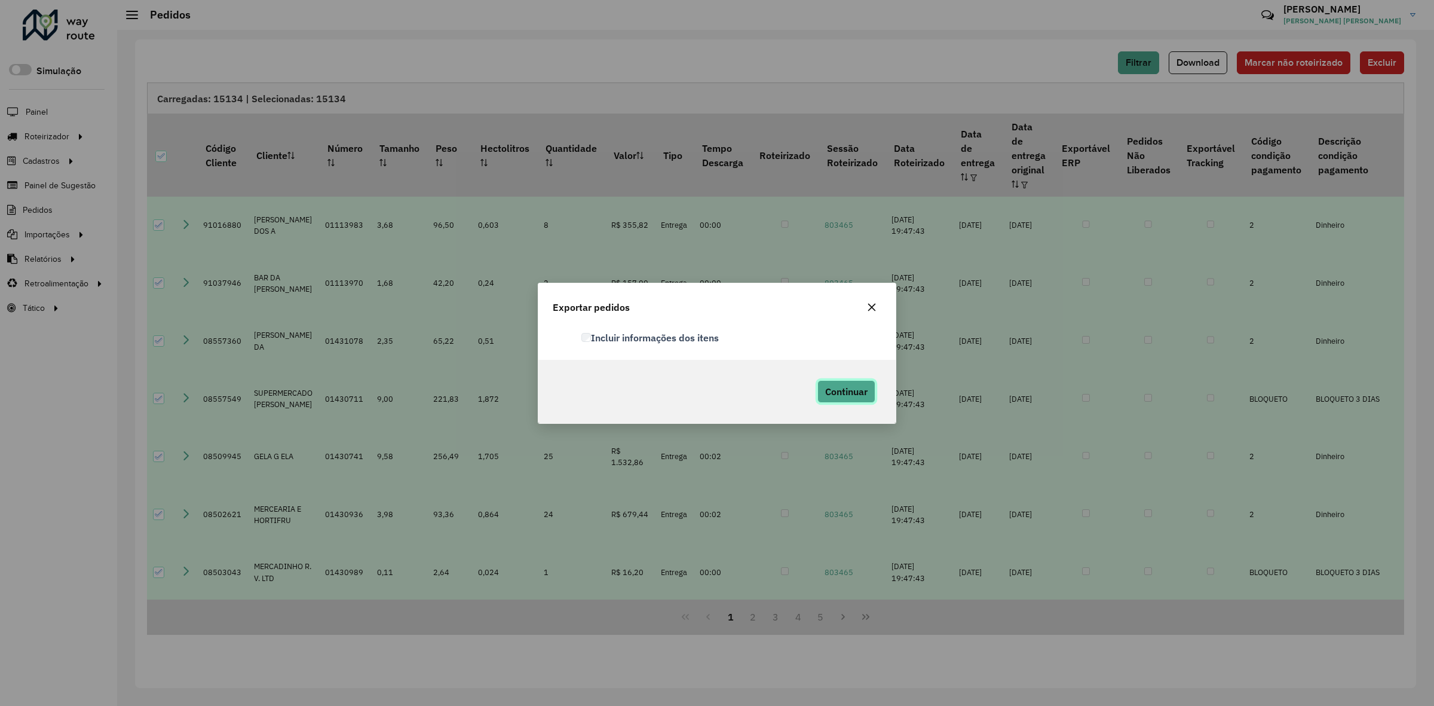
click at [840, 396] on span "Continuar" at bounding box center [846, 391] width 42 height 12
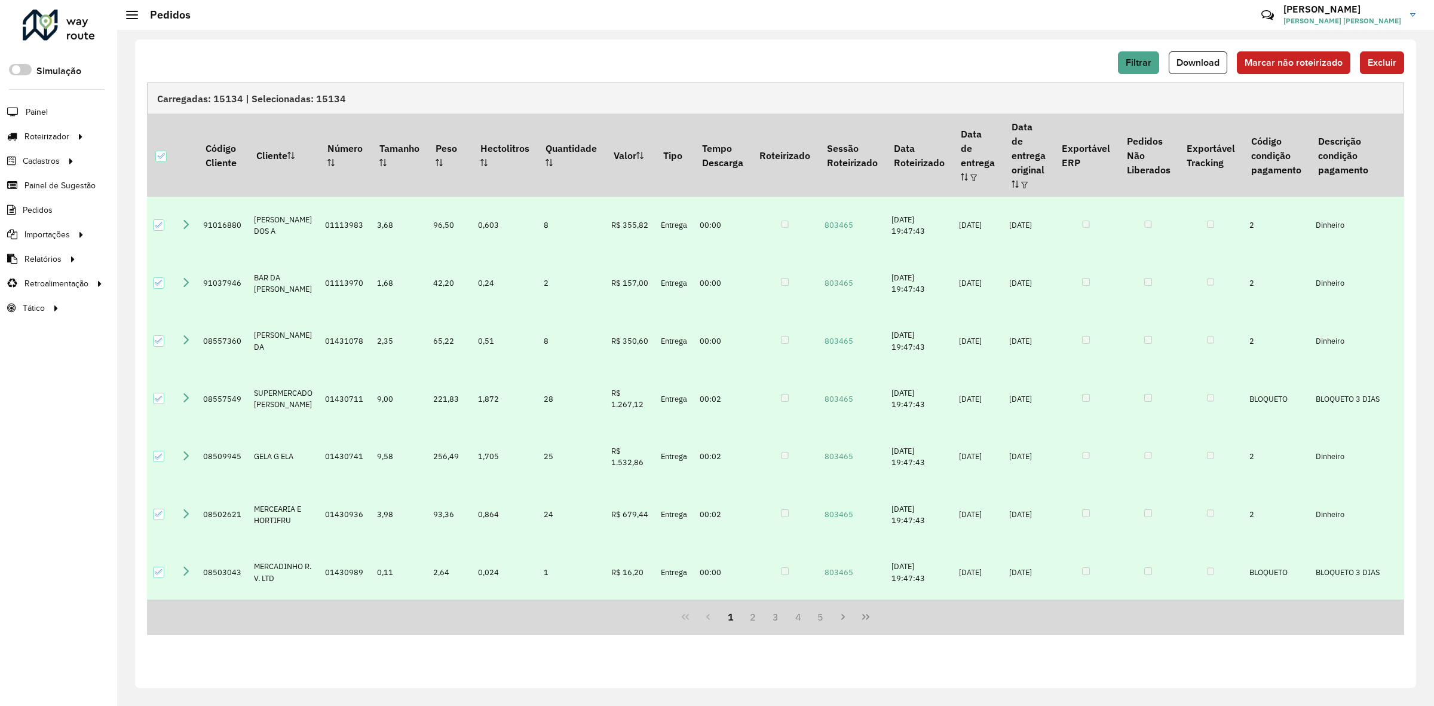
click at [1027, 67] on div "Filtrar Download Marcar não roteirizado Excluir" at bounding box center [775, 62] width 1257 height 23
click at [1132, 66] on span "Filtrar" at bounding box center [1139, 62] width 26 height 10
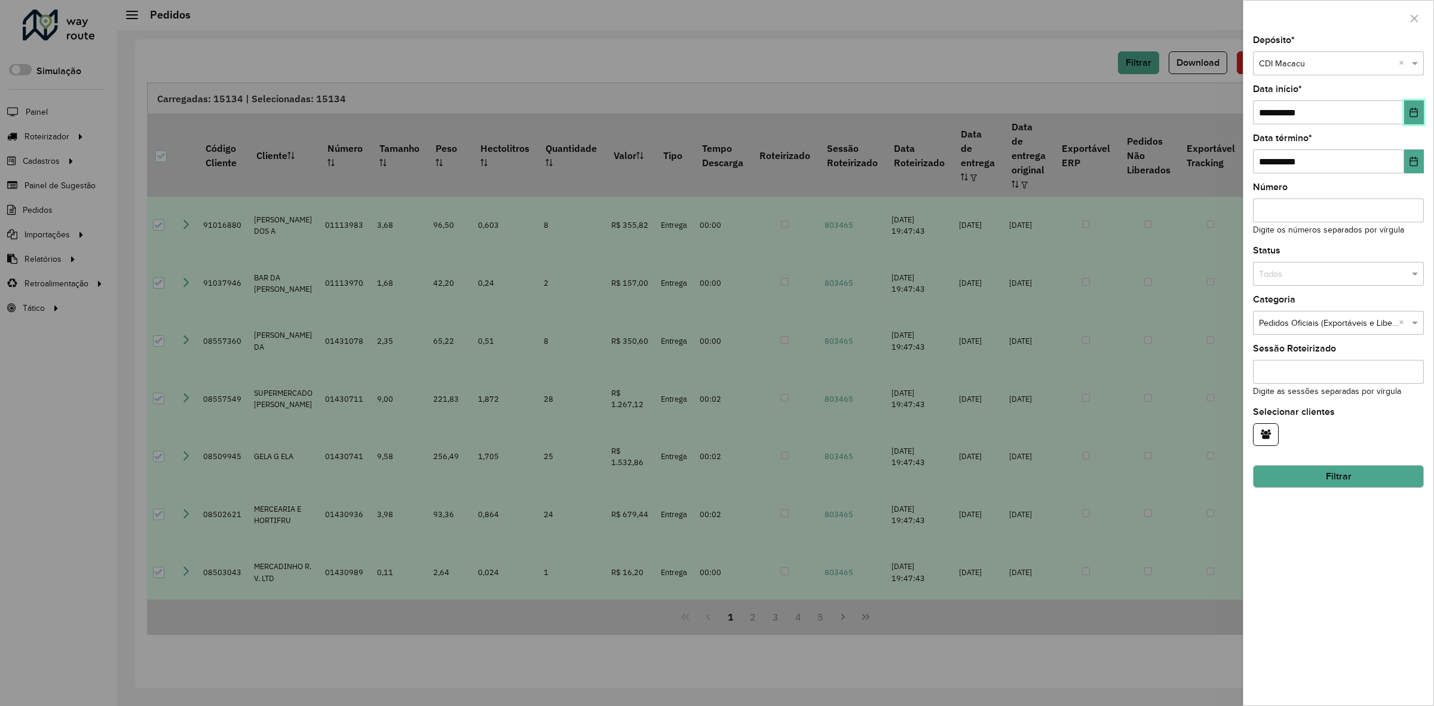
click at [1408, 114] on button "Choose Date" at bounding box center [1414, 112] width 20 height 24
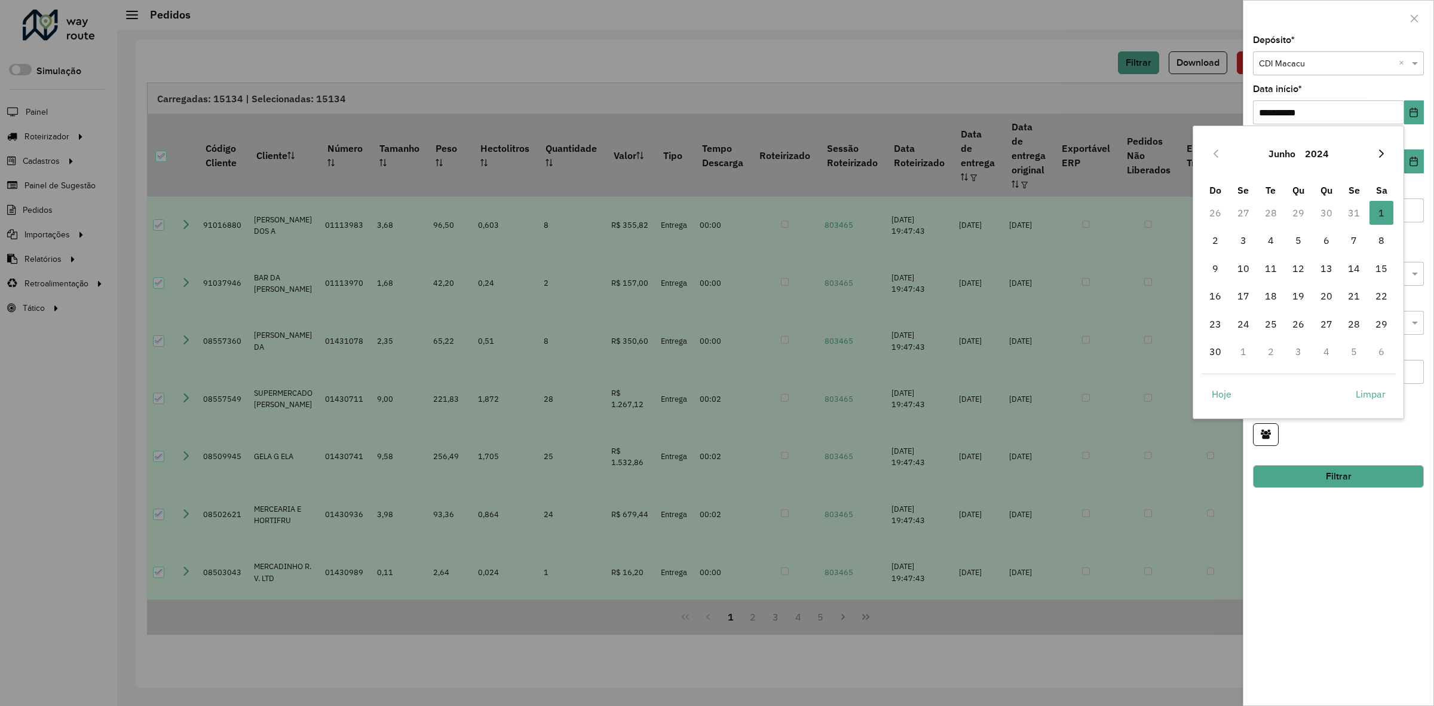
click at [1380, 151] on icon "Next Month" at bounding box center [1381, 153] width 5 height 8
click at [1251, 216] on span "1" at bounding box center [1243, 213] width 24 height 24
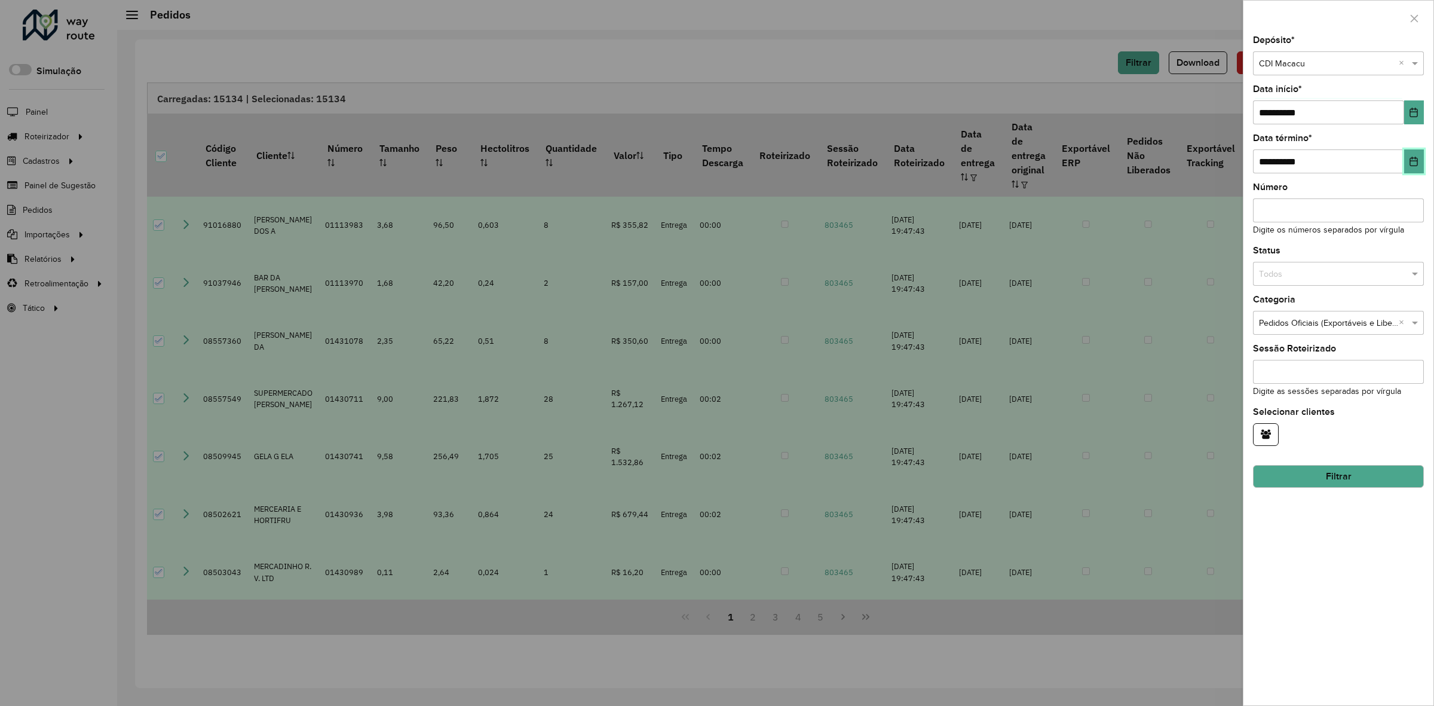
click at [1417, 156] on button "Choose Date" at bounding box center [1414, 161] width 20 height 24
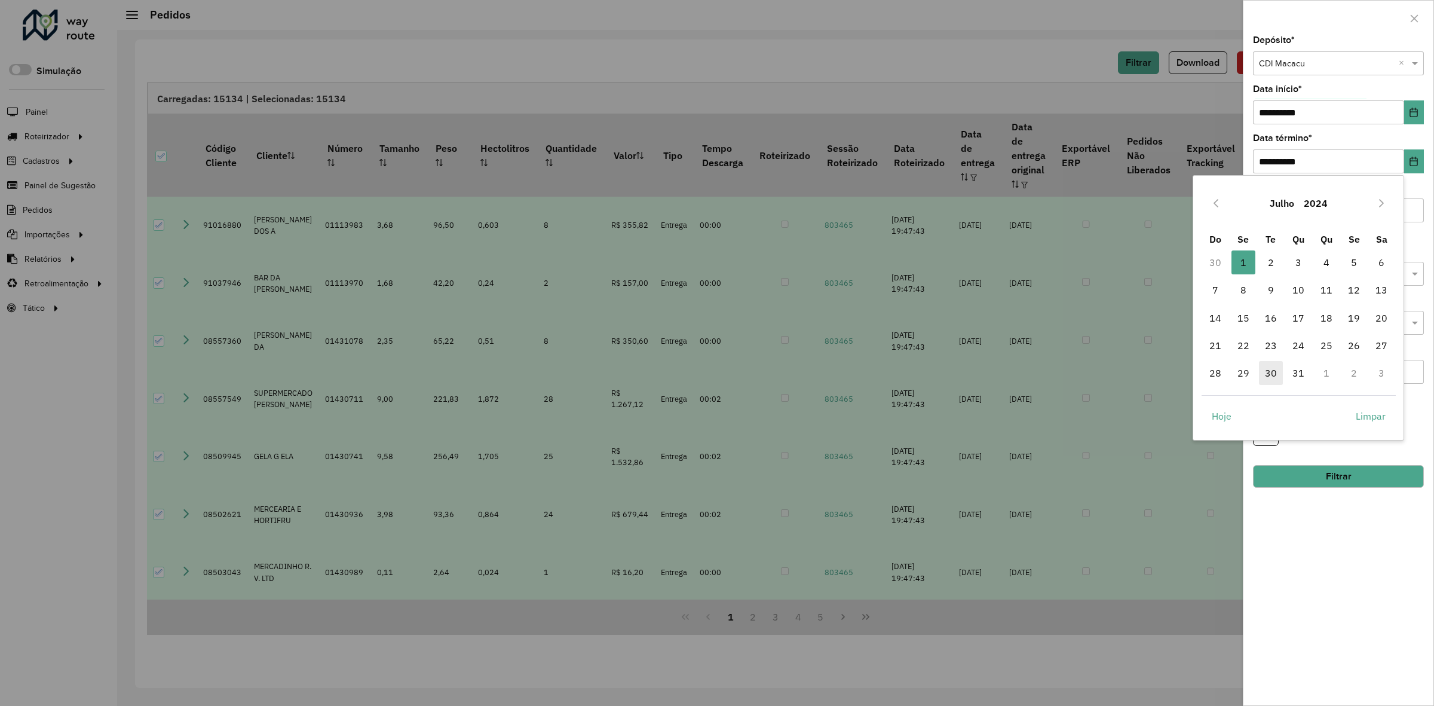
click at [1277, 372] on span "30" at bounding box center [1271, 373] width 24 height 24
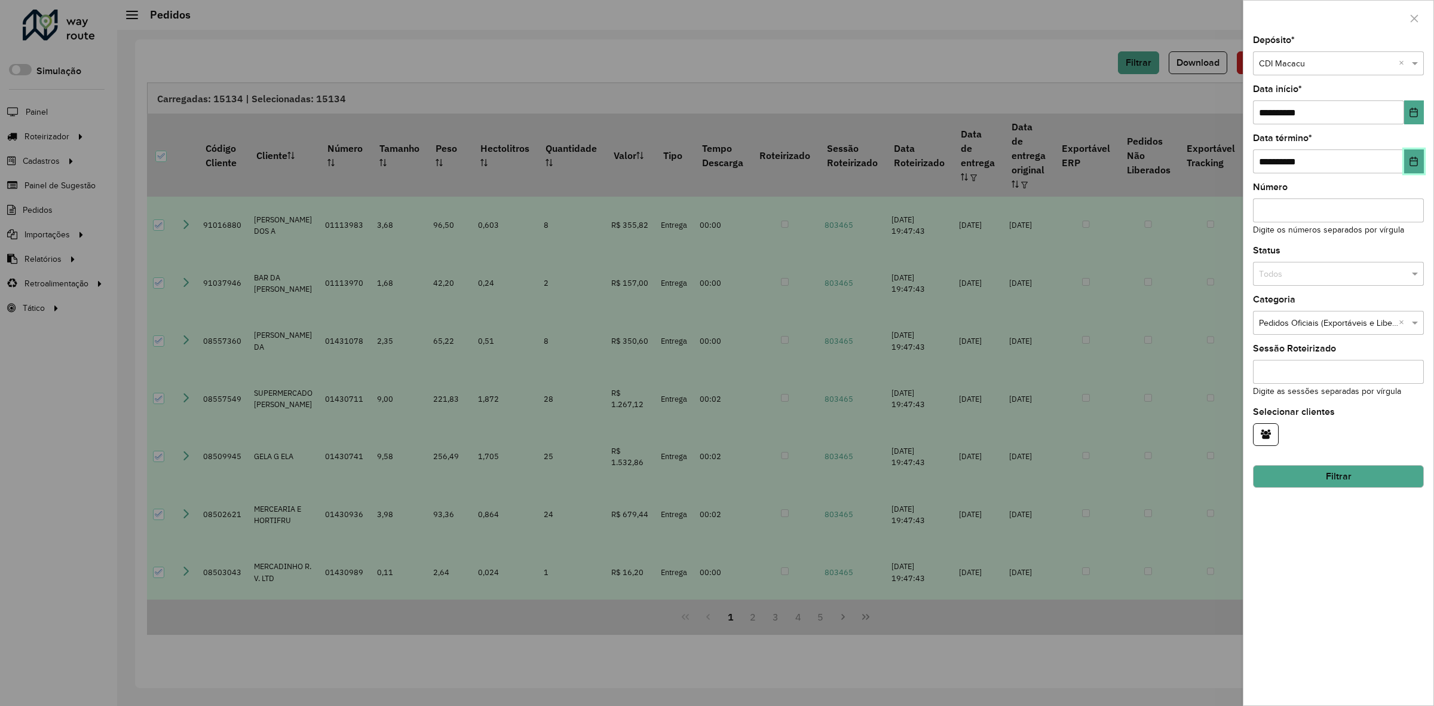
click at [1420, 154] on button "Choose Date" at bounding box center [1414, 161] width 20 height 24
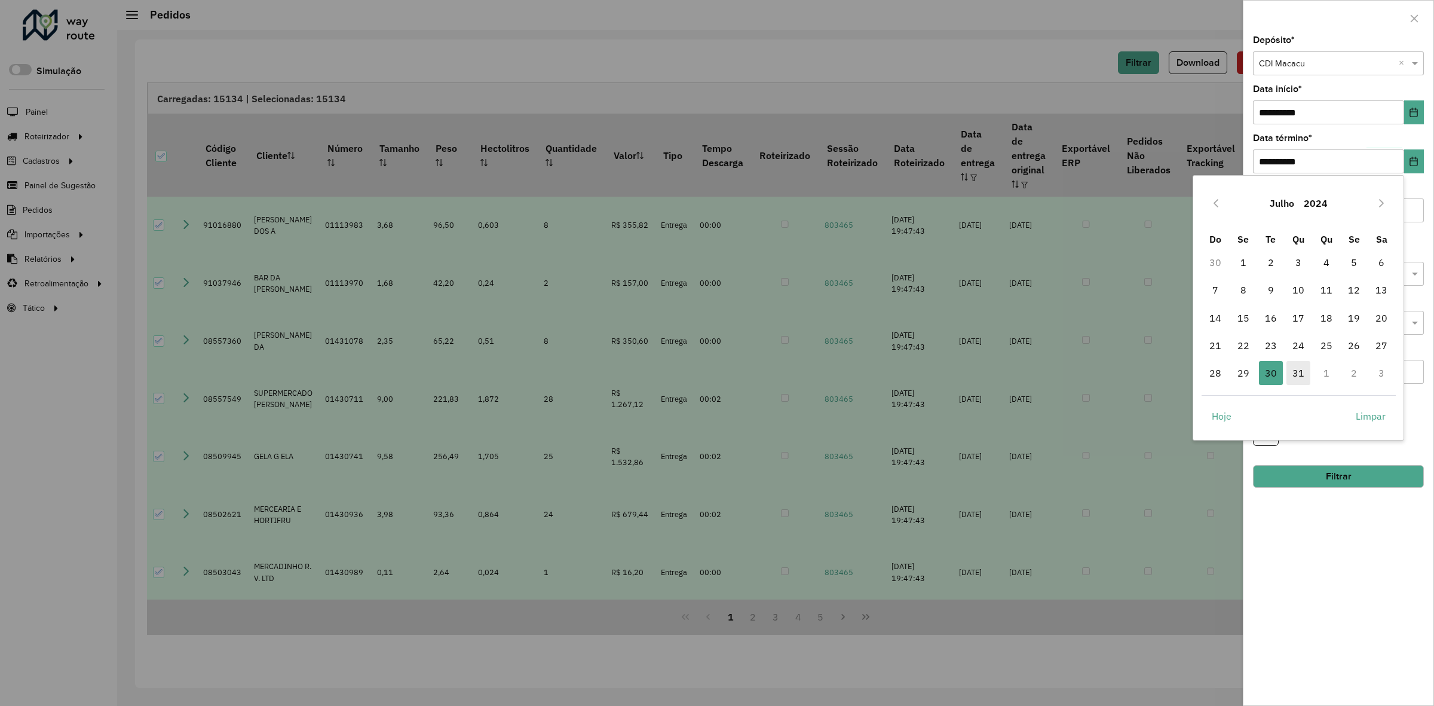
click at [1306, 378] on span "31" at bounding box center [1298, 373] width 24 height 24
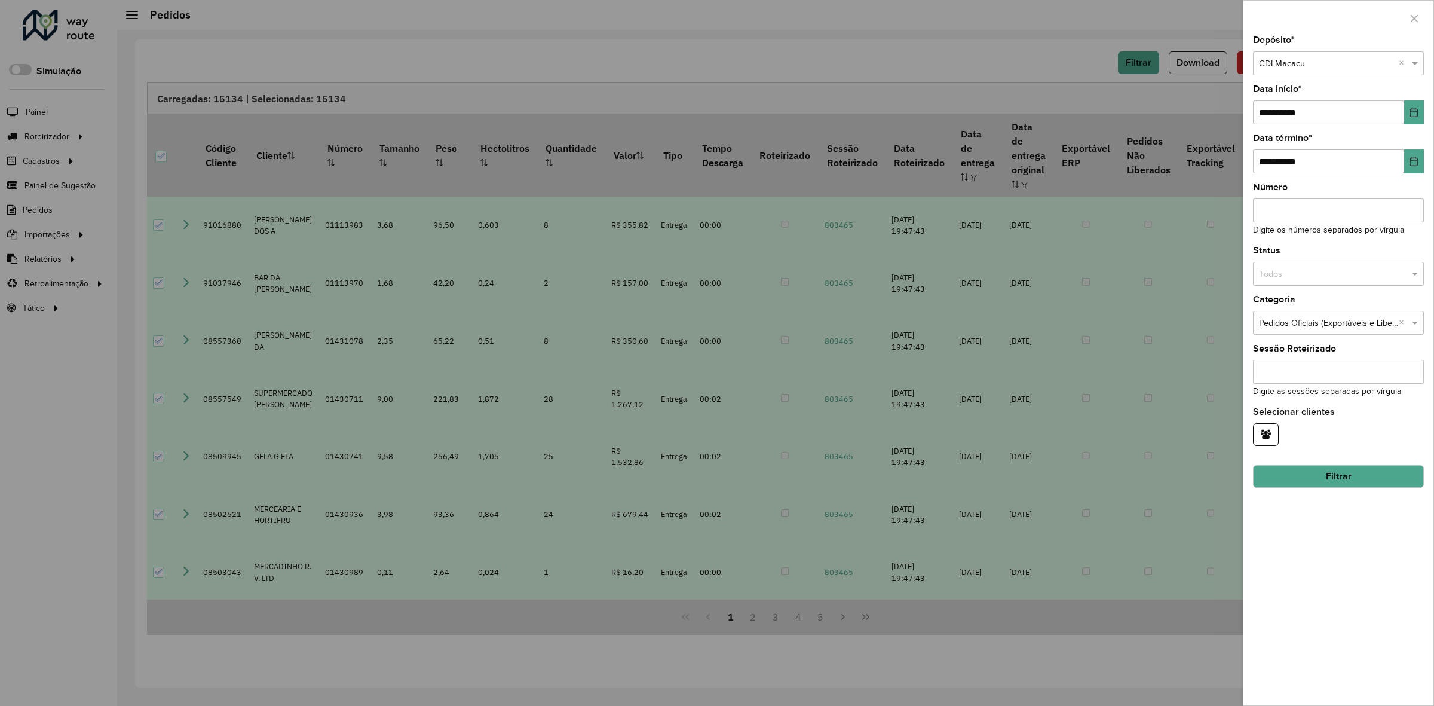
click at [1370, 187] on div "Número Digite os números separados por vírgula" at bounding box center [1338, 210] width 171 height 54
click at [1362, 479] on button "Filtrar" at bounding box center [1338, 476] width 171 height 23
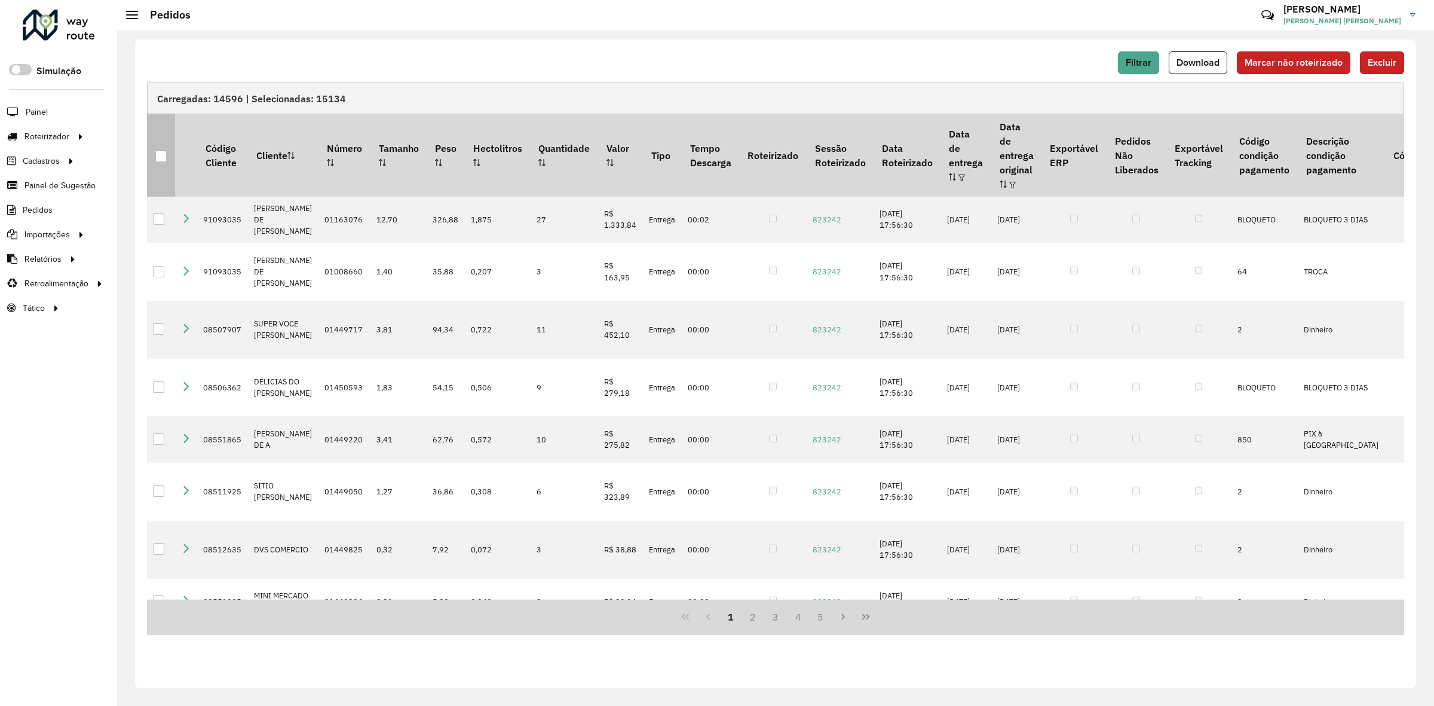
click at [160, 151] on div at bounding box center [160, 156] width 11 height 11
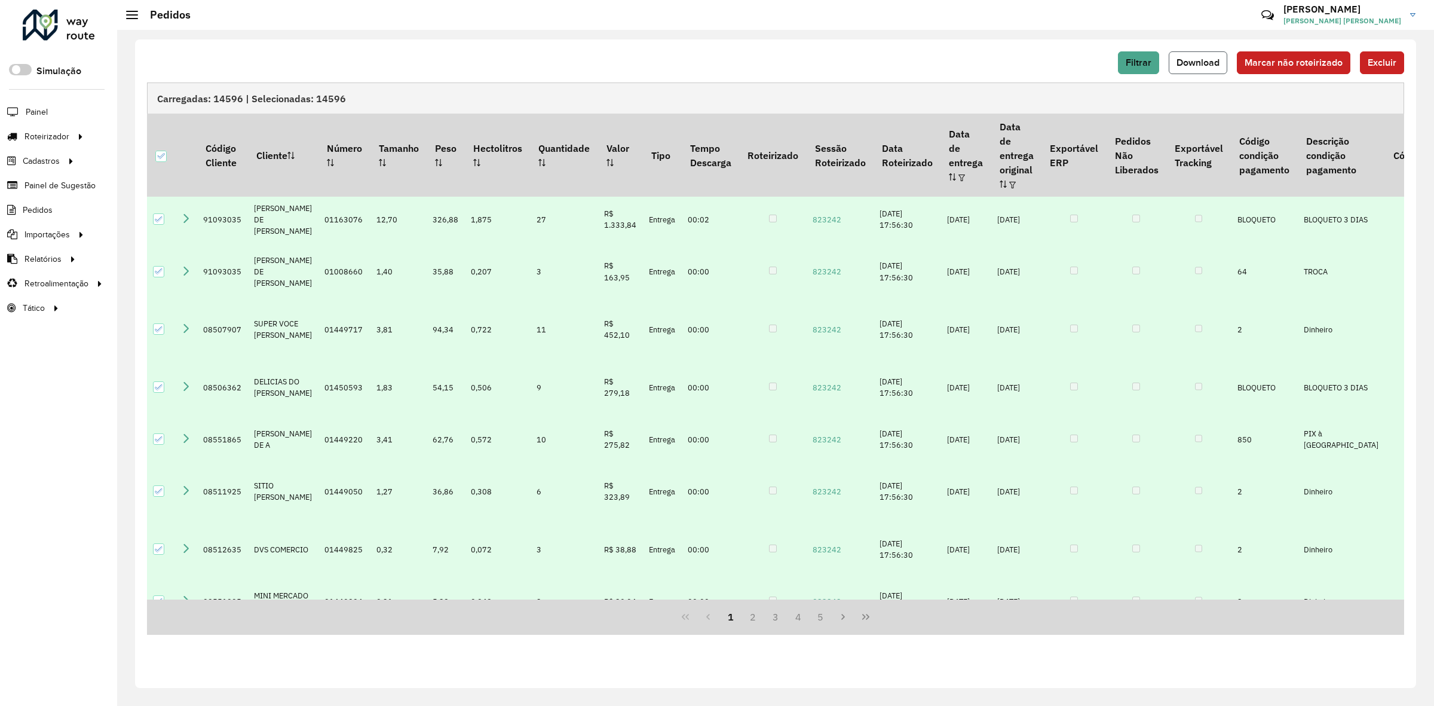
click at [1184, 65] on span "Download" at bounding box center [1198, 62] width 43 height 10
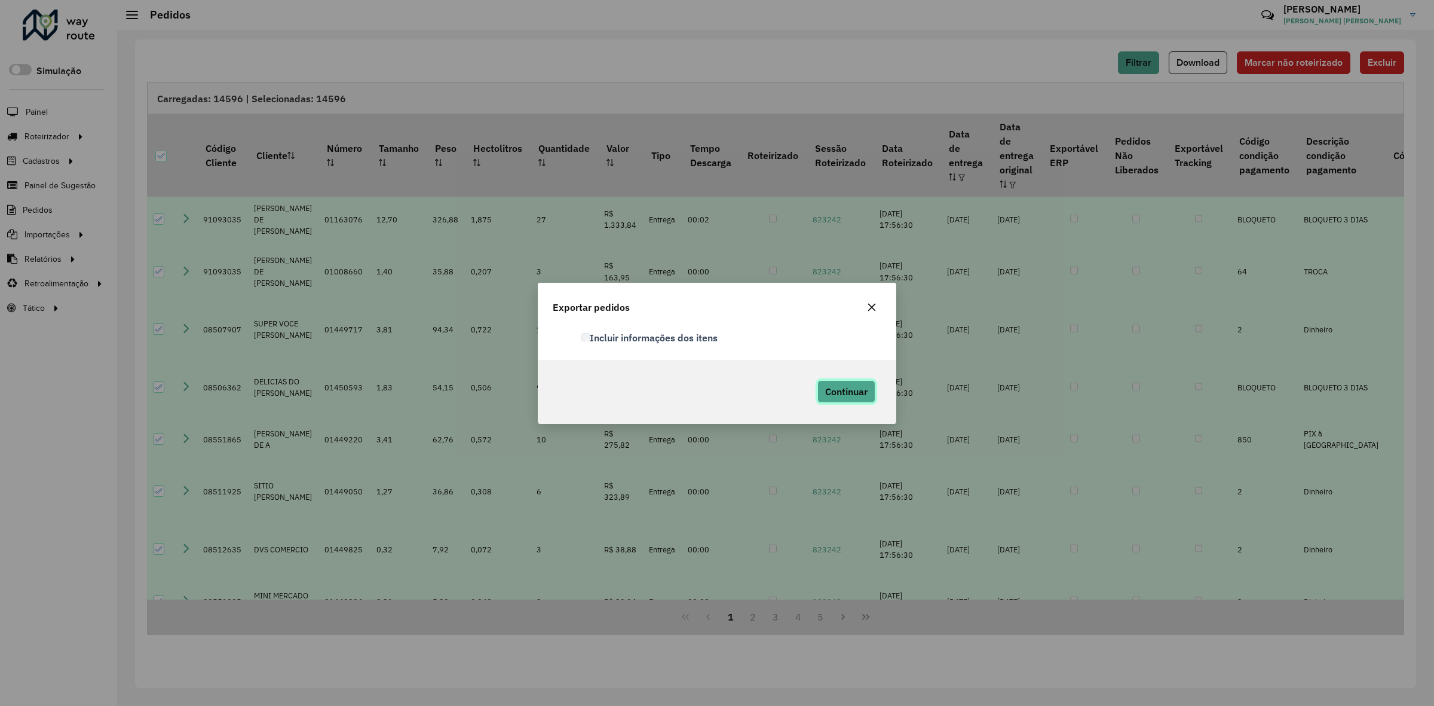
click at [844, 392] on span "Continuar" at bounding box center [846, 391] width 42 height 12
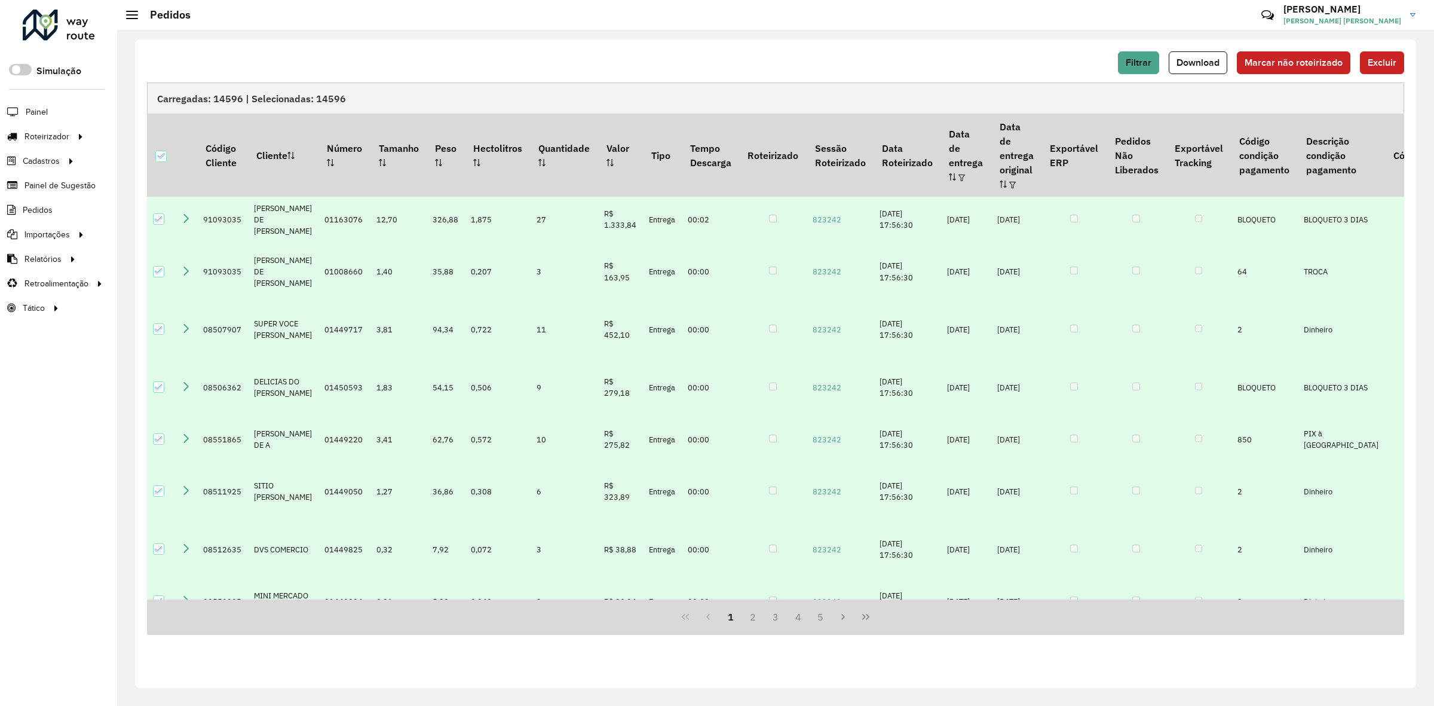
click at [1006, 66] on div "Filtrar Download Marcar não roteirizado Excluir" at bounding box center [775, 62] width 1257 height 23
click at [1139, 59] on span "Filtrar" at bounding box center [1139, 62] width 26 height 10
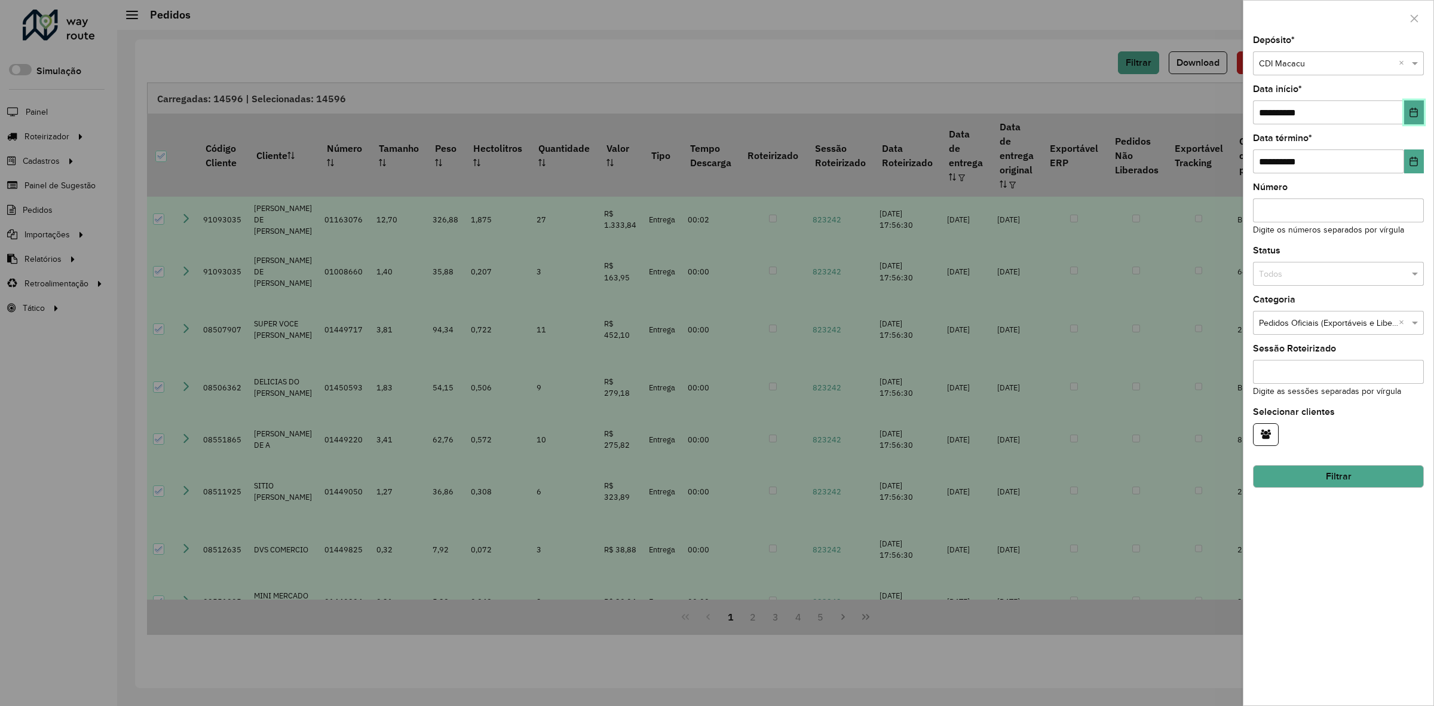
click at [1413, 111] on icon "Choose Date" at bounding box center [1414, 113] width 10 height 10
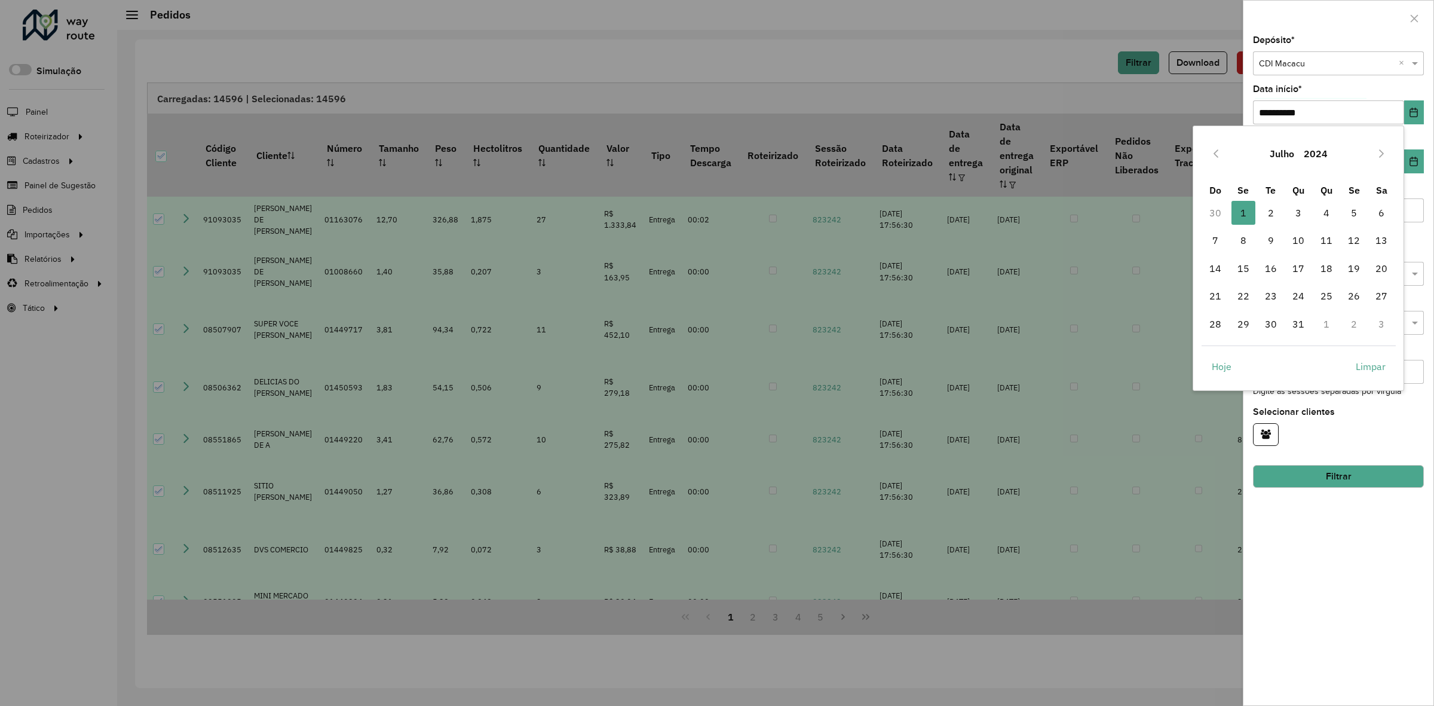
click at [1329, 143] on button "2024" at bounding box center [1315, 153] width 33 height 29
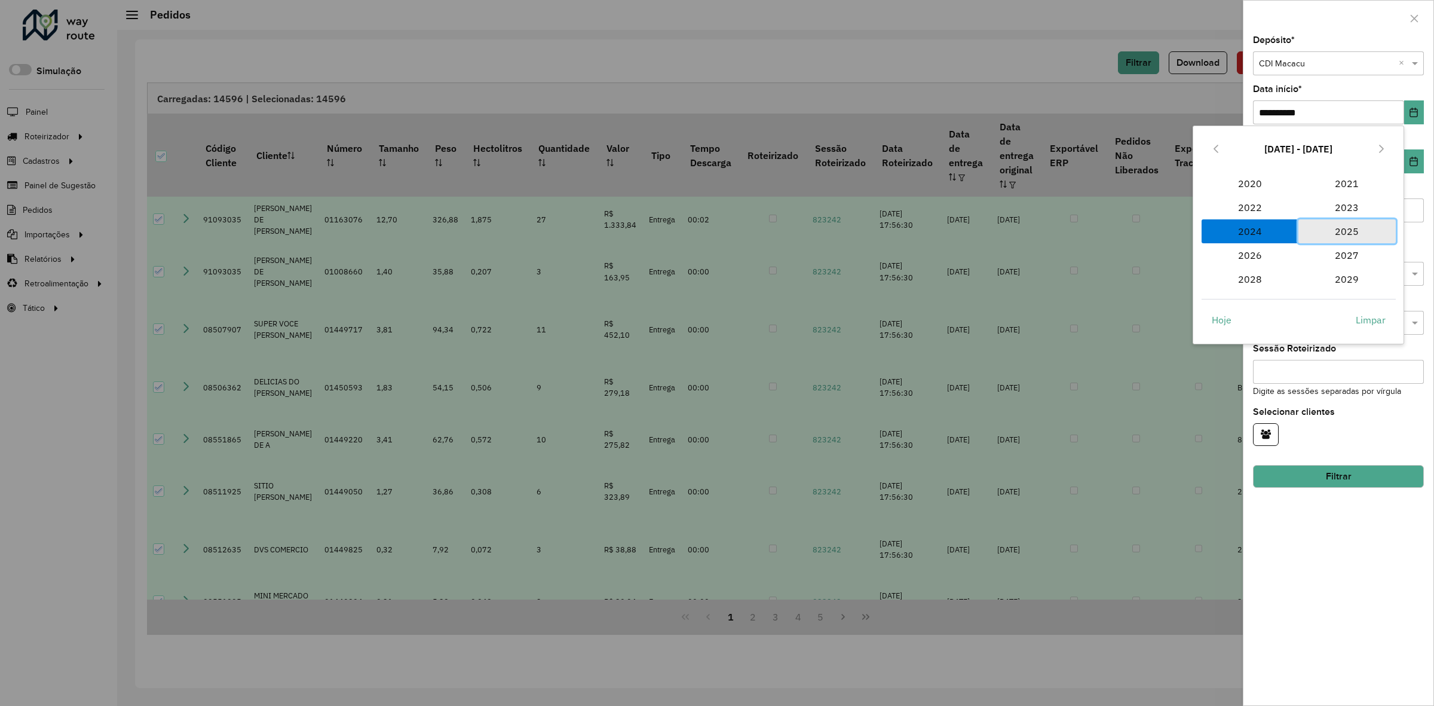
click at [1353, 228] on span "2025" at bounding box center [1346, 231] width 97 height 24
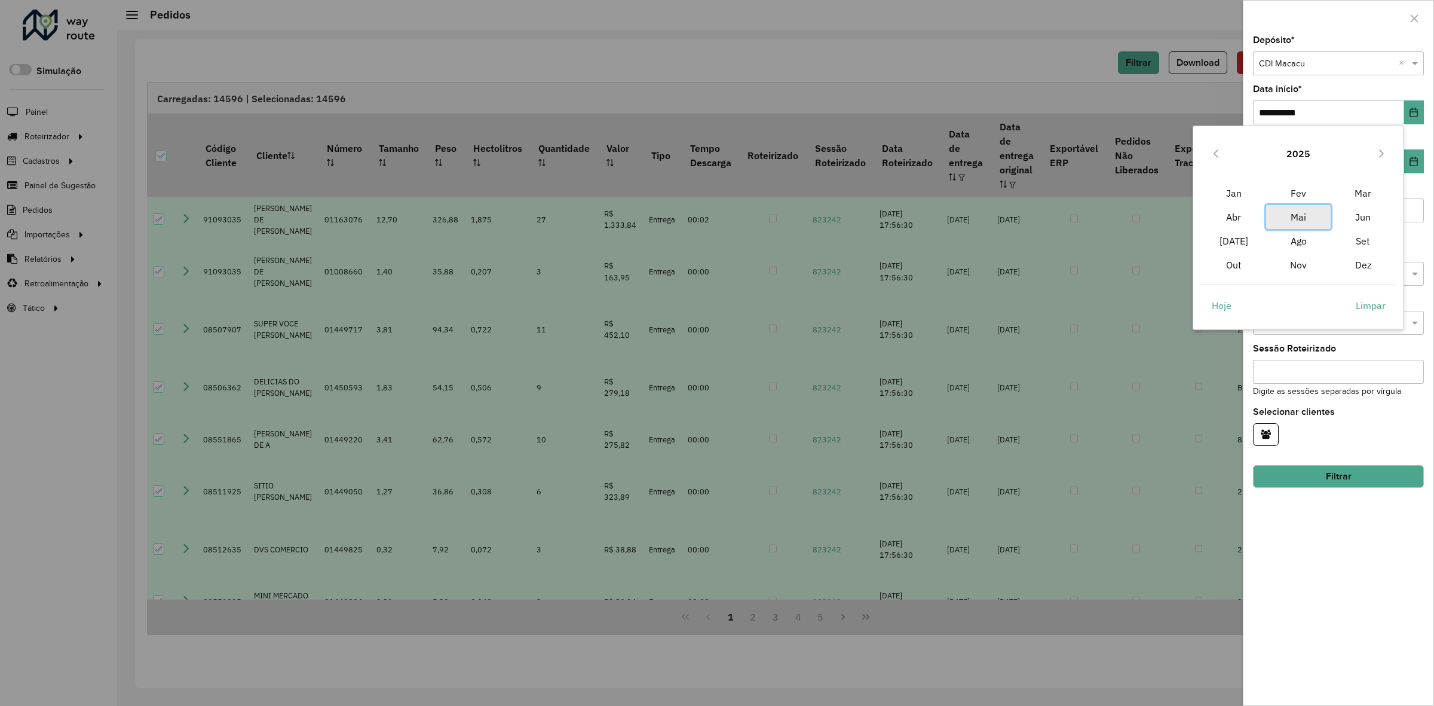
click at [1310, 210] on span "Mai" at bounding box center [1298, 217] width 65 height 24
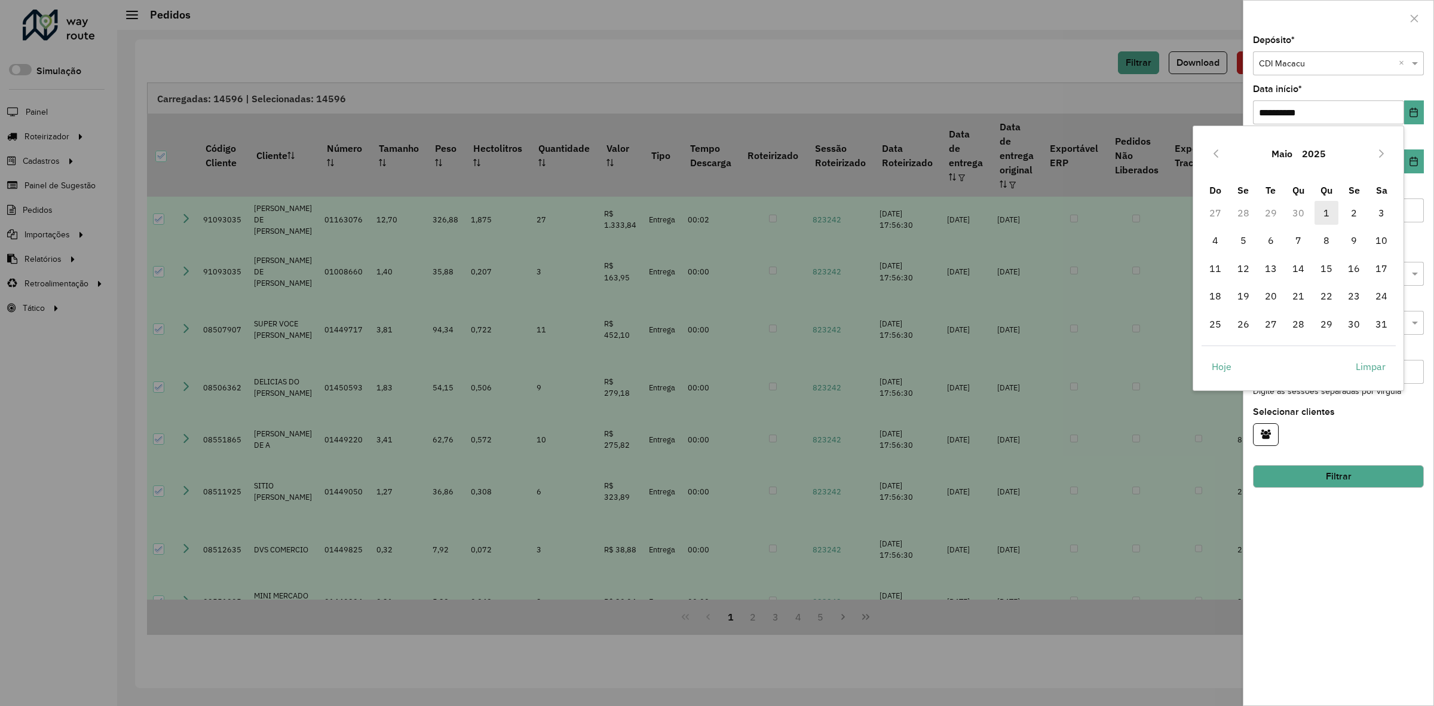
click at [1327, 207] on span "1" at bounding box center [1327, 213] width 24 height 24
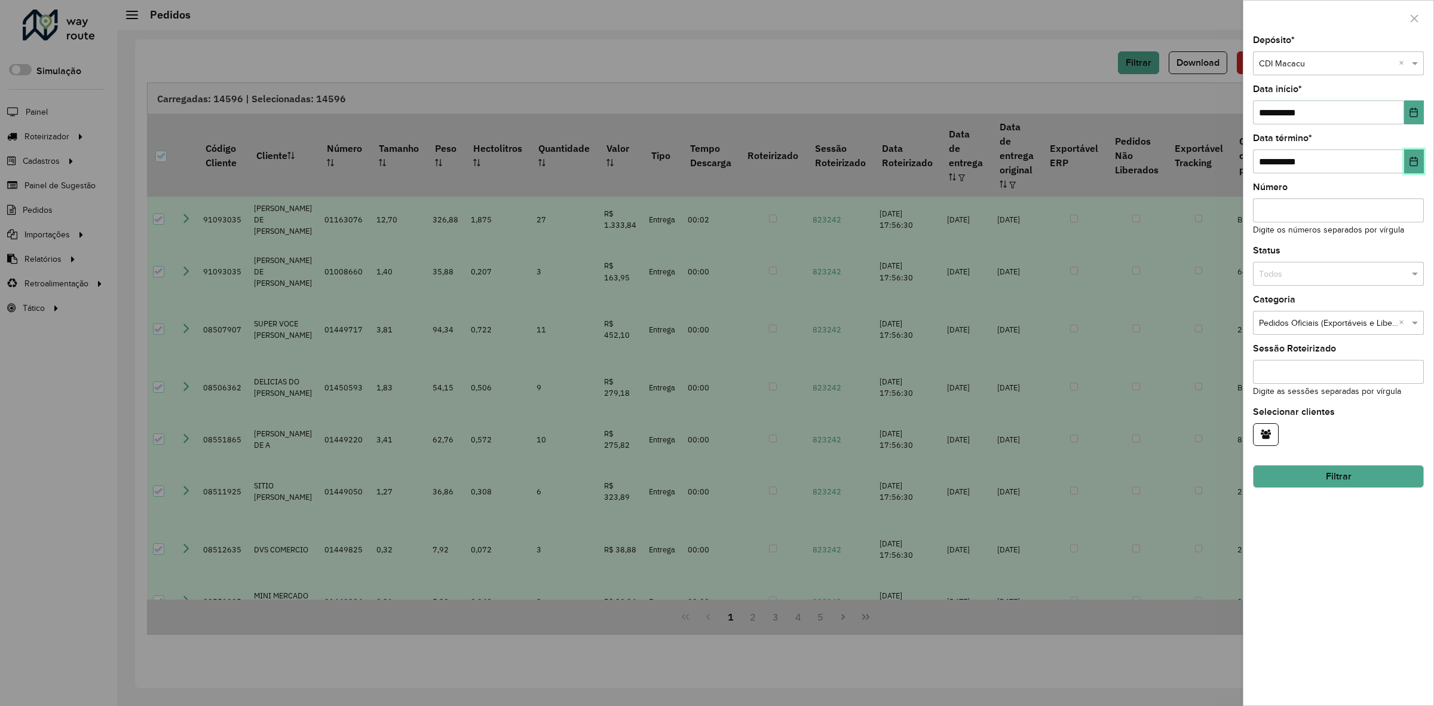
click at [1411, 161] on icon "Choose Date" at bounding box center [1414, 162] width 10 height 10
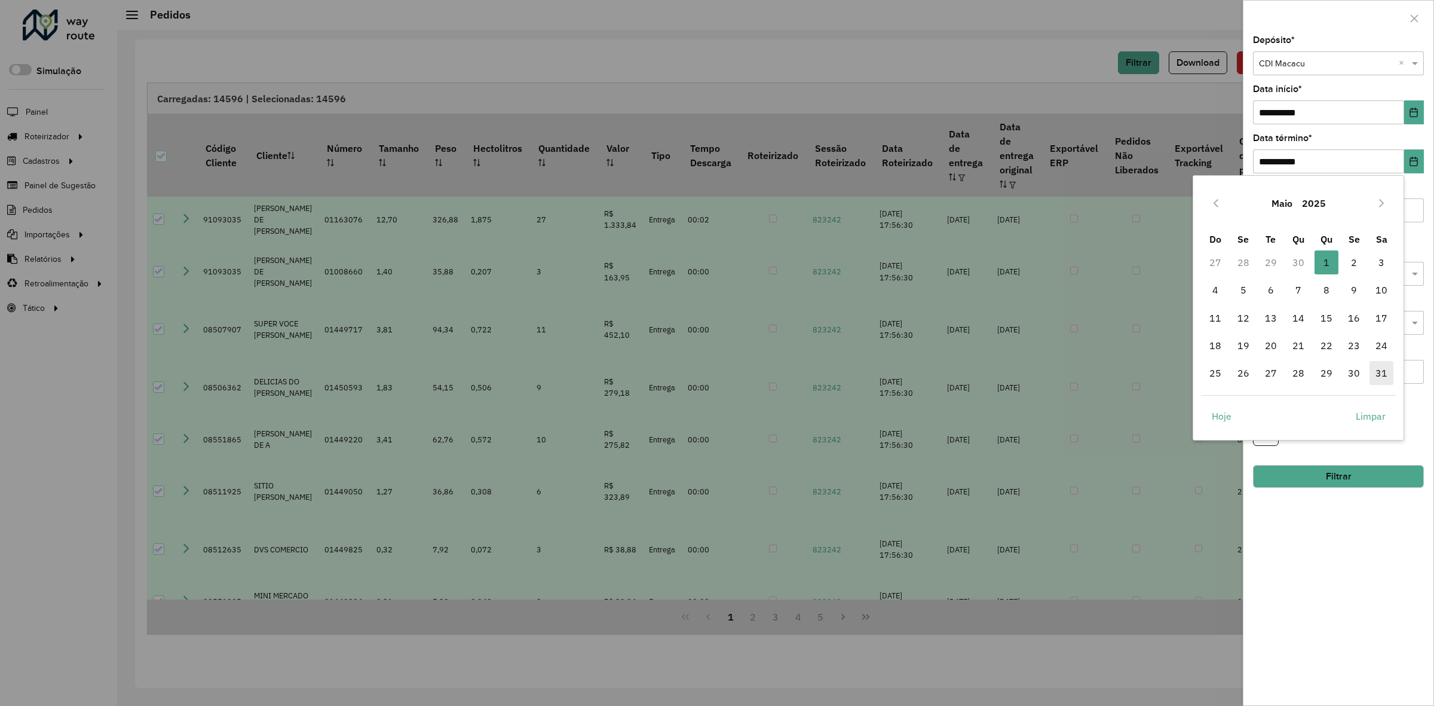
click at [1377, 373] on span "31" at bounding box center [1382, 373] width 24 height 24
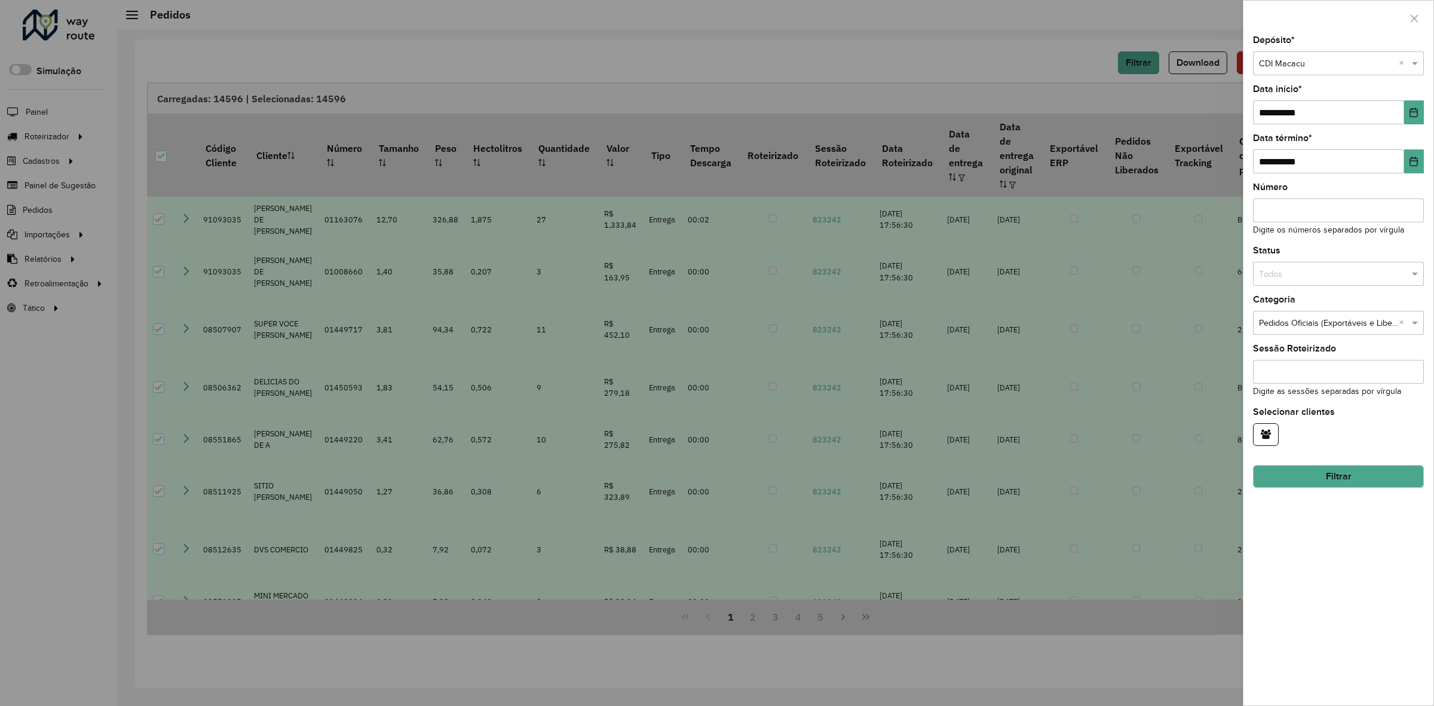
click at [1356, 476] on button "Filtrar" at bounding box center [1338, 476] width 171 height 23
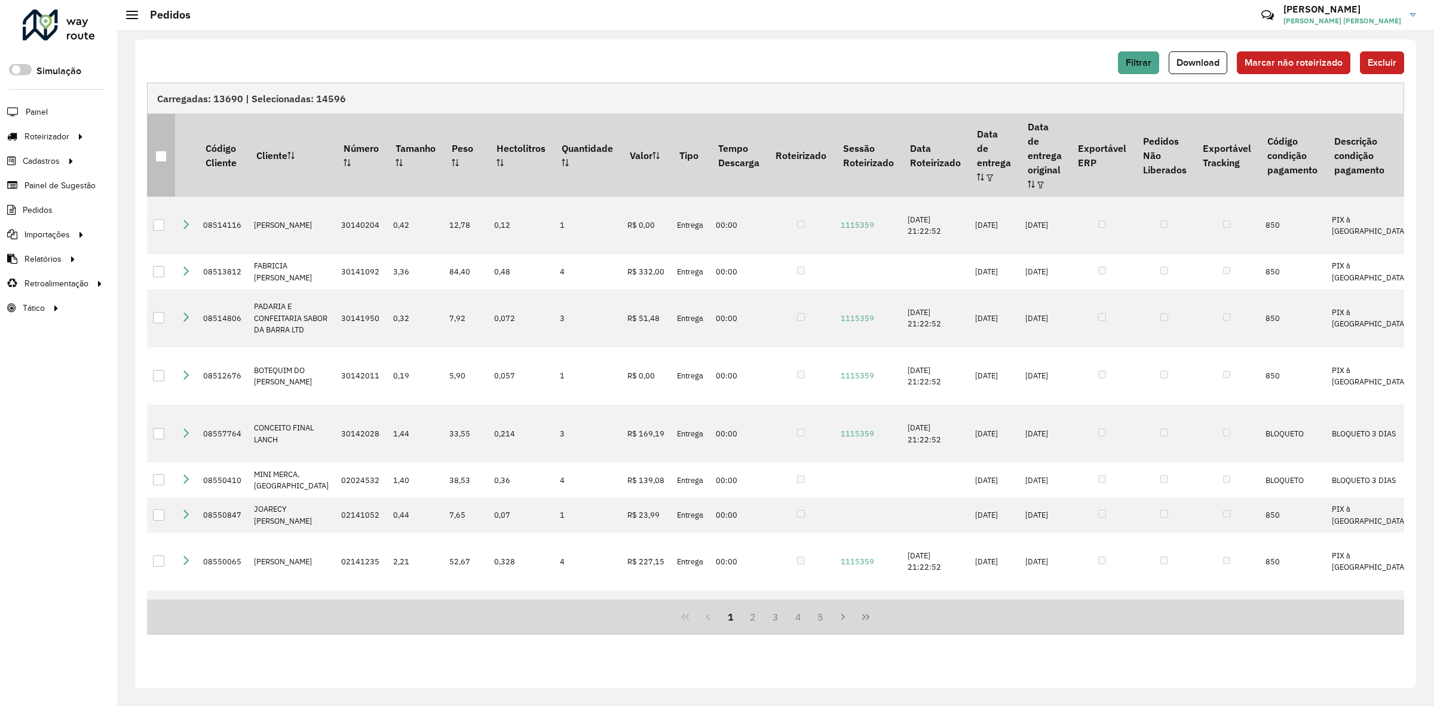
click at [158, 152] on div at bounding box center [160, 156] width 11 height 11
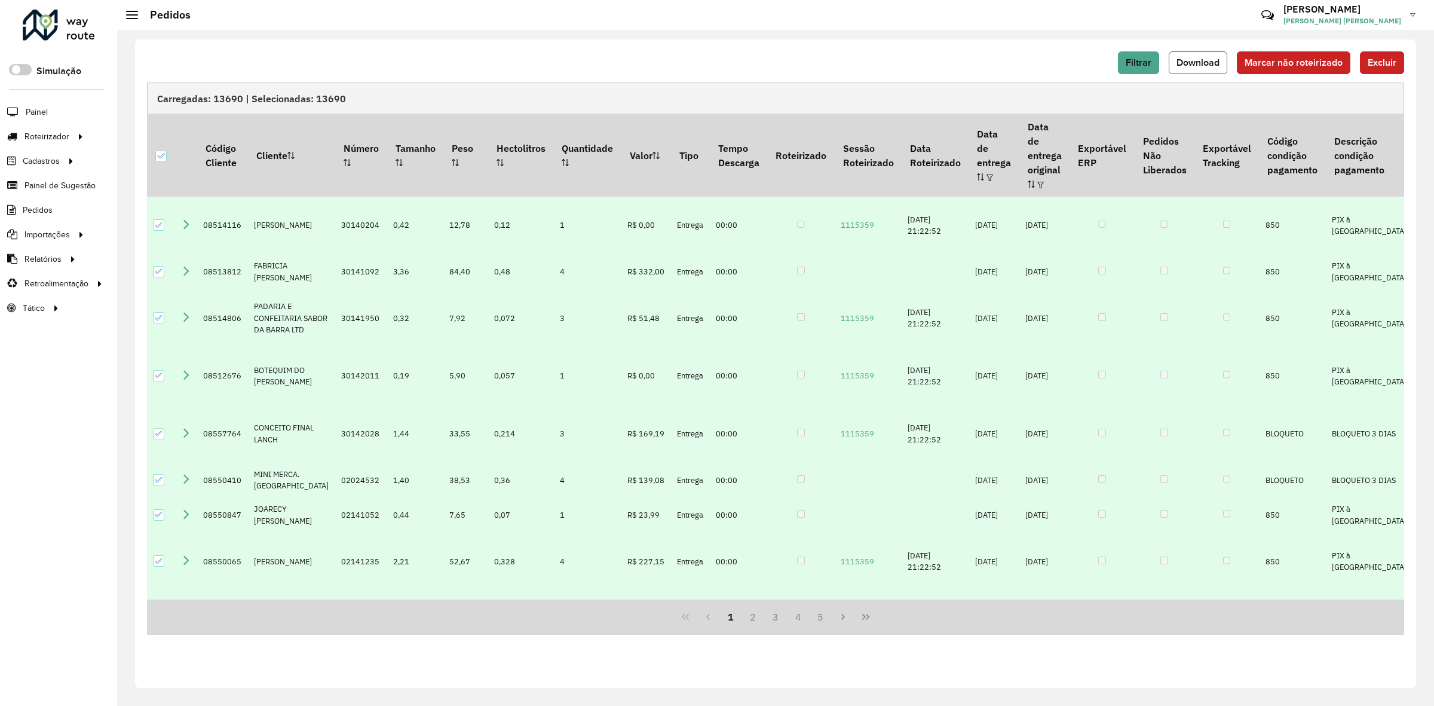
click at [1190, 71] on button "Download" at bounding box center [1198, 62] width 59 height 23
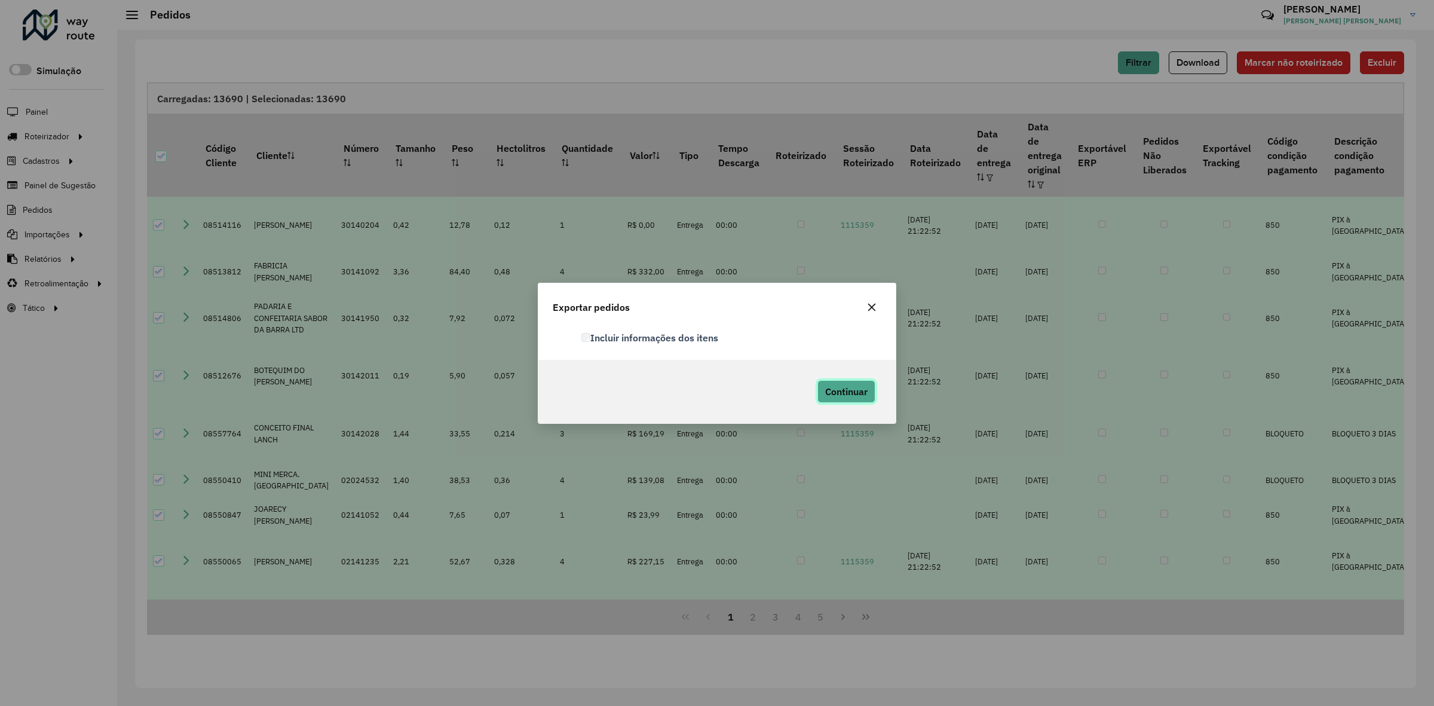
click at [837, 382] on button "Continuar" at bounding box center [846, 391] width 58 height 23
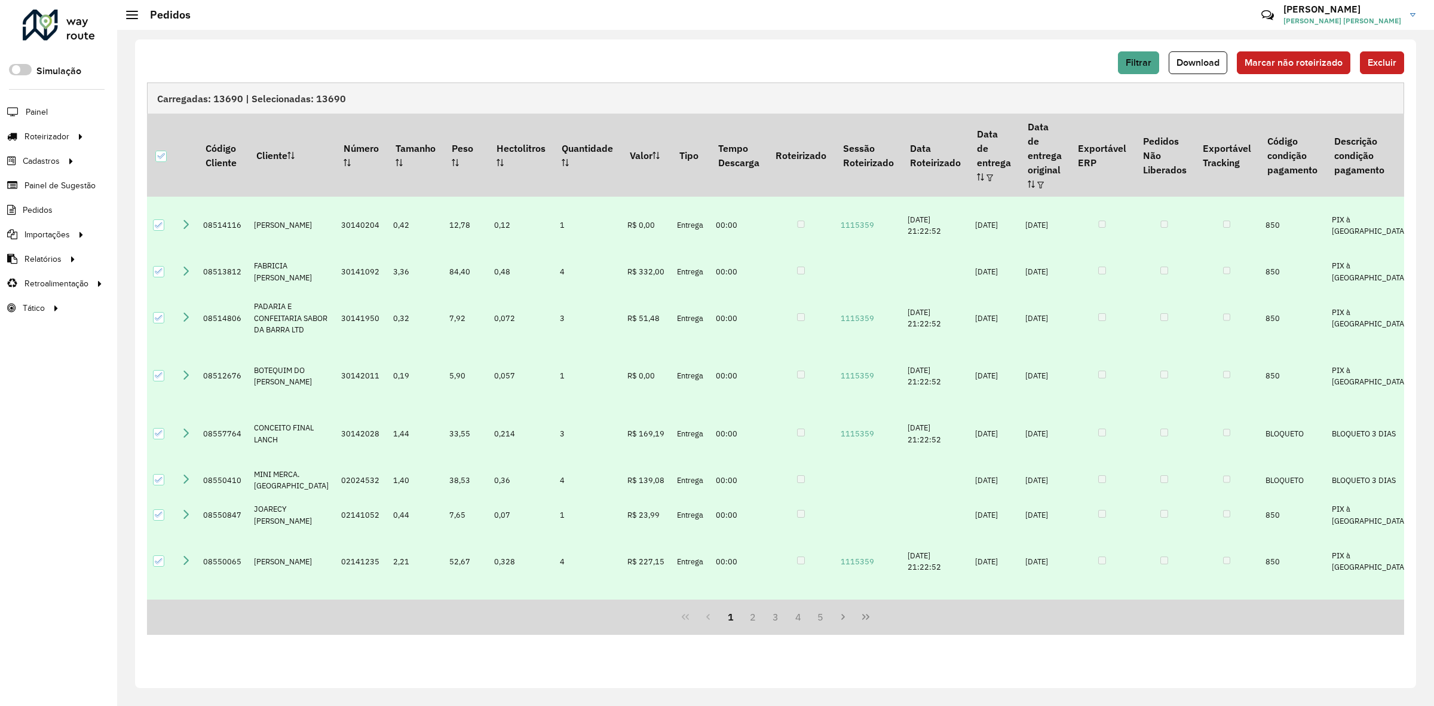
click at [945, 55] on div "Filtrar Download Marcar não roteirizado Excluir" at bounding box center [775, 62] width 1257 height 23
click at [1142, 57] on span "Filtrar" at bounding box center [1139, 62] width 26 height 10
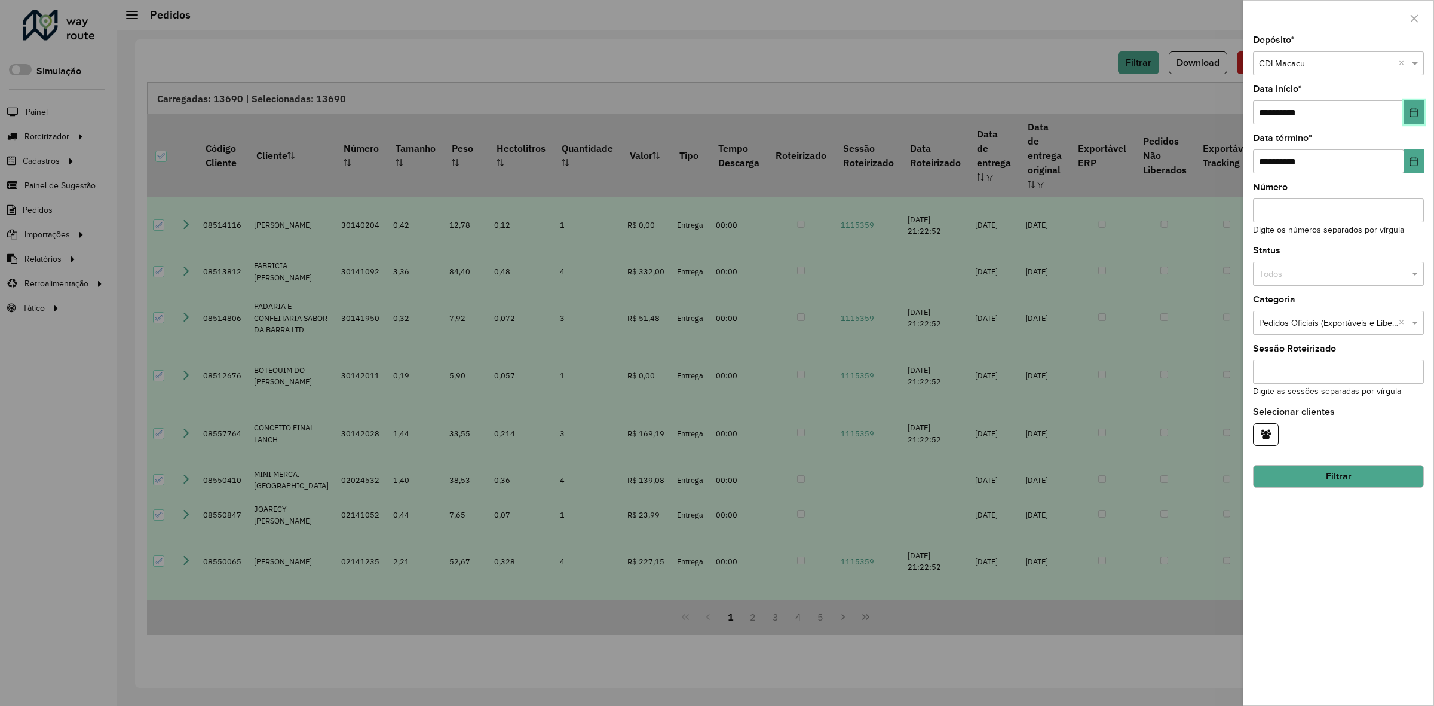
click at [1414, 109] on icon "Choose Date" at bounding box center [1414, 113] width 10 height 10
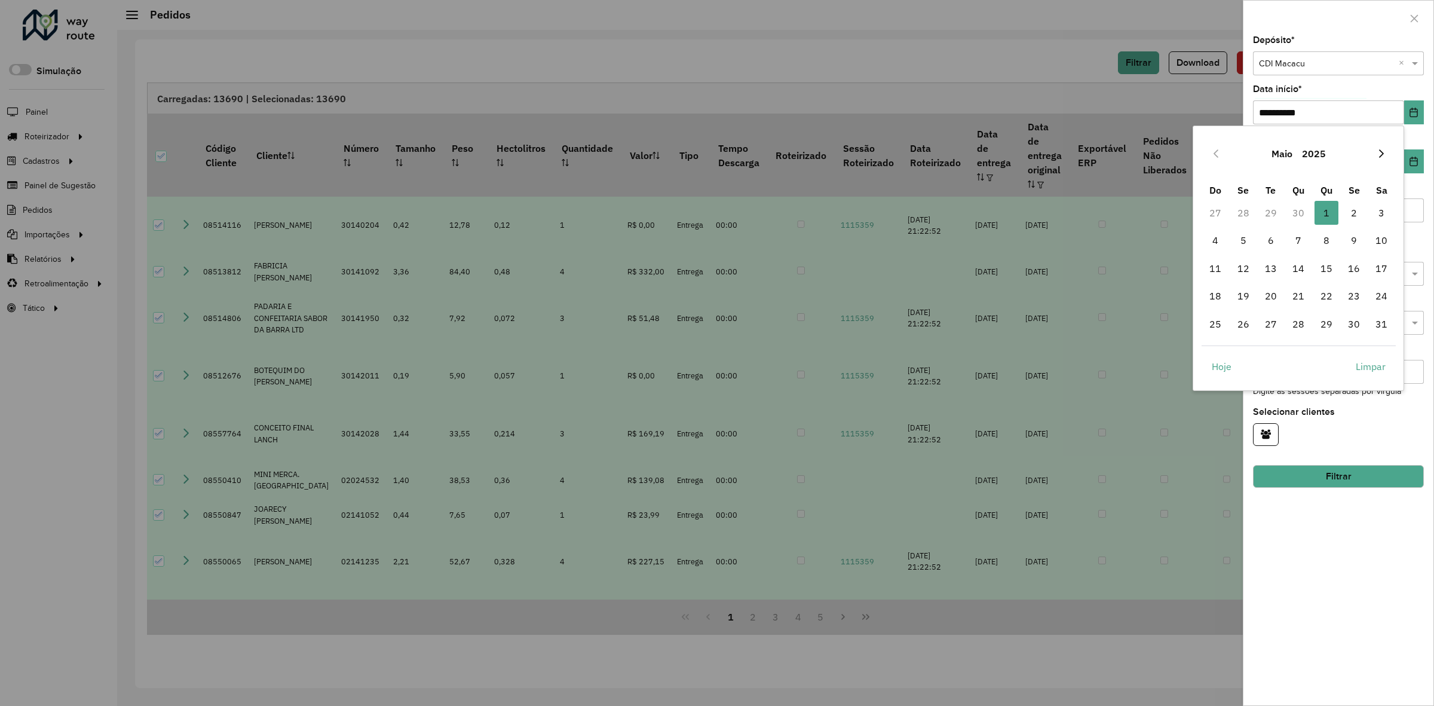
click at [1381, 154] on icon "Next Month" at bounding box center [1381, 153] width 5 height 8
click at [1220, 216] on span "1" at bounding box center [1215, 213] width 24 height 24
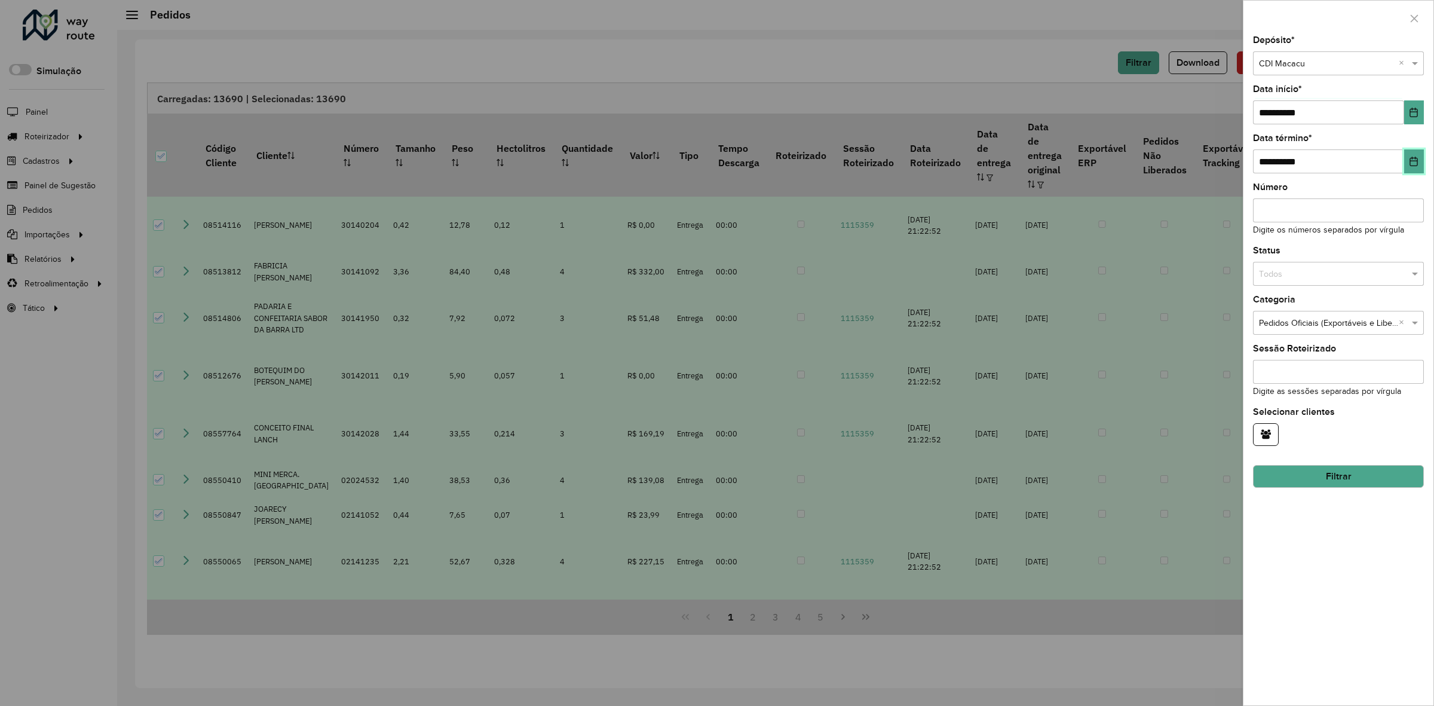
click at [1418, 159] on icon "Choose Date" at bounding box center [1414, 162] width 10 height 10
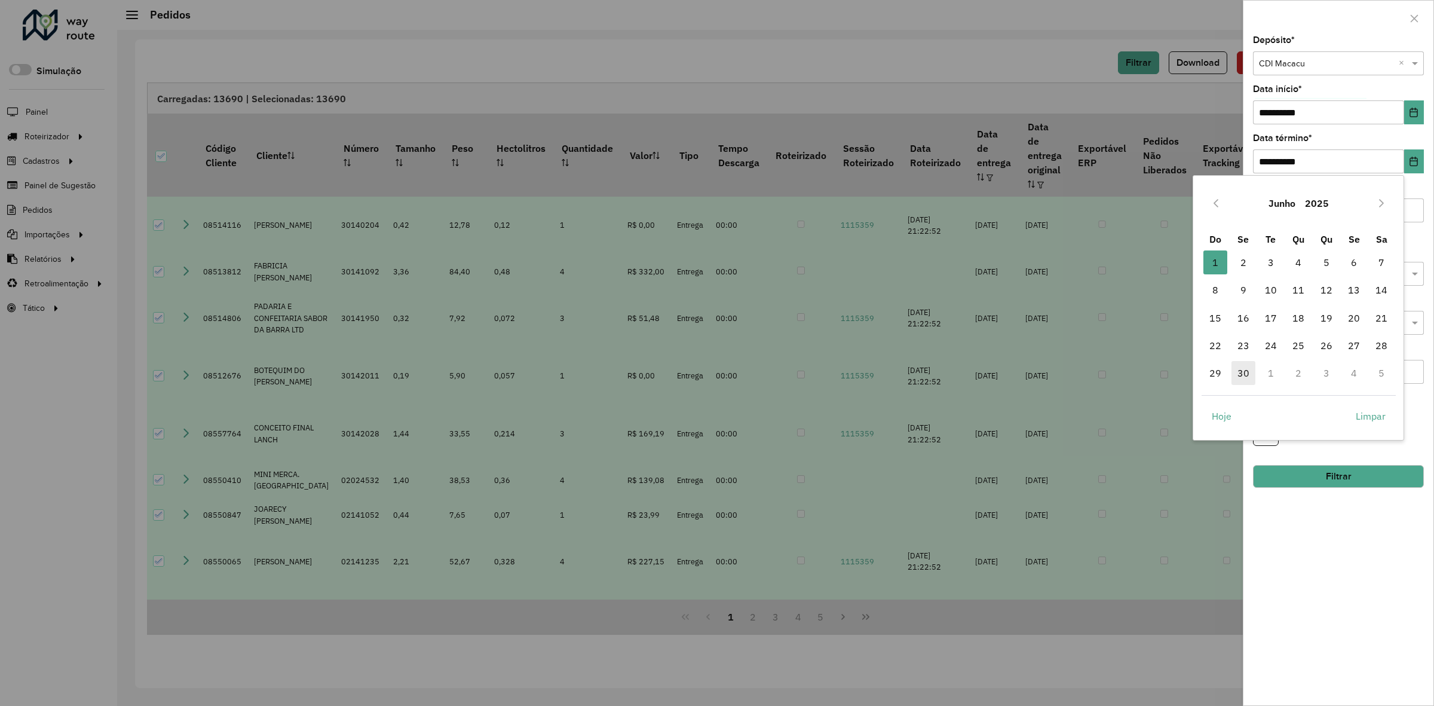
click at [1241, 371] on span "30" at bounding box center [1243, 373] width 24 height 24
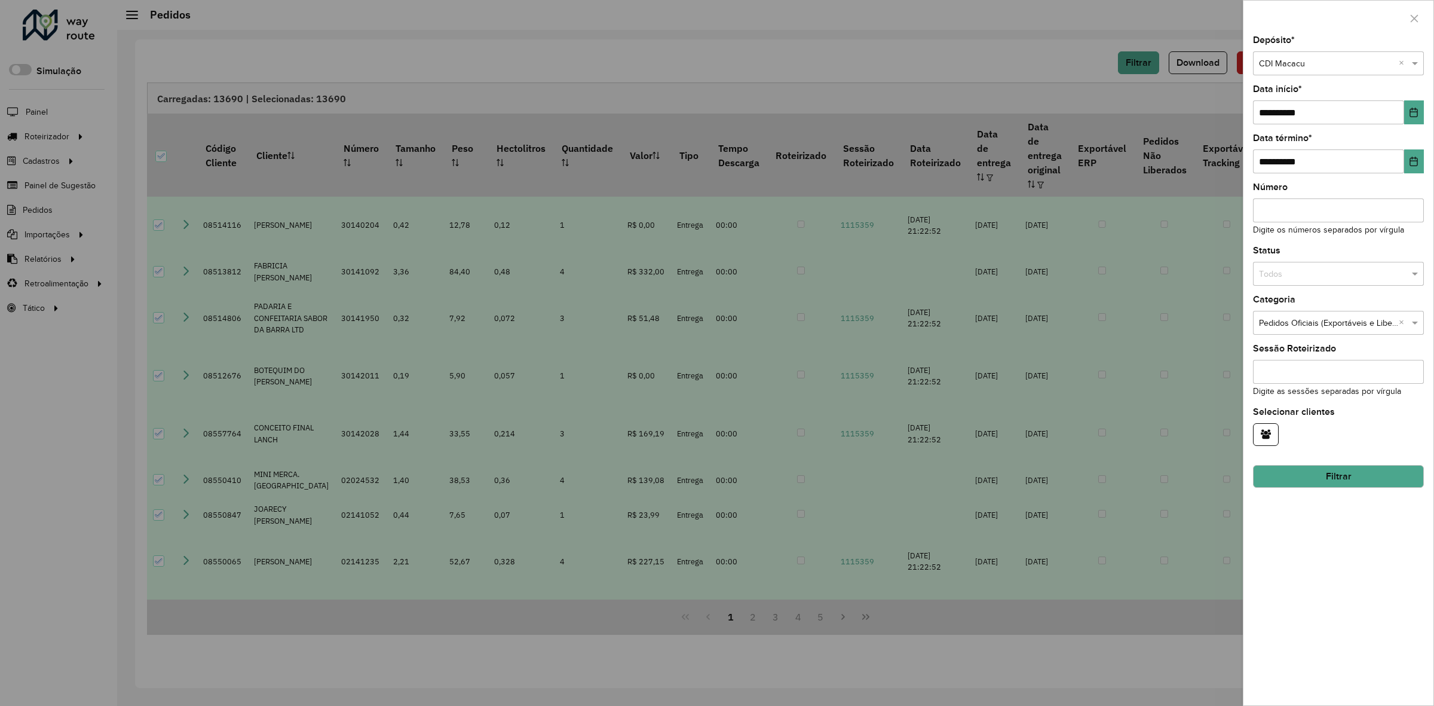
click at [1346, 479] on button "Filtrar" at bounding box center [1338, 476] width 171 height 23
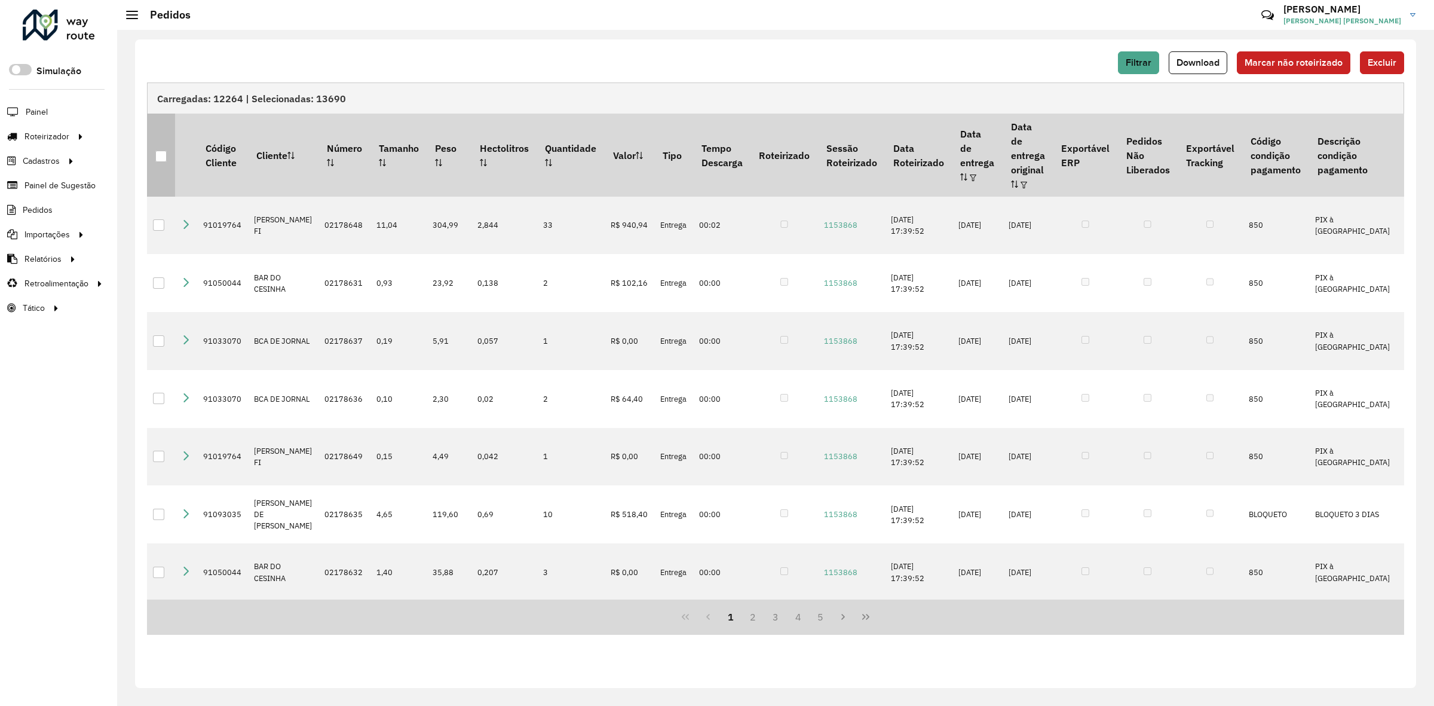
click at [159, 151] on div at bounding box center [160, 156] width 11 height 11
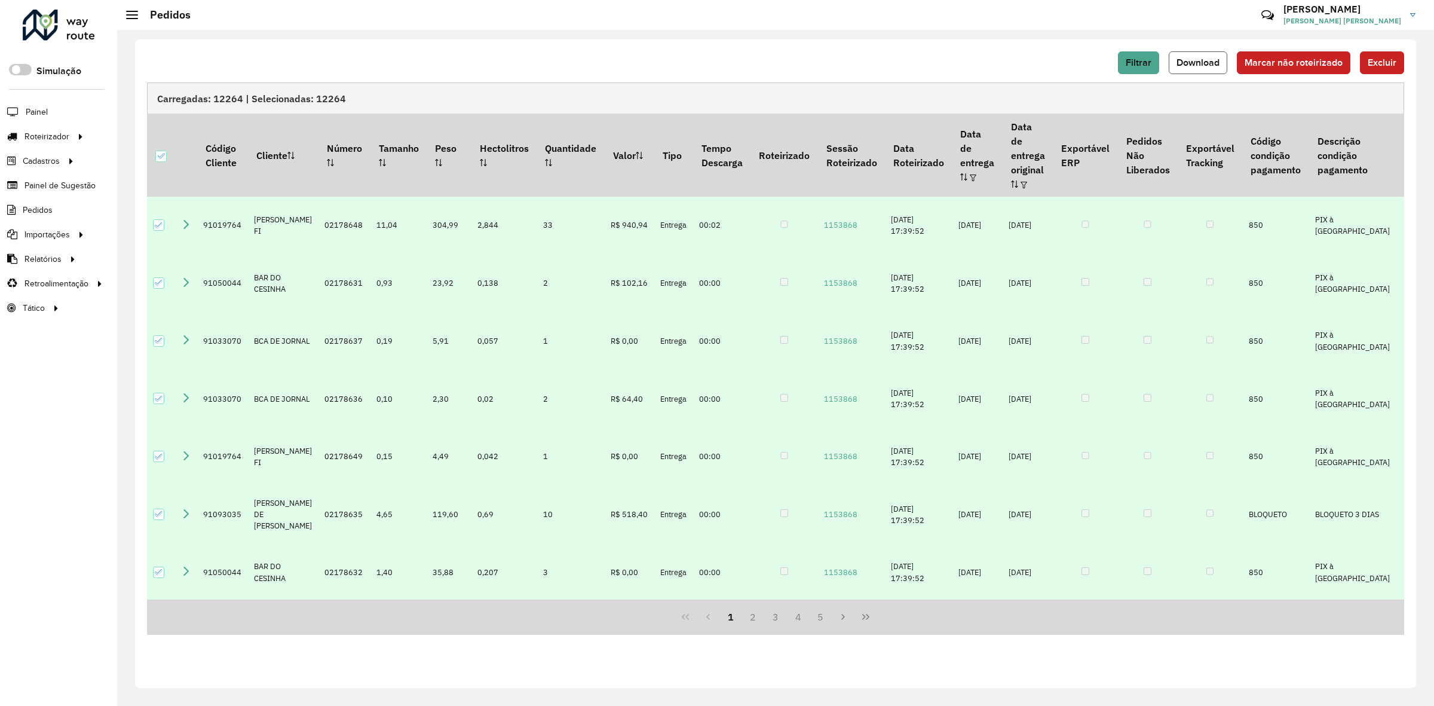
click at [1200, 63] on span "Download" at bounding box center [1198, 62] width 43 height 10
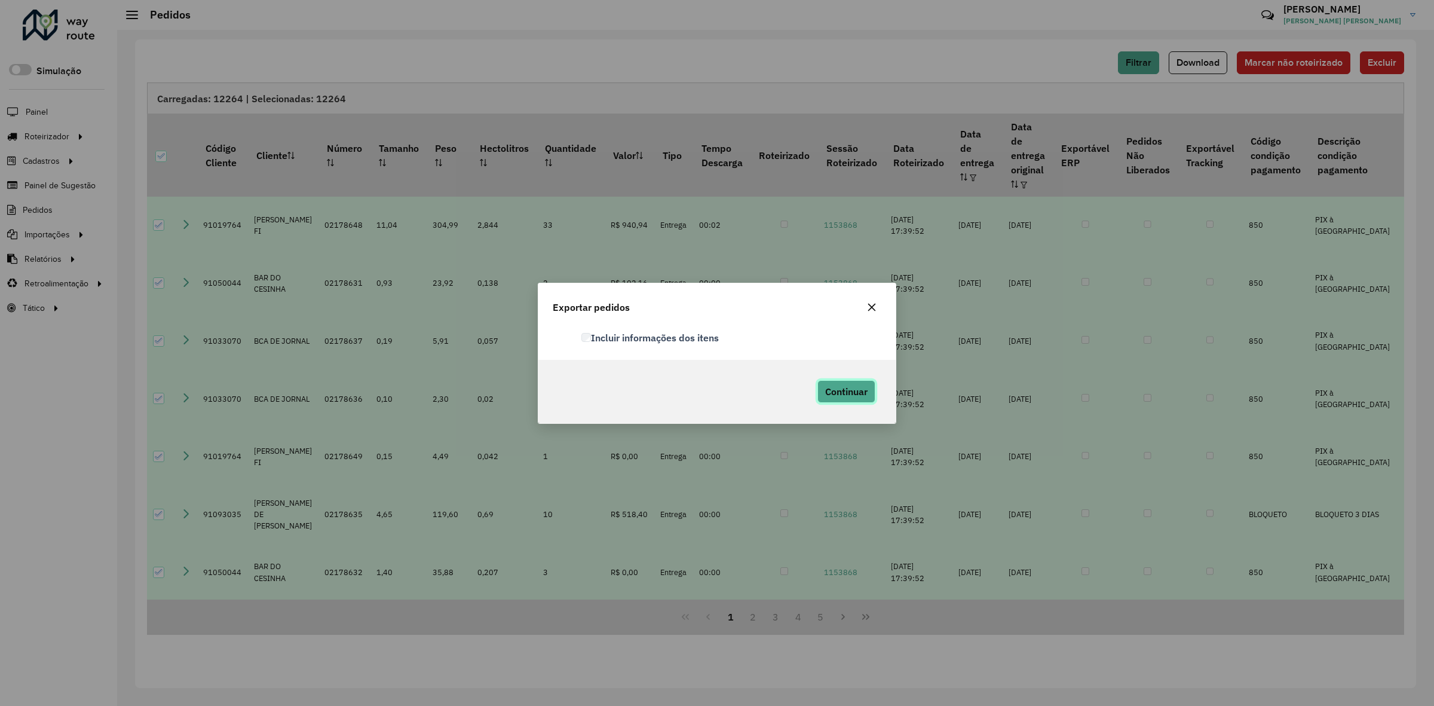
click at [832, 398] on button "Continuar" at bounding box center [846, 391] width 58 height 23
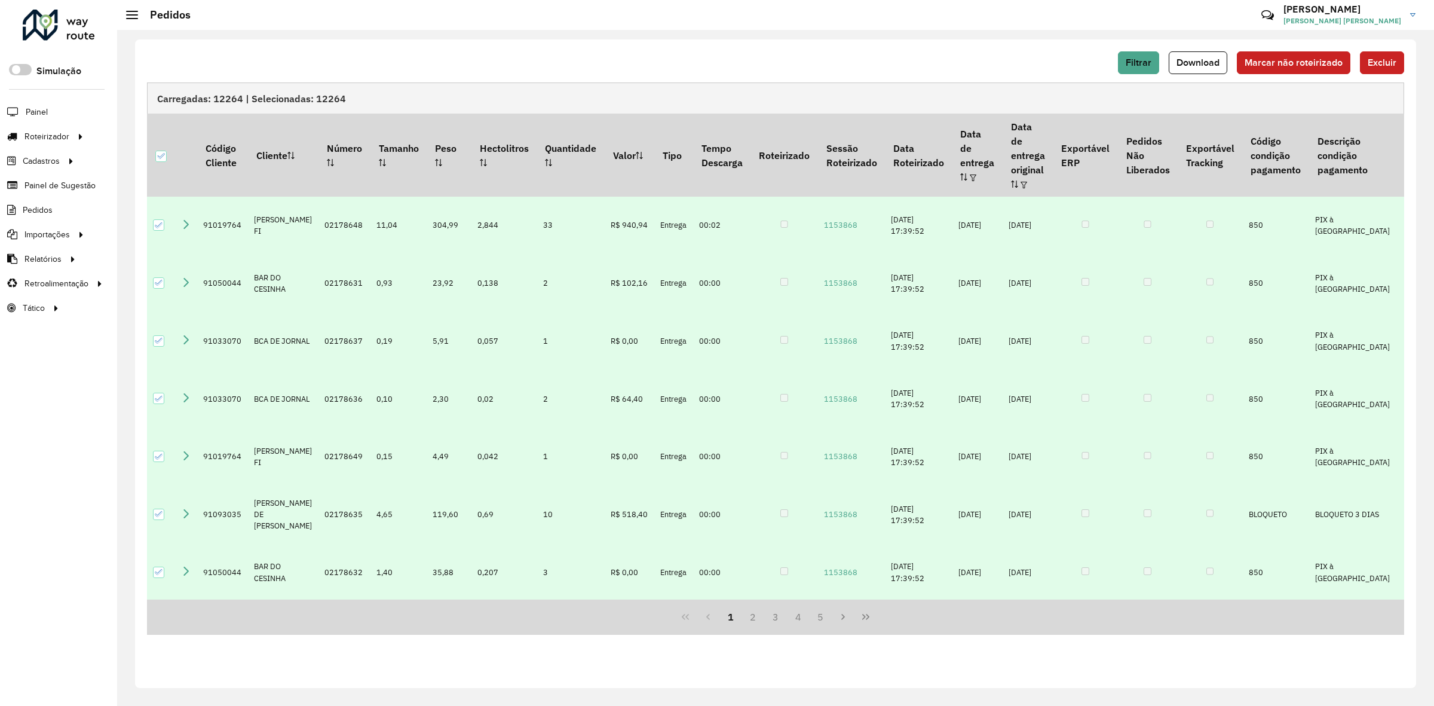
click at [1092, 69] on div "Filtrar Download Marcar não roteirizado Excluir" at bounding box center [775, 62] width 1257 height 23
click at [1139, 64] on span "Filtrar" at bounding box center [1139, 62] width 26 height 10
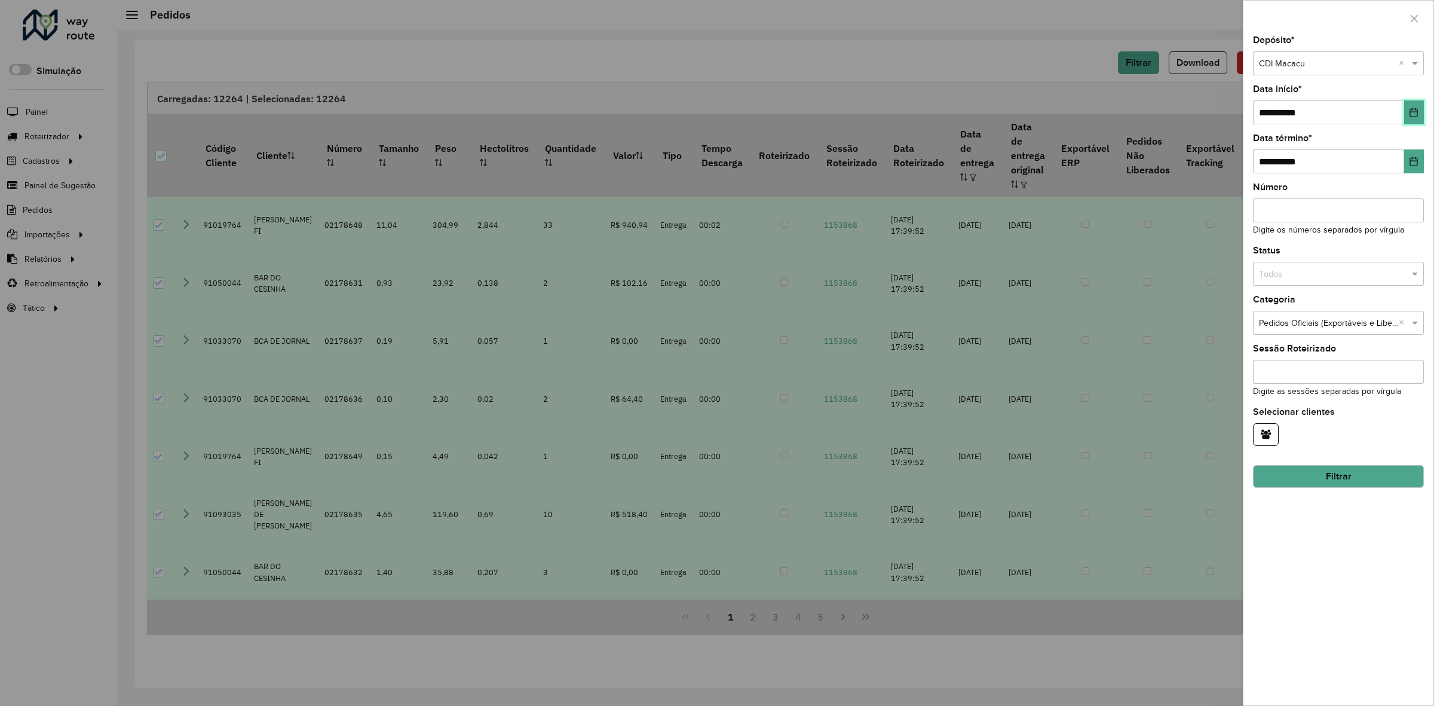
click at [1411, 111] on icon "Choose Date" at bounding box center [1414, 113] width 10 height 10
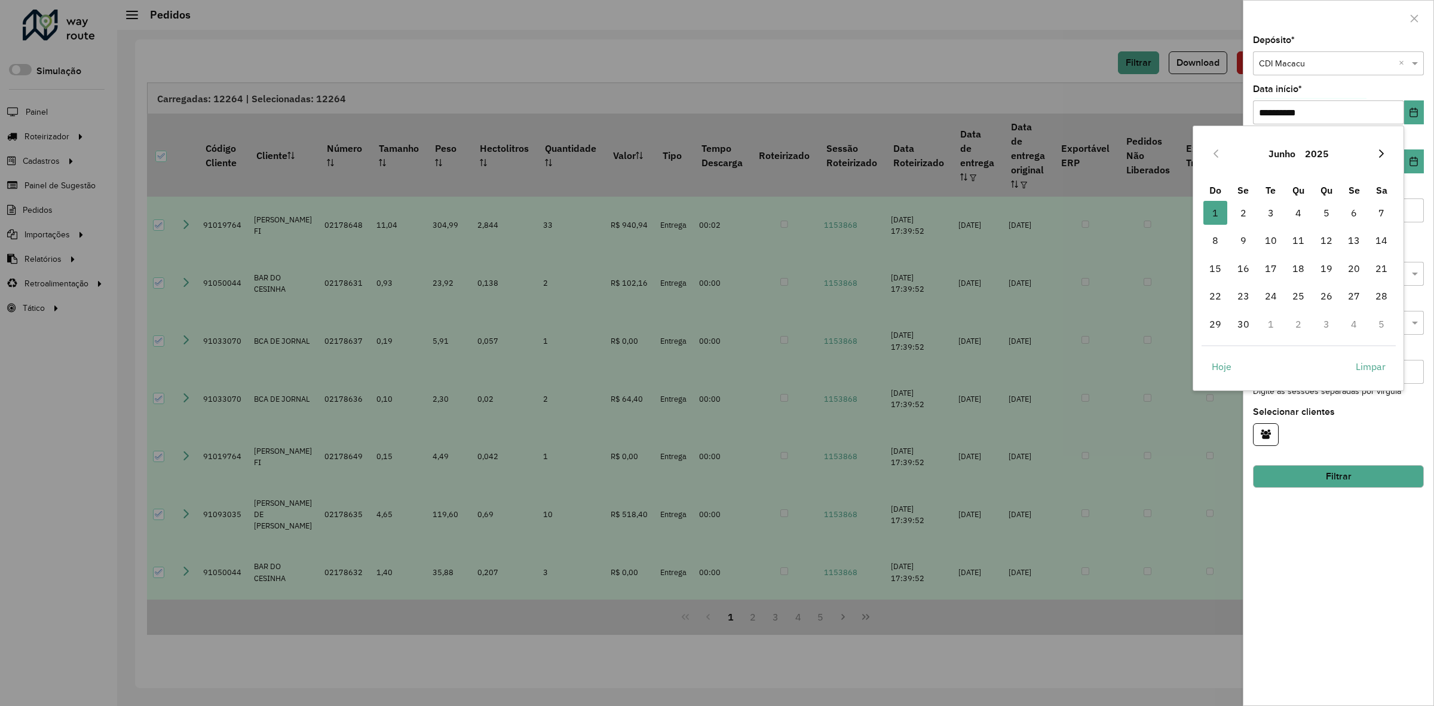
click at [1381, 148] on button "Next Month" at bounding box center [1381, 153] width 19 height 19
click at [1267, 215] on span "1" at bounding box center [1271, 213] width 24 height 24
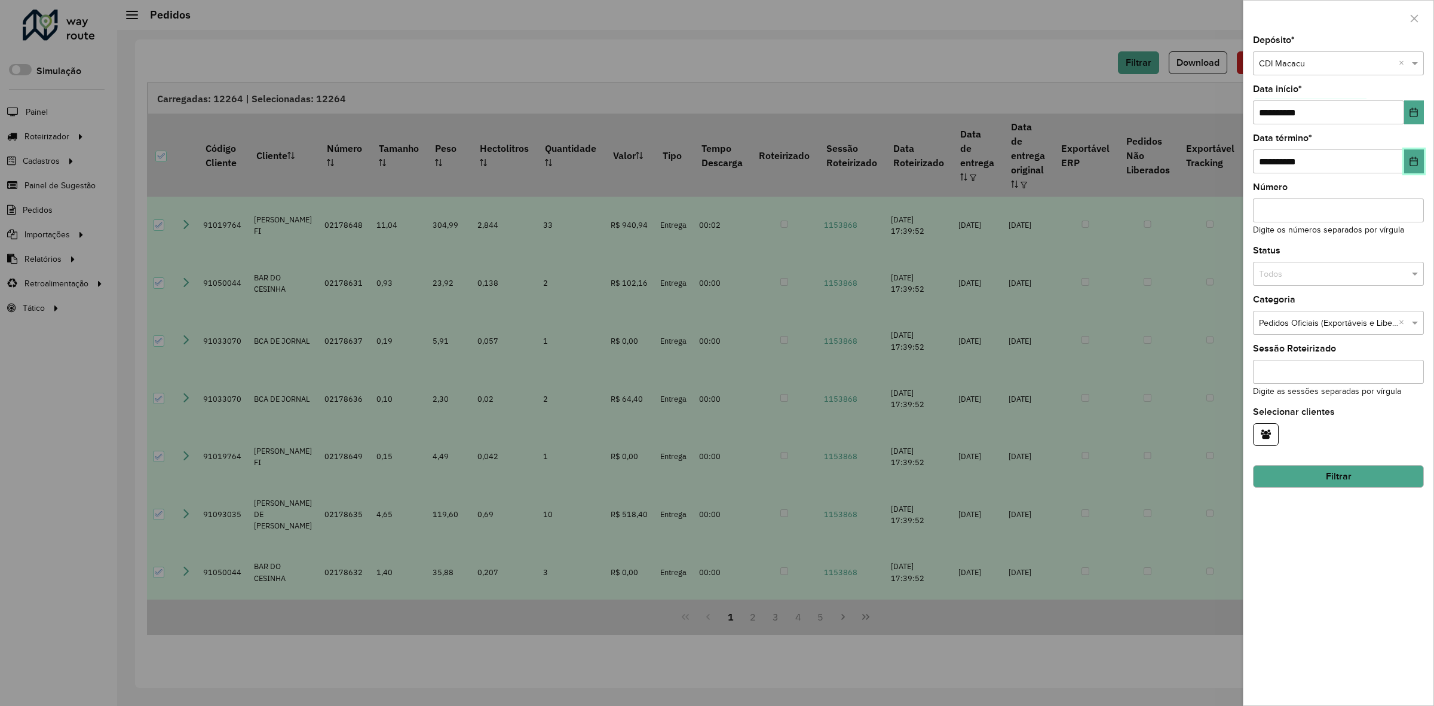
click at [1420, 161] on button "Choose Date" at bounding box center [1414, 161] width 20 height 24
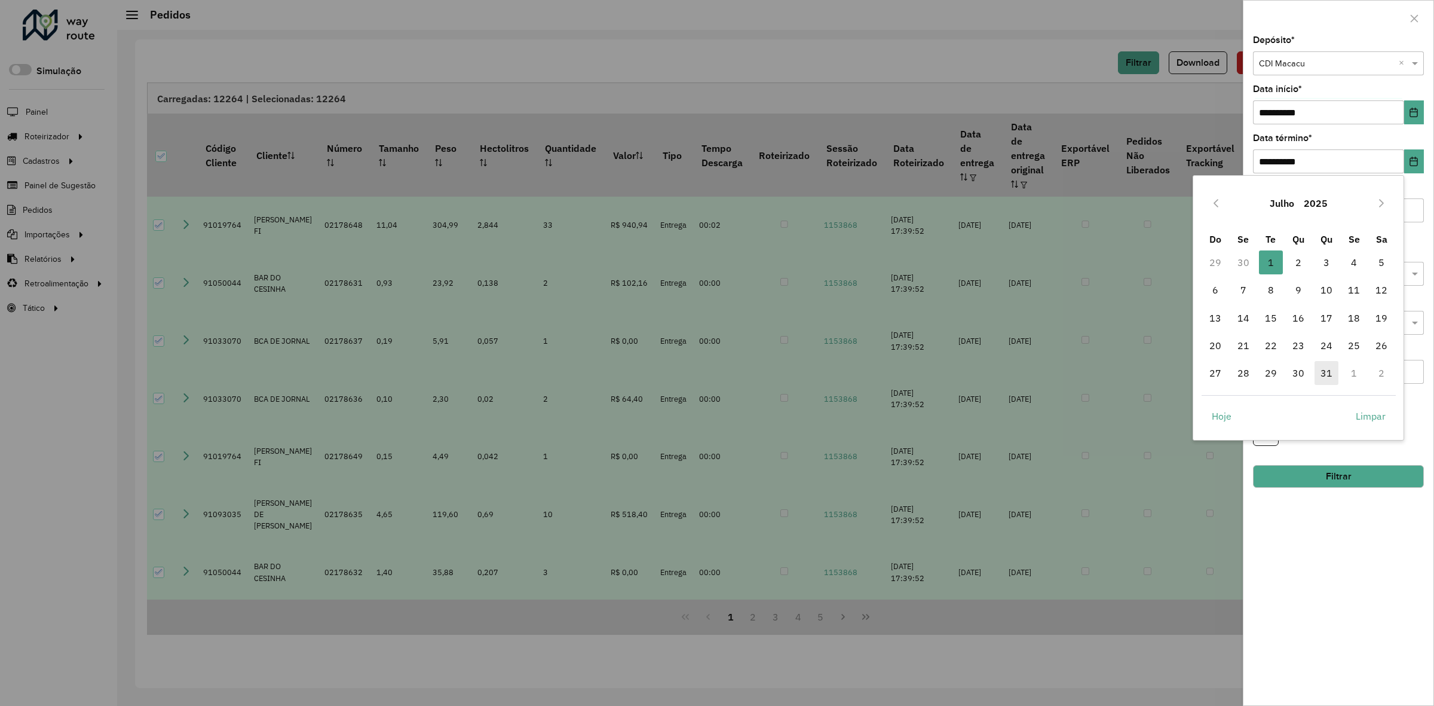
click at [1333, 371] on span "31" at bounding box center [1327, 373] width 24 height 24
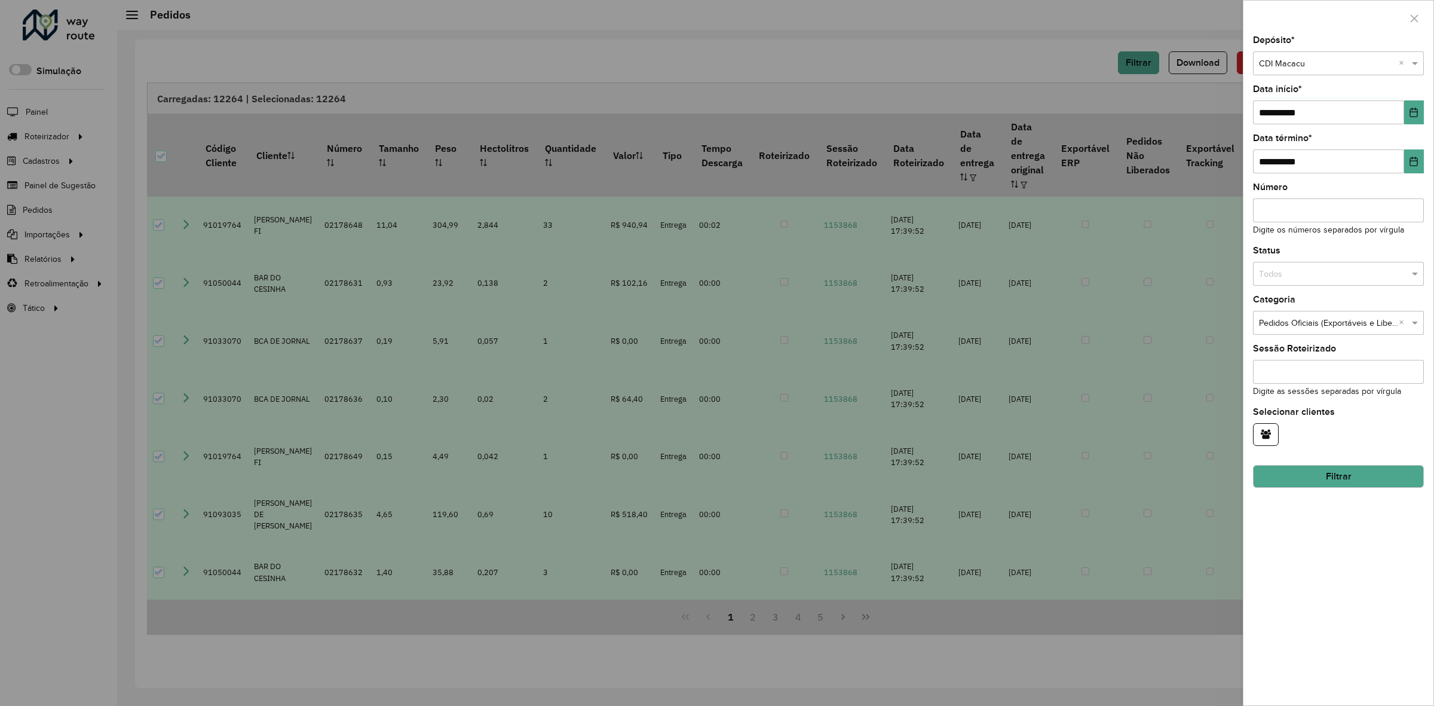
click at [1383, 186] on div "Número Digite os números separados por vírgula" at bounding box center [1338, 210] width 171 height 54
click at [1298, 485] on button "Filtrar" at bounding box center [1338, 476] width 171 height 23
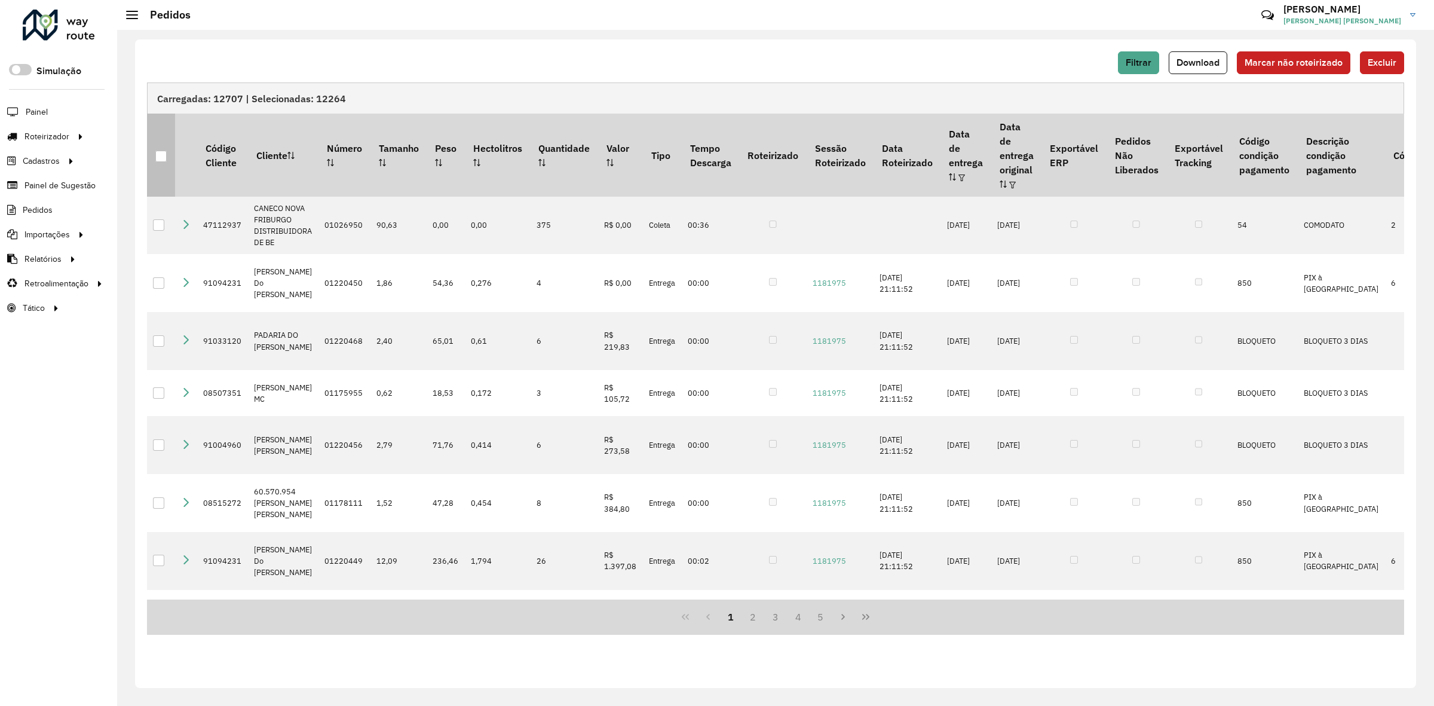
click at [160, 151] on div at bounding box center [160, 156] width 11 height 11
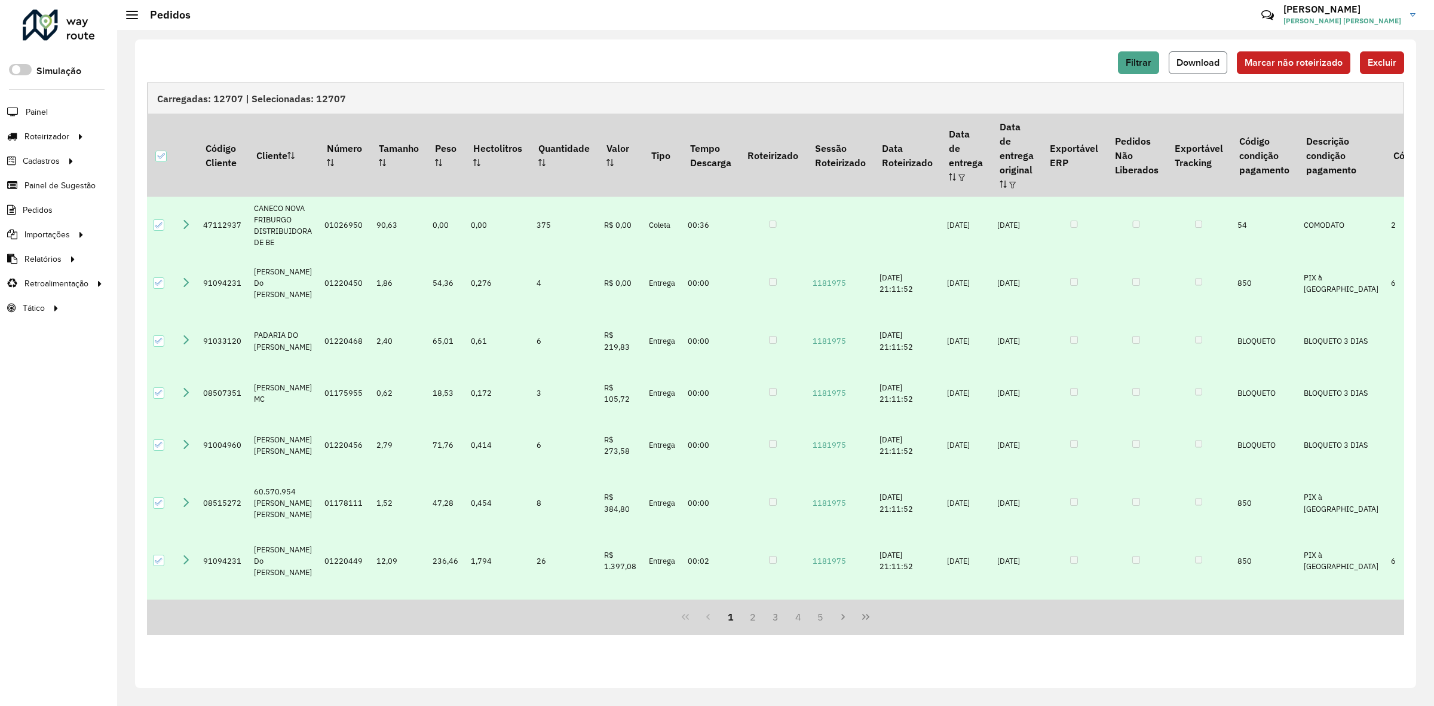
click at [1217, 64] on span "Download" at bounding box center [1198, 62] width 43 height 10
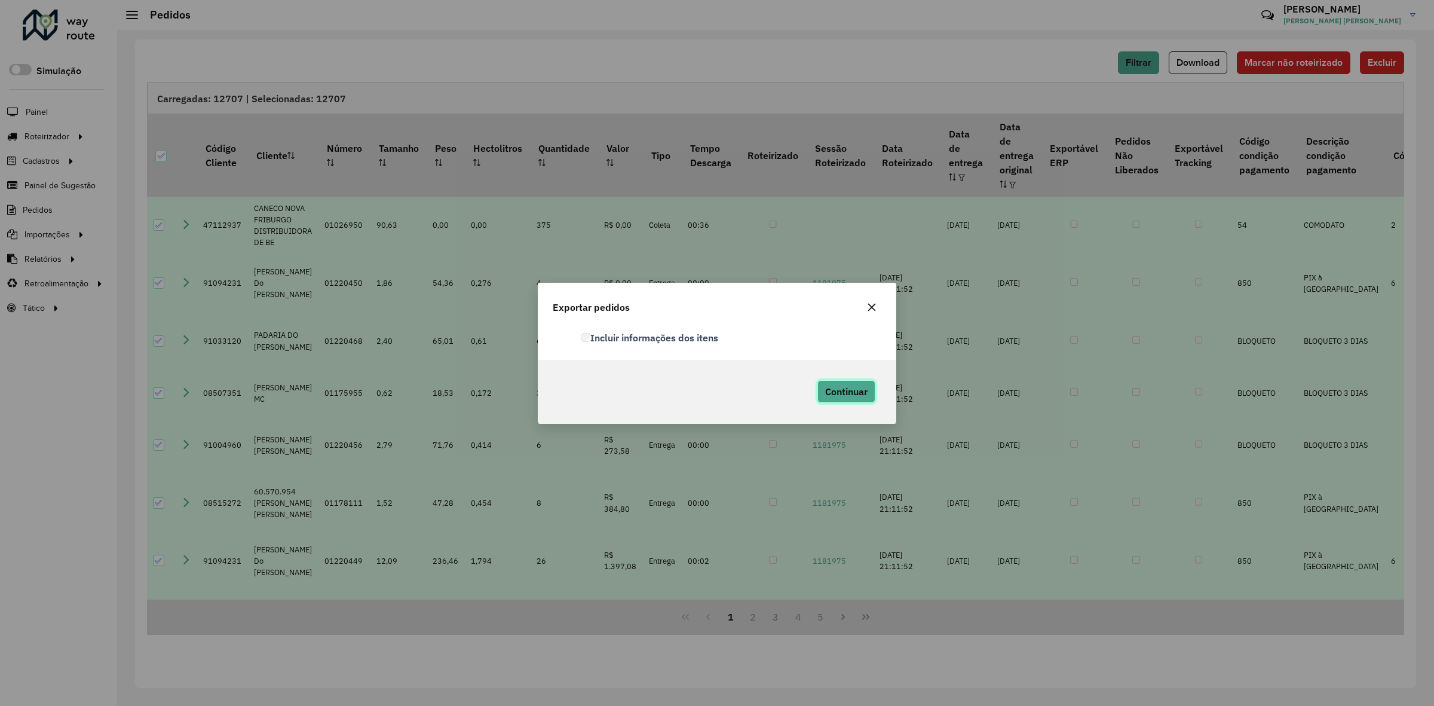
click at [862, 393] on span "Continuar" at bounding box center [846, 391] width 42 height 12
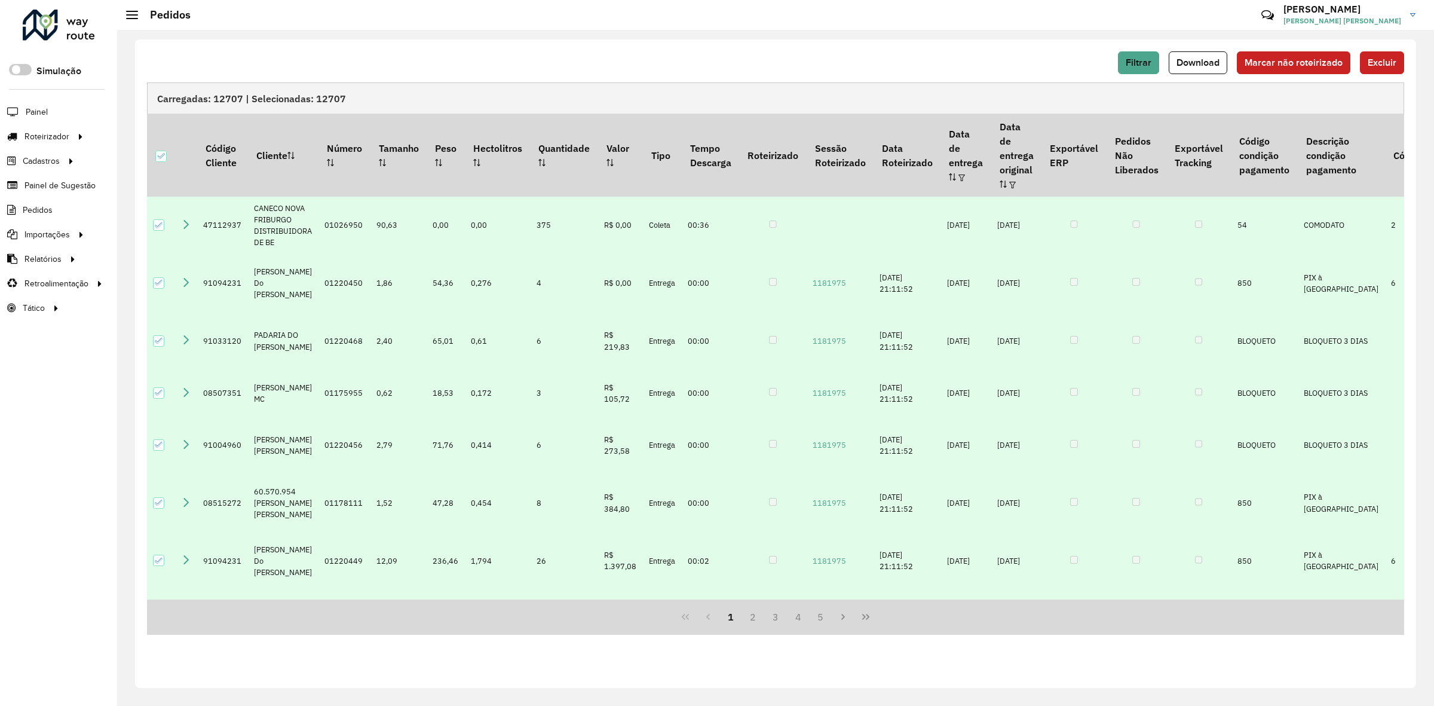
click at [1059, 71] on div "Filtrar Download Marcar não roteirizado Excluir" at bounding box center [775, 62] width 1257 height 23
click at [1207, 67] on span "Download" at bounding box center [1198, 62] width 43 height 10
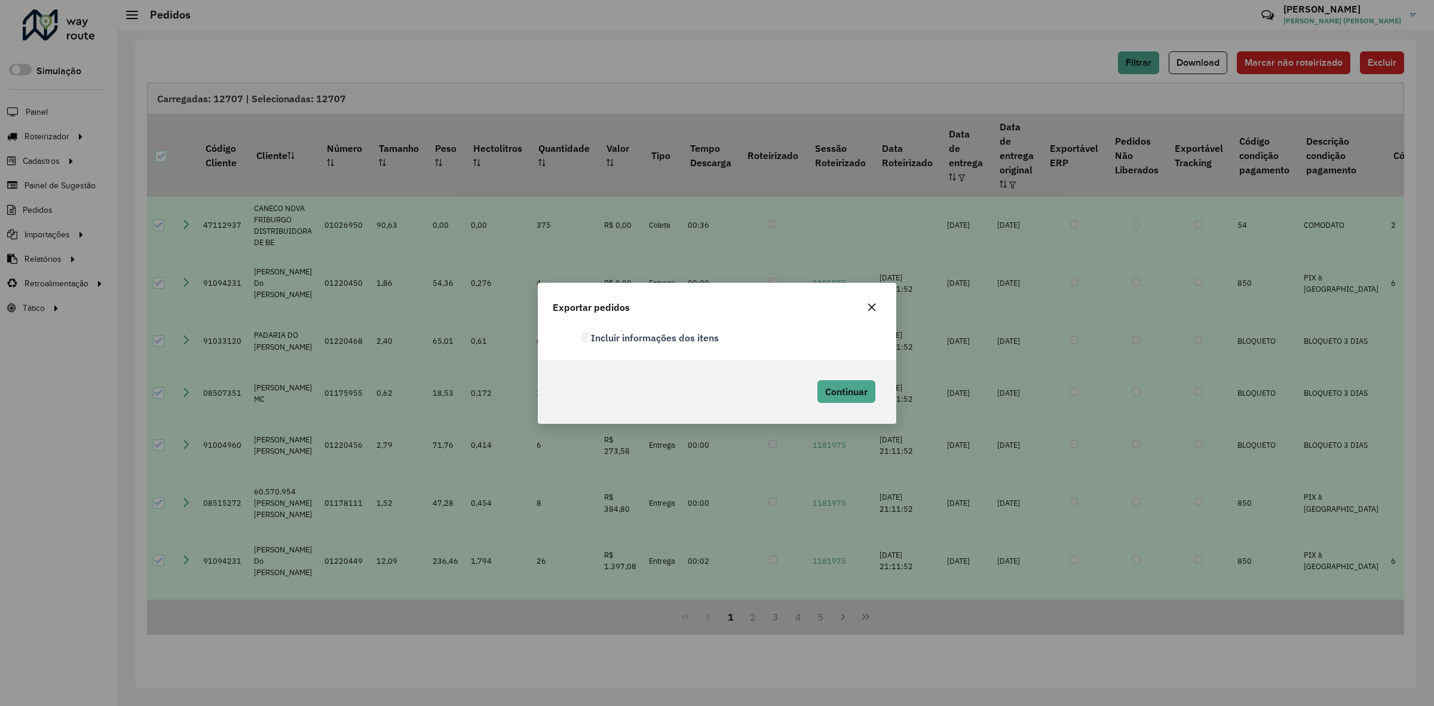
click at [868, 304] on icon "button" at bounding box center [872, 307] width 10 height 10
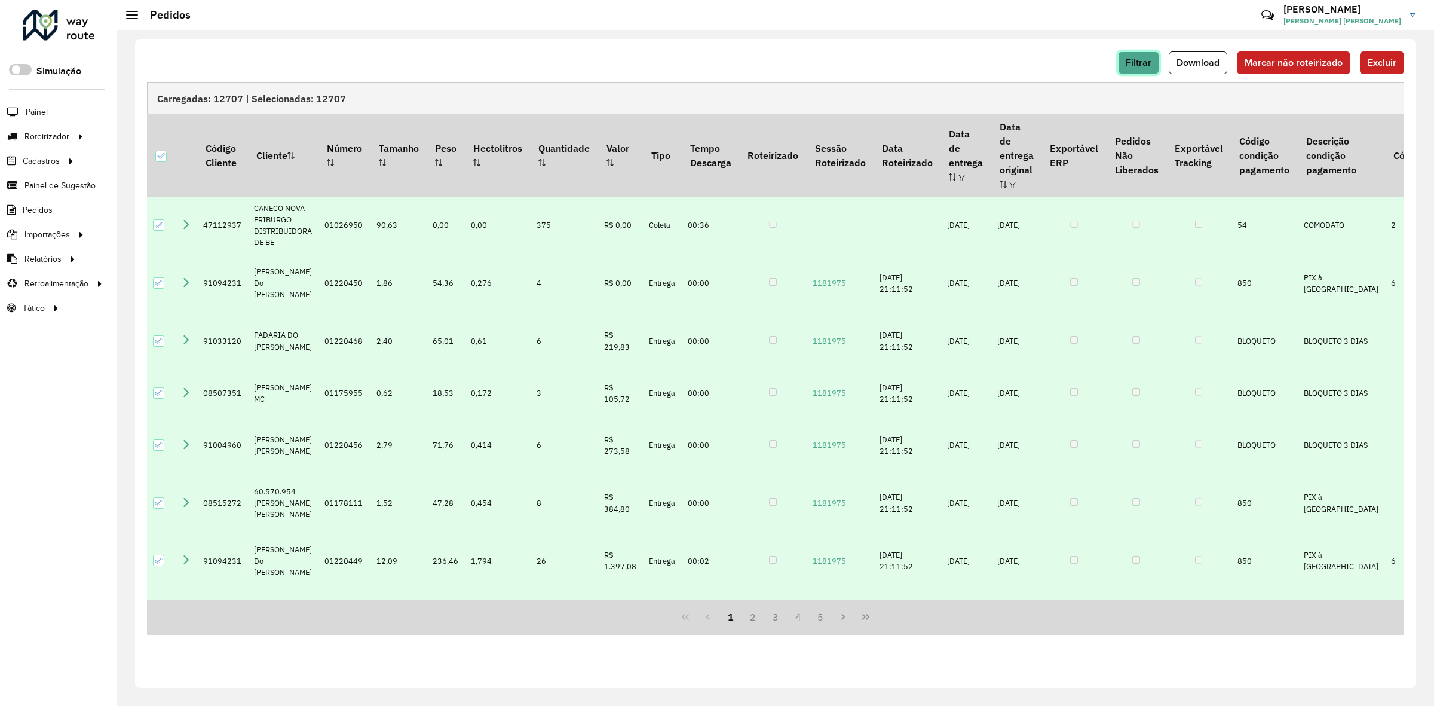
click at [1147, 60] on span "Filtrar" at bounding box center [1139, 62] width 26 height 10
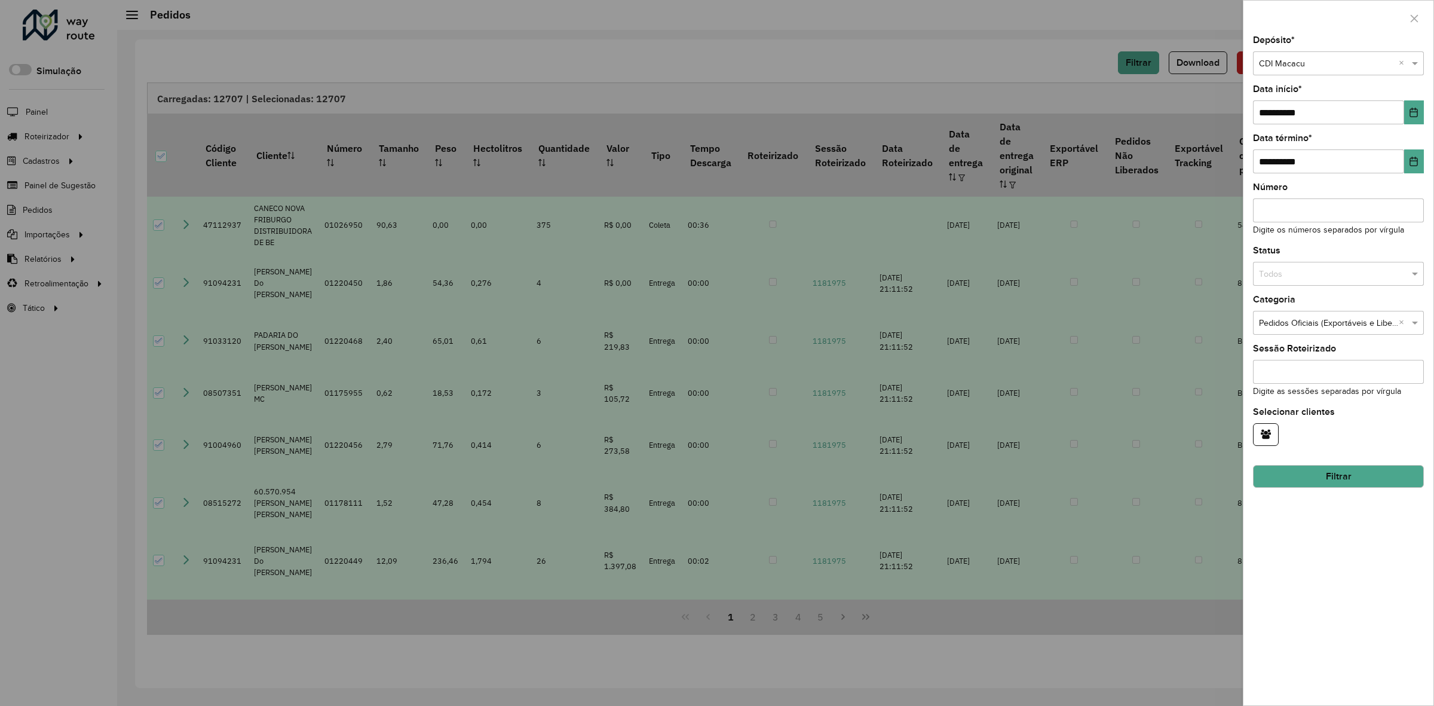
click at [980, 84] on div at bounding box center [717, 353] width 1434 height 706
